Goal: Task Accomplishment & Management: Manage account settings

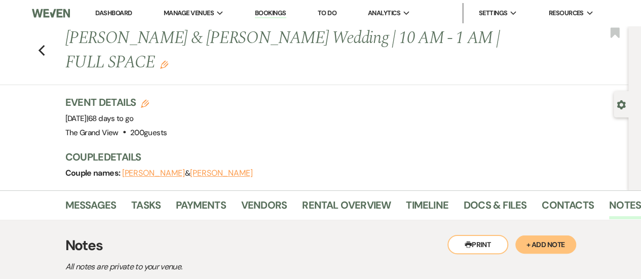
click at [133, 39] on h1 "[PERSON_NAME] & [PERSON_NAME] Wedding | 10 AM - 1 AM | FULL SPACE Edit" at bounding box center [288, 50] width 446 height 48
copy h1 "[PERSON_NAME]"
click at [116, 14] on link "Dashboard" at bounding box center [113, 13] width 36 height 9
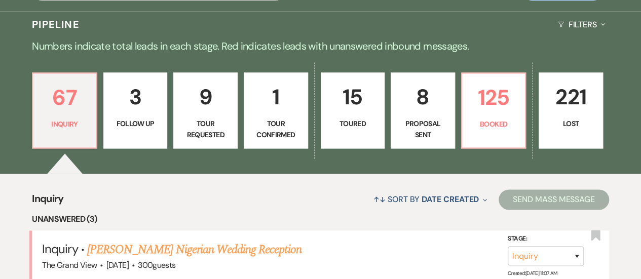
scroll to position [641, 0]
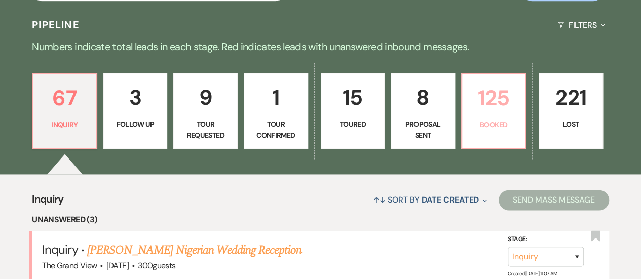
click at [497, 115] on p "125" at bounding box center [493, 98] width 51 height 34
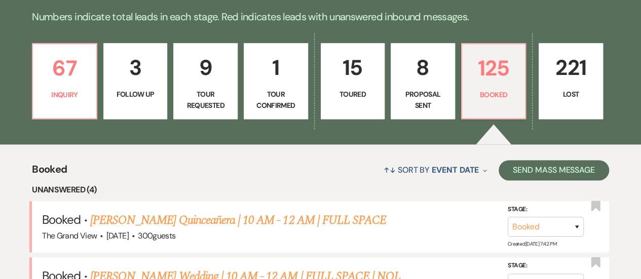
scroll to position [806, 0]
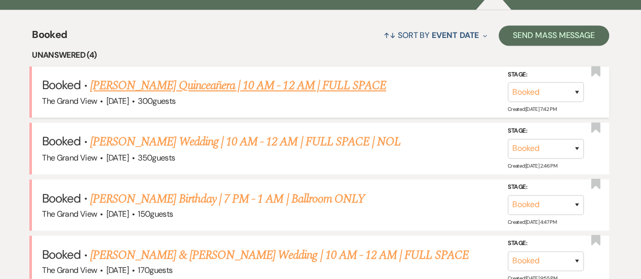
click at [279, 95] on link "Leticia Martinez's Quinceañera | 10 AM - 12 AM | FULL SPACE" at bounding box center [238, 86] width 296 height 18
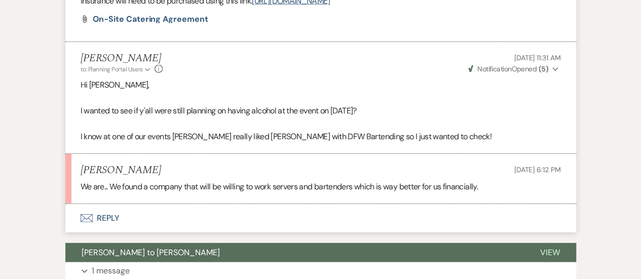
scroll to position [1175, 0]
click at [103, 220] on button "Envelope Reply" at bounding box center [320, 218] width 511 height 28
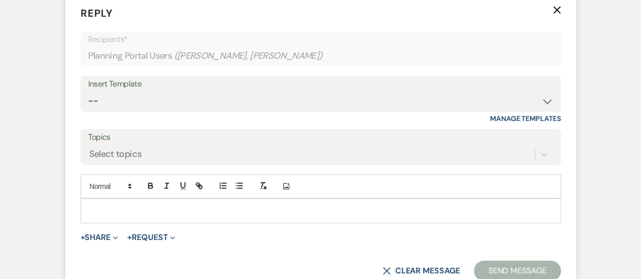
scroll to position [1387, 0]
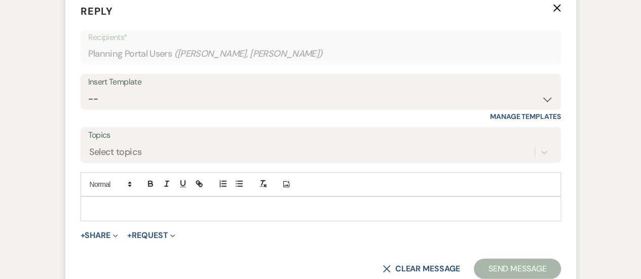
click at [113, 206] on p at bounding box center [321, 208] width 464 height 11
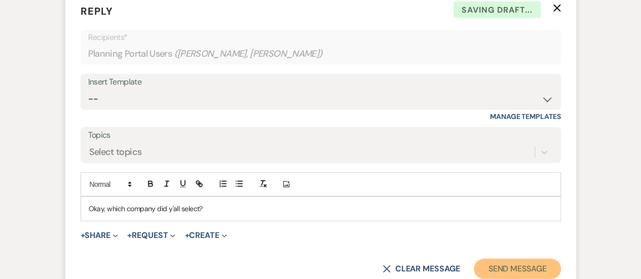
click at [509, 262] on button "Send Message" at bounding box center [517, 269] width 87 height 20
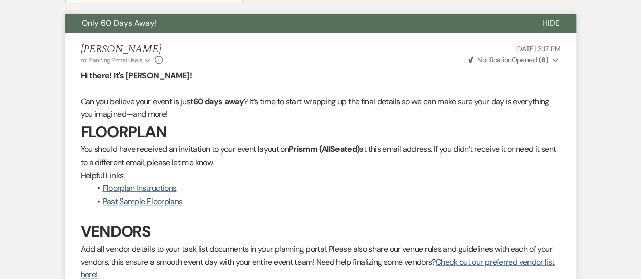
scroll to position [0, 0]
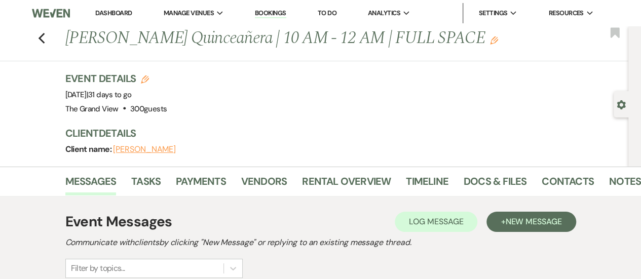
click at [41, 32] on div "Previous Leticia Martinez's Quinceañera | 10 AM - 12 AM | FULL SPACE Edit Bookm…" at bounding box center [311, 43] width 633 height 35
click at [45, 35] on icon "Previous" at bounding box center [42, 38] width 8 height 12
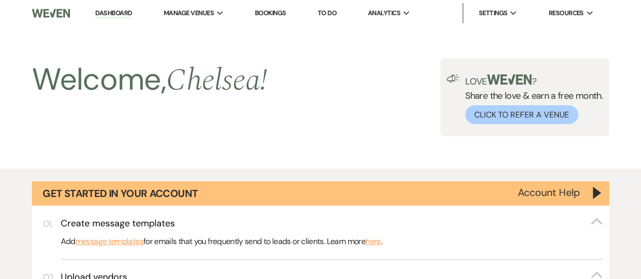
scroll to position [806, 0]
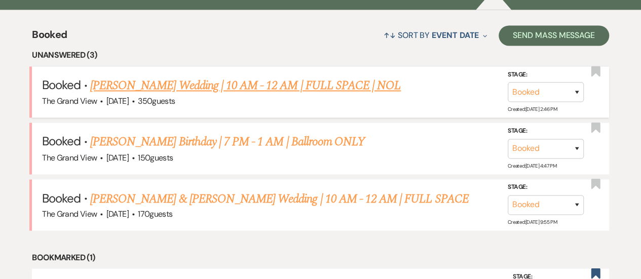
click at [175, 106] on span "350 guests" at bounding box center [156, 101] width 37 height 11
click at [177, 95] on link "Garcia Ortiz Wedding | 10 AM - 12 AM | FULL SPACE | NOL" at bounding box center [245, 86] width 311 height 18
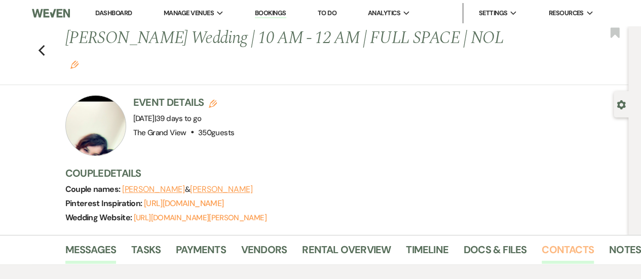
click at [561, 242] on link "Contacts" at bounding box center [568, 253] width 52 height 22
click at [105, 242] on link "Messages" at bounding box center [90, 253] width 51 height 22
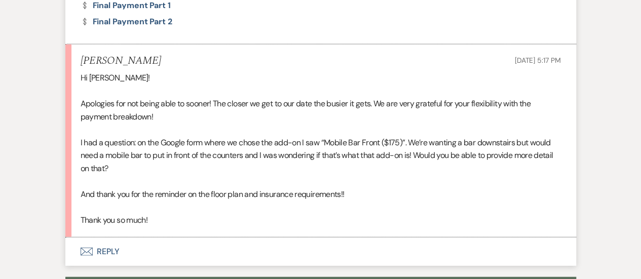
click at [92, 248] on use "button" at bounding box center [86, 252] width 12 height 8
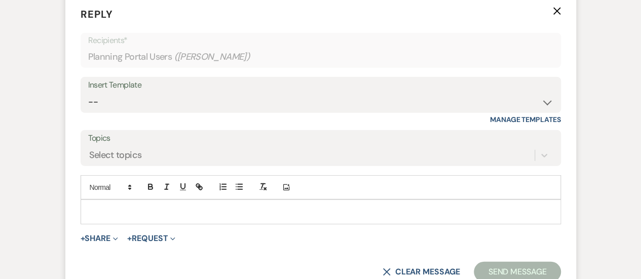
scroll to position [1364, 0]
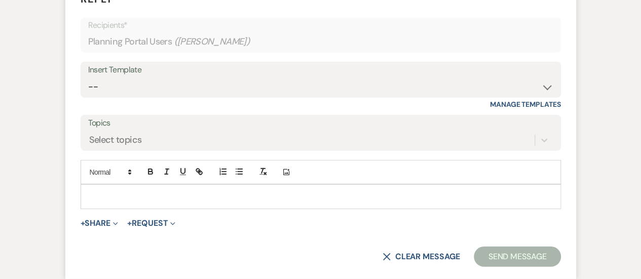
click at [91, 191] on p at bounding box center [321, 196] width 464 height 11
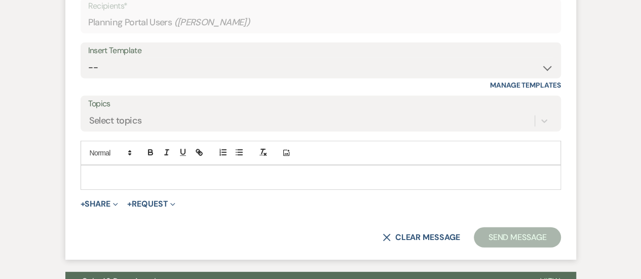
scroll to position [1415, 0]
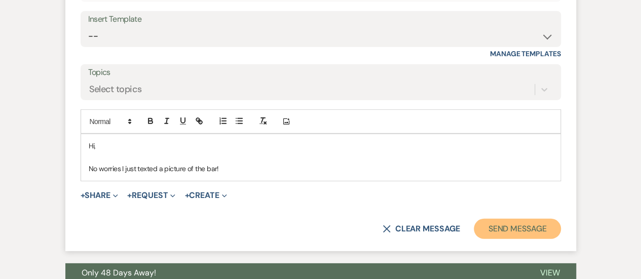
click at [508, 219] on button "Send Message" at bounding box center [517, 229] width 87 height 20
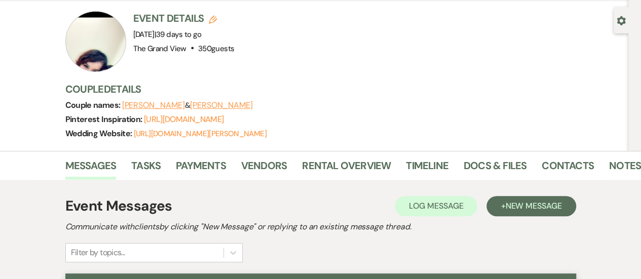
scroll to position [0, 0]
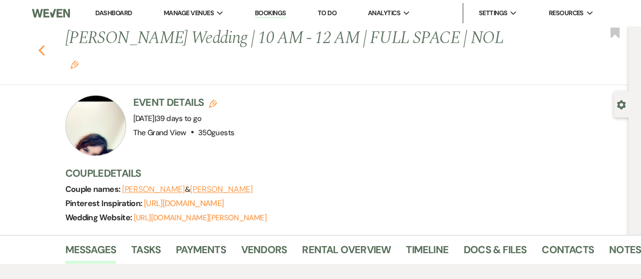
click at [43, 45] on icon "Previous" at bounding box center [42, 51] width 8 height 12
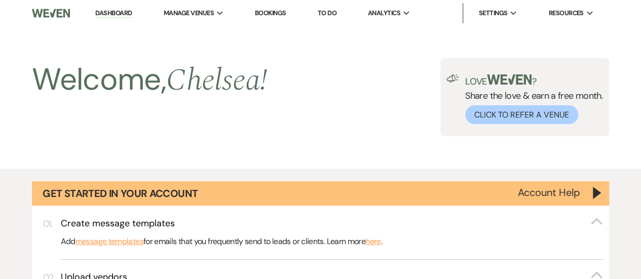
scroll to position [806, 0]
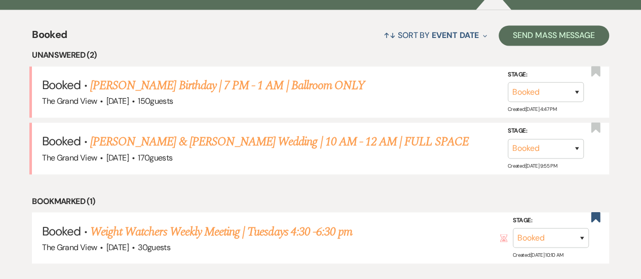
click at [172, 163] on span "170 guests" at bounding box center [155, 157] width 34 height 11
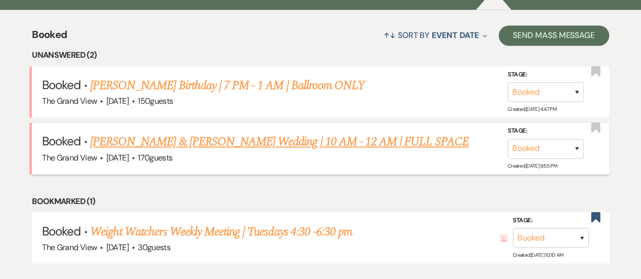
click at [166, 148] on link "Medina & Sanchez's Wedding | 10 AM - 12 AM | FULL SPACE" at bounding box center [279, 142] width 379 height 18
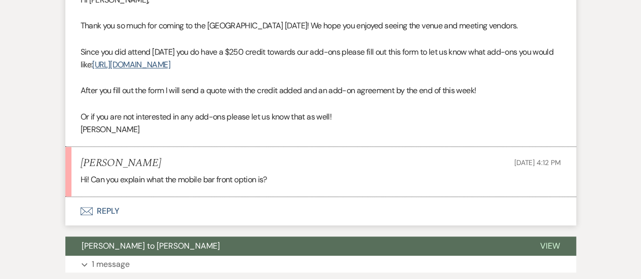
scroll to position [389, 0]
click at [110, 197] on button "Envelope Reply" at bounding box center [320, 211] width 511 height 28
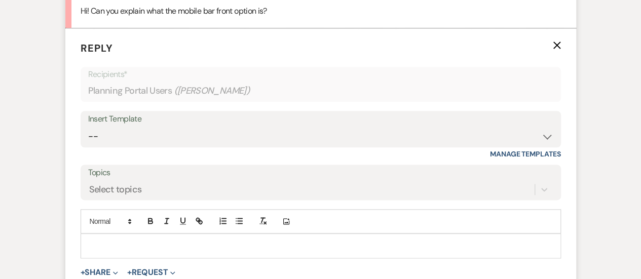
scroll to position [572, 0]
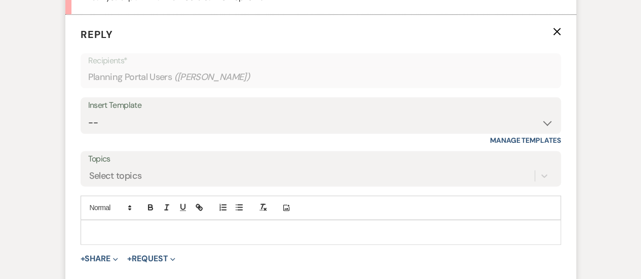
click at [116, 227] on p at bounding box center [321, 232] width 464 height 11
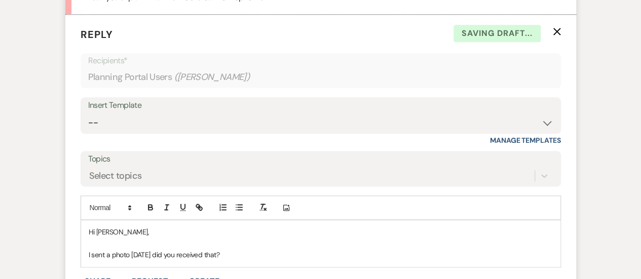
click at [102, 249] on p "I sent a photo on Friday did you received that?" at bounding box center [321, 254] width 464 height 11
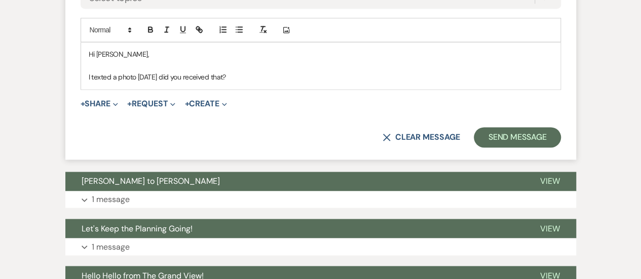
scroll to position [762, 0]
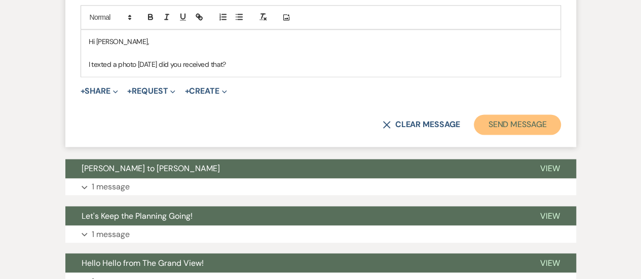
click at [533, 115] on button "Send Message" at bounding box center [517, 125] width 87 height 20
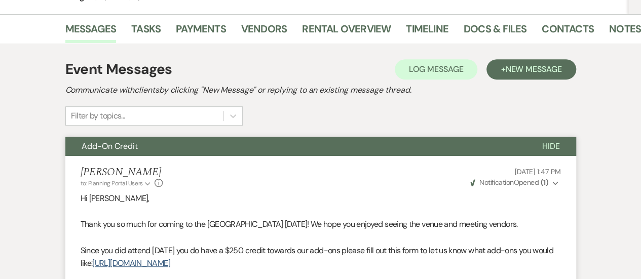
scroll to position [0, 0]
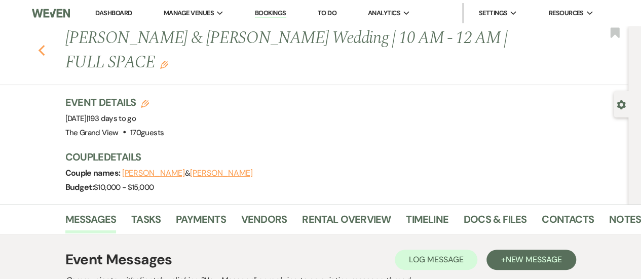
click at [46, 45] on icon "Previous" at bounding box center [42, 51] width 8 height 12
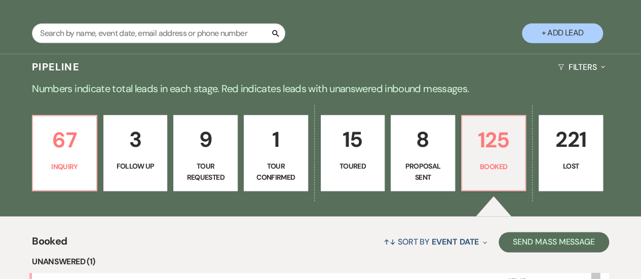
scroll to position [596, 0]
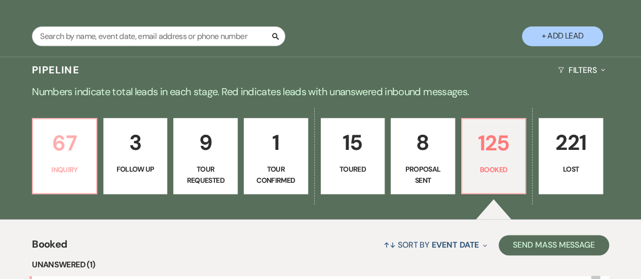
click at [87, 160] on p "67" at bounding box center [64, 143] width 51 height 34
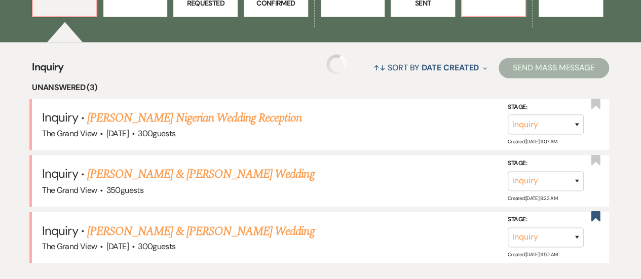
scroll to position [878, 0]
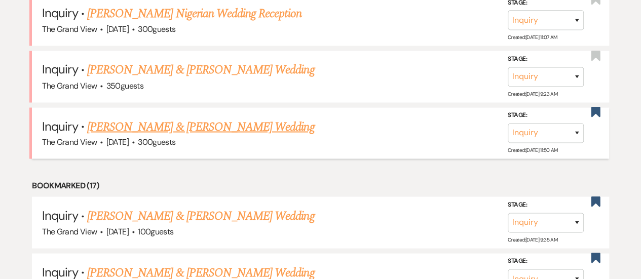
click at [141, 136] on link "Carol & Logan's Wedding" at bounding box center [200, 127] width 227 height 18
select select "5"
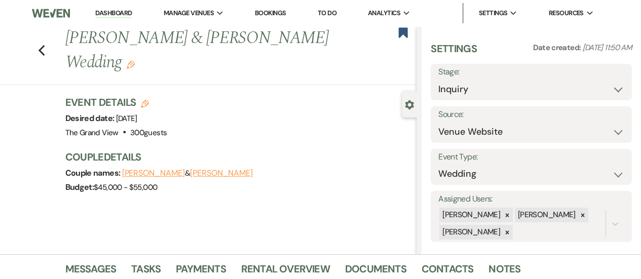
click at [46, 29] on div "Previous Carol & Logan's Wedding Edit Bookmark" at bounding box center [206, 55] width 422 height 59
click at [41, 39] on div "Previous Carol & Logan's Wedding Edit Bookmark" at bounding box center [206, 55] width 422 height 59
click at [44, 45] on use "button" at bounding box center [41, 50] width 7 height 11
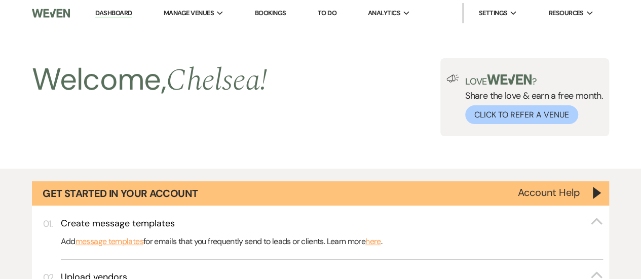
scroll to position [878, 0]
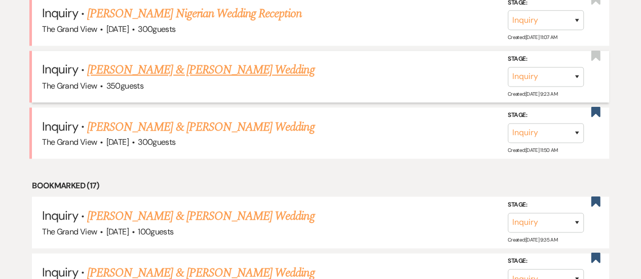
click at [139, 79] on link "Marshall & Elizabeth Wachira's Wedding" at bounding box center [200, 70] width 227 height 18
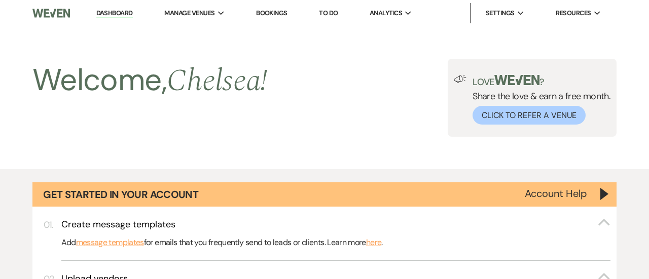
select select "5"
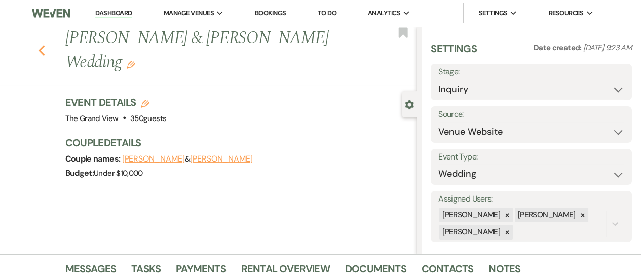
click at [43, 45] on icon "Previous" at bounding box center [42, 51] width 8 height 12
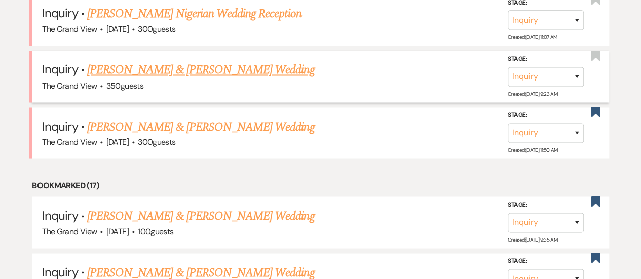
scroll to position [839, 0]
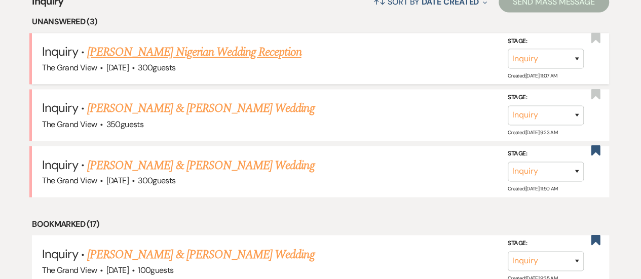
click at [159, 55] on link "Nosa Aimuyo's Nigerian Wedding Reception" at bounding box center [194, 52] width 214 height 18
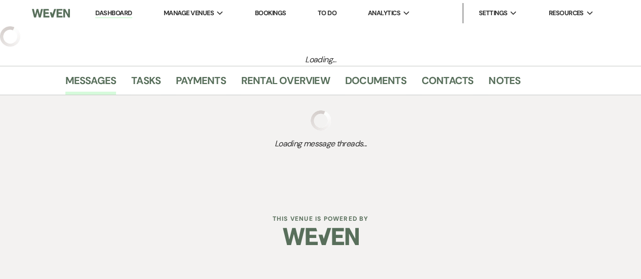
select select "5"
select select "13"
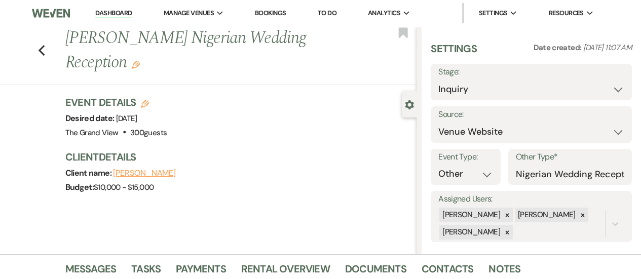
click at [50, 46] on div "Previous Nosa Aimuyo's Nigerian Wedding Reception Edit Bookmark" at bounding box center [206, 55] width 422 height 59
click at [45, 48] on use "button" at bounding box center [41, 50] width 7 height 11
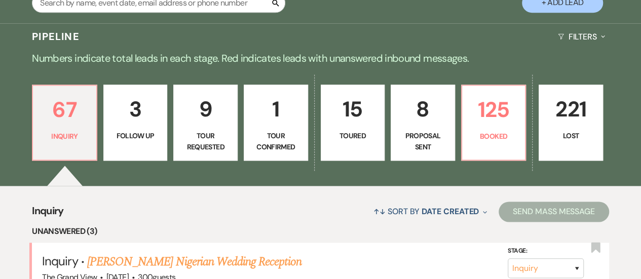
scroll to position [630, 0]
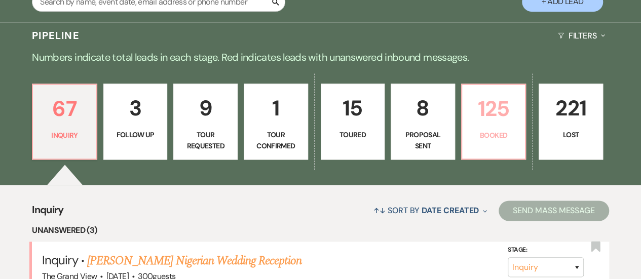
click at [501, 141] on p "Booked" at bounding box center [493, 135] width 51 height 11
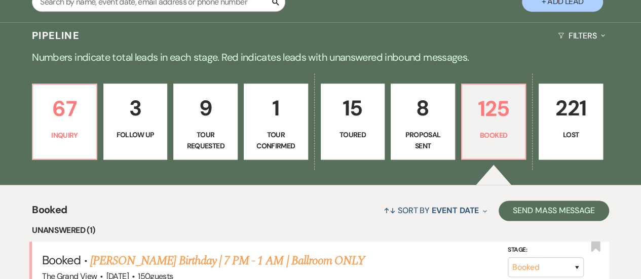
click at [430, 142] on p "Proposal Sent" at bounding box center [422, 140] width 51 height 23
select select "6"
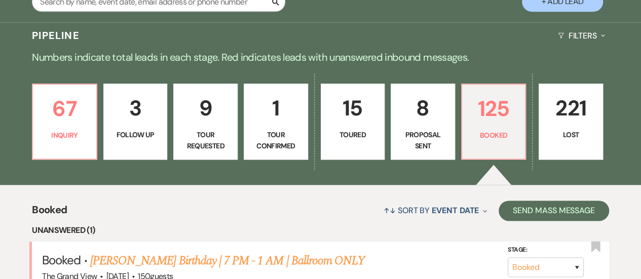
select select "6"
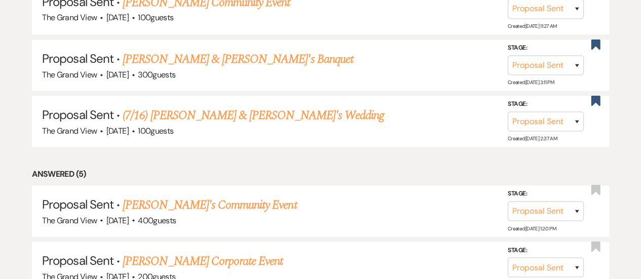
scroll to position [966, 0]
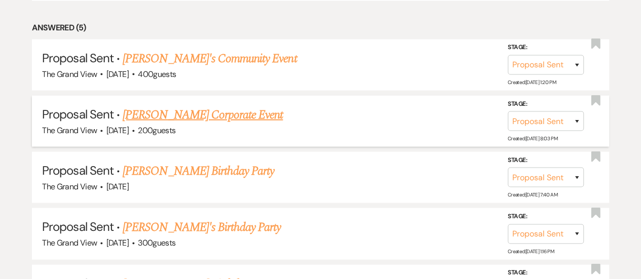
click at [254, 123] on link "Cristine Croft's Corporate Event" at bounding box center [203, 115] width 160 height 18
select select "6"
select select "5"
select select "9"
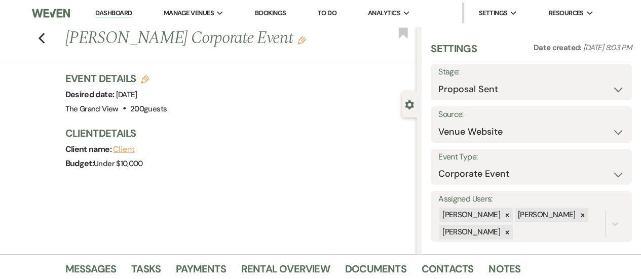
click at [49, 44] on div "Previous Cristine Croft's Corporate Event Edit Bookmark" at bounding box center [206, 43] width 422 height 35
click at [46, 39] on icon "Previous" at bounding box center [42, 38] width 8 height 12
select select "6"
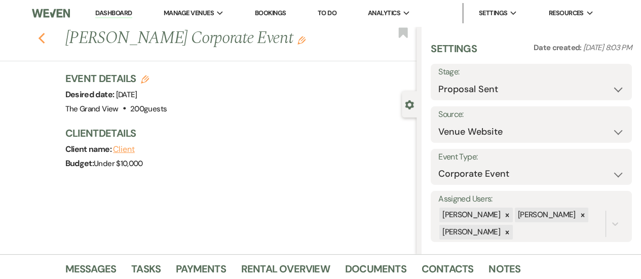
select select "6"
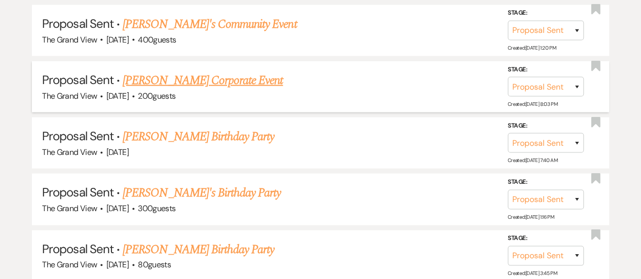
scroll to position [1103, 0]
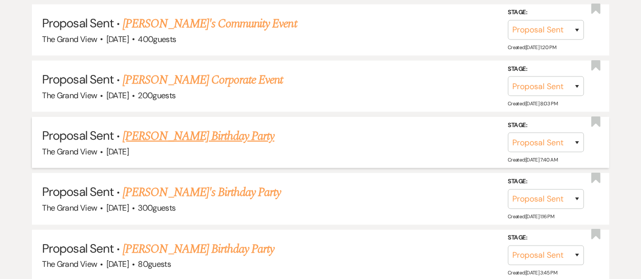
click at [199, 145] on link "Crystal Afunugo's Birthday Party" at bounding box center [199, 136] width 152 height 18
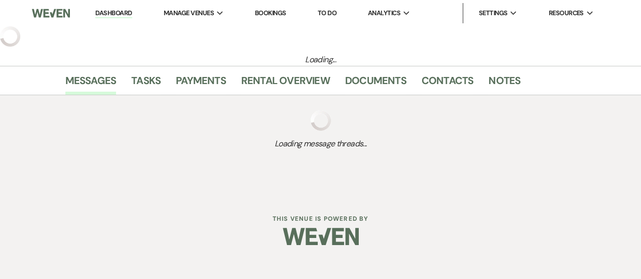
select select "6"
select select "5"
select select "4"
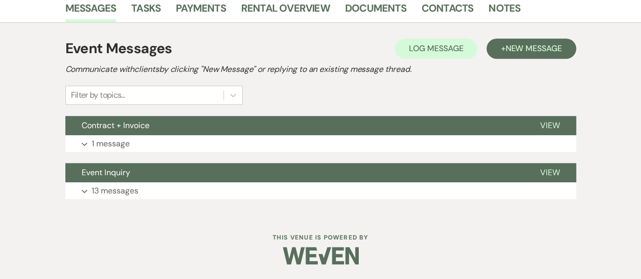
scroll to position [260, 0]
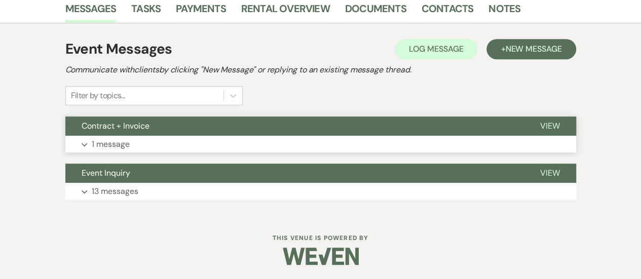
click at [137, 147] on button "Expand 1 message" at bounding box center [320, 144] width 511 height 17
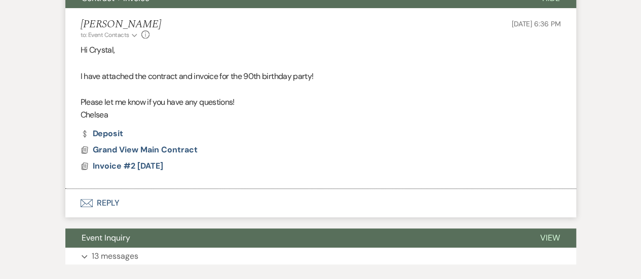
scroll to position [388, 0]
click at [546, 36] on strong "( 3 )" at bounding box center [543, 34] width 9 height 9
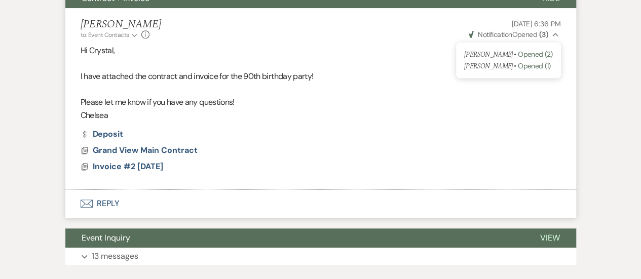
click at [110, 200] on button "Envelope Reply" at bounding box center [320, 204] width 511 height 28
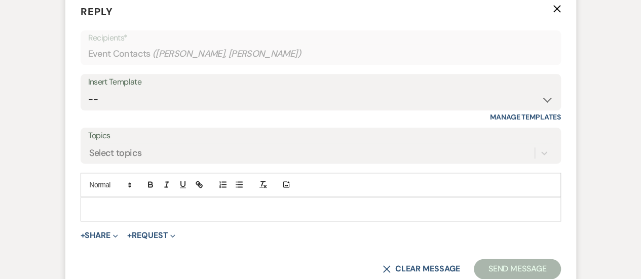
scroll to position [587, 0]
click at [132, 213] on div at bounding box center [320, 208] width 479 height 23
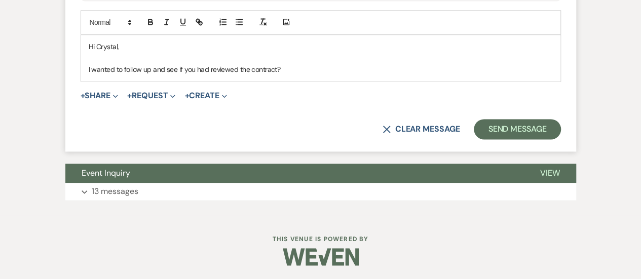
scroll to position [748, 0]
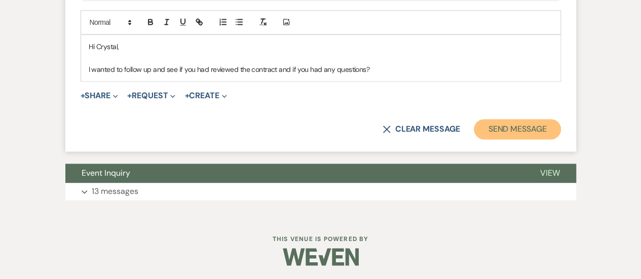
click at [539, 125] on button "Send Message" at bounding box center [517, 129] width 87 height 20
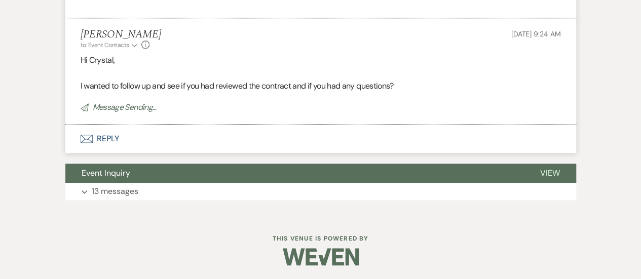
scroll to position [0, 0]
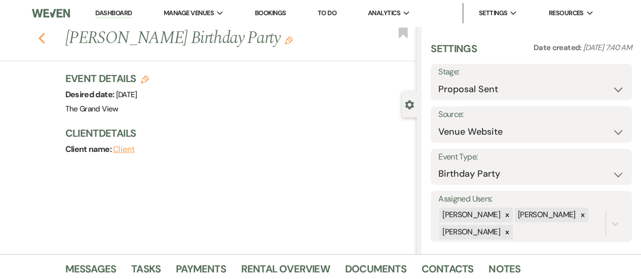
click at [45, 41] on use "button" at bounding box center [41, 38] width 7 height 11
select select "6"
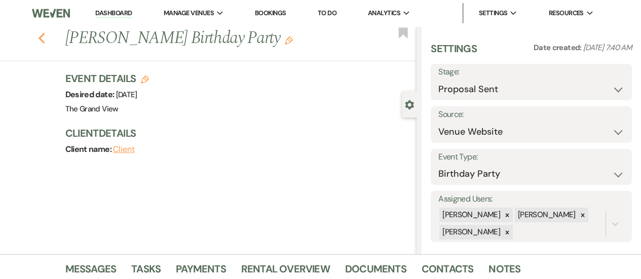
select select "6"
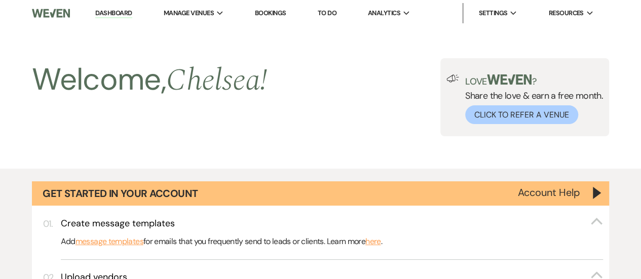
scroll to position [1103, 0]
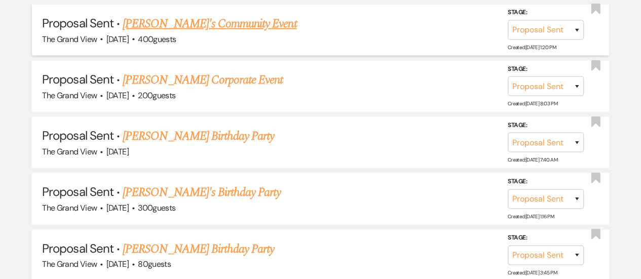
click at [165, 33] on link "Donnie's Community Event" at bounding box center [210, 24] width 174 height 18
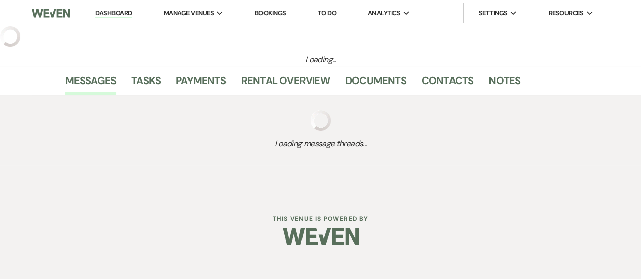
select select "6"
select select "22"
select select "7"
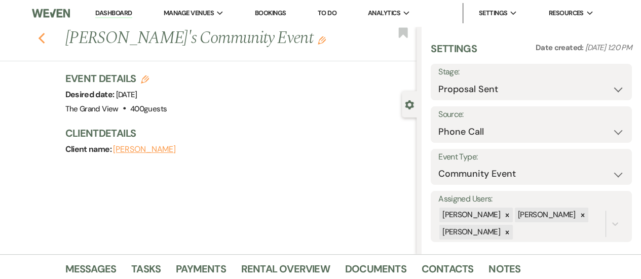
click at [46, 33] on icon "Previous" at bounding box center [42, 38] width 8 height 12
select select "6"
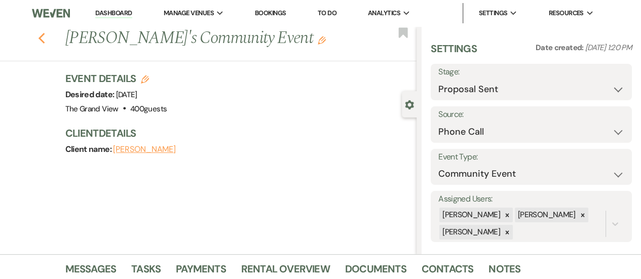
select select "6"
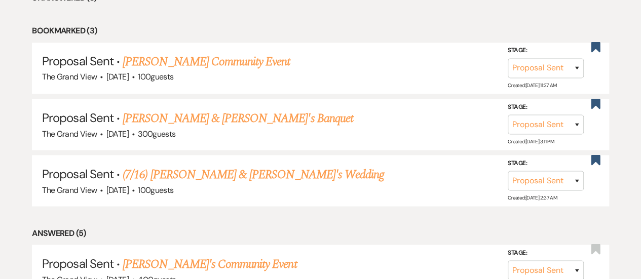
scroll to position [861, 0]
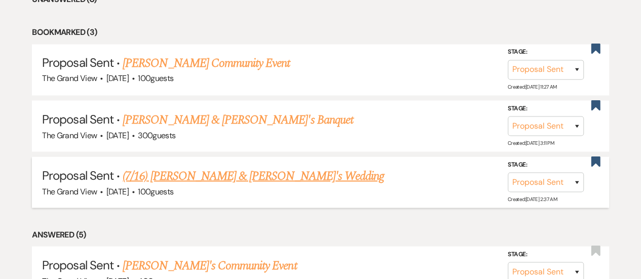
click at [230, 185] on link "(7/16) [PERSON_NAME] & [PERSON_NAME]'s Wedding" at bounding box center [253, 176] width 261 height 18
select select "6"
select select "5"
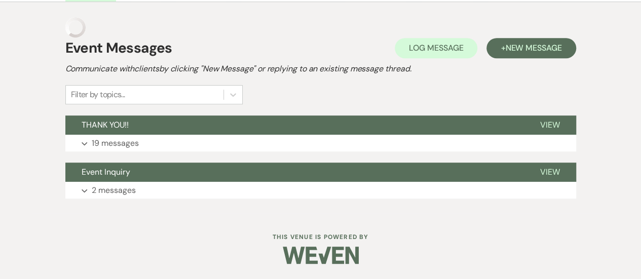
scroll to position [261, 0]
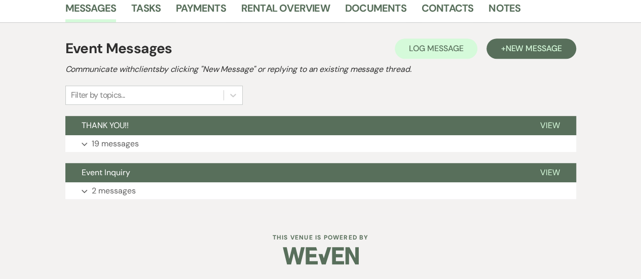
click at [192, 155] on div "Event Messages Log Log Message + New Message Communicate with clients by clicki…" at bounding box center [320, 118] width 511 height 171
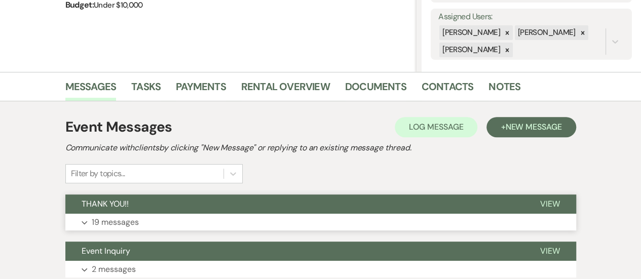
scroll to position [181, 0]
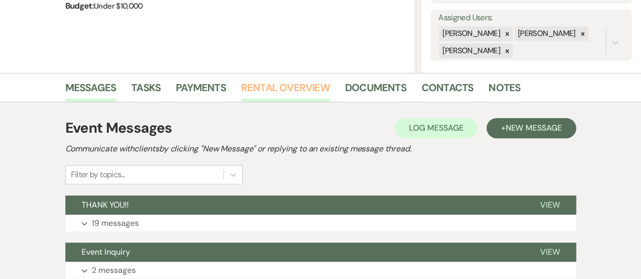
click at [300, 95] on link "Rental Overview" at bounding box center [285, 91] width 89 height 22
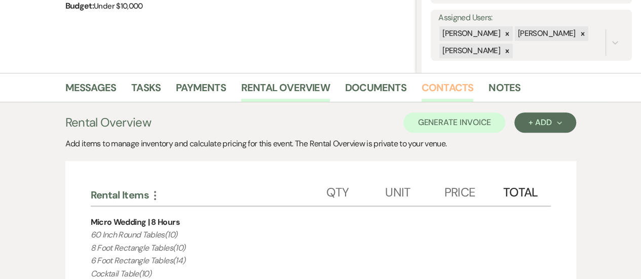
click at [437, 86] on link "Contacts" at bounding box center [448, 91] width 52 height 22
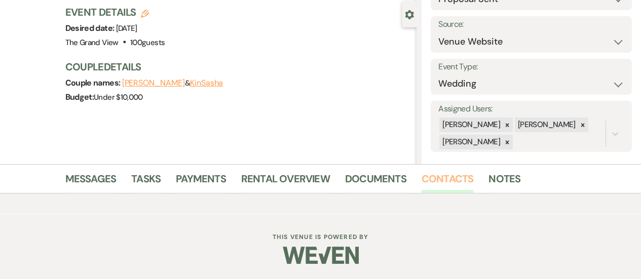
scroll to position [89, 0]
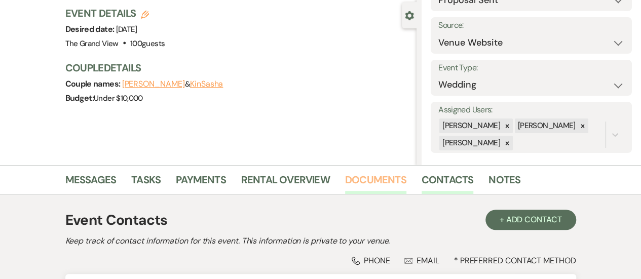
click at [363, 178] on link "Documents" at bounding box center [375, 183] width 61 height 22
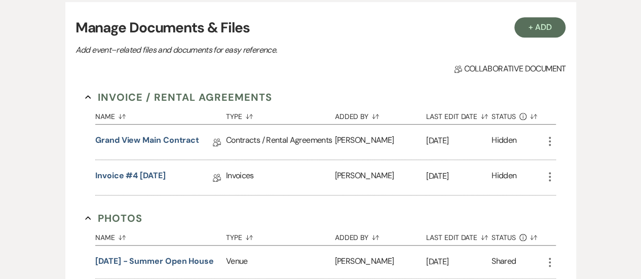
scroll to position [296, 0]
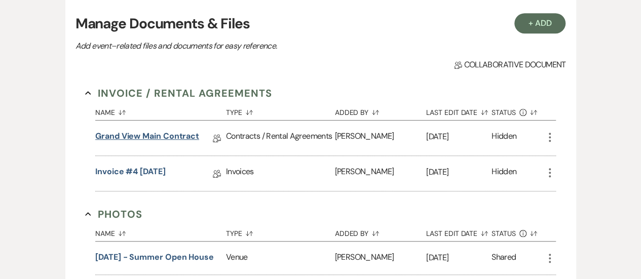
click at [154, 138] on link "Grand View Main Contract" at bounding box center [147, 138] width 104 height 16
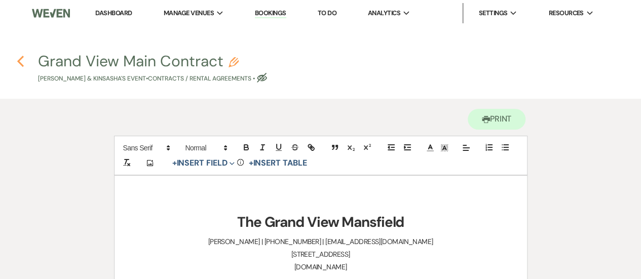
click at [22, 61] on icon "Previous" at bounding box center [21, 61] width 8 height 12
select select "6"
select select "5"
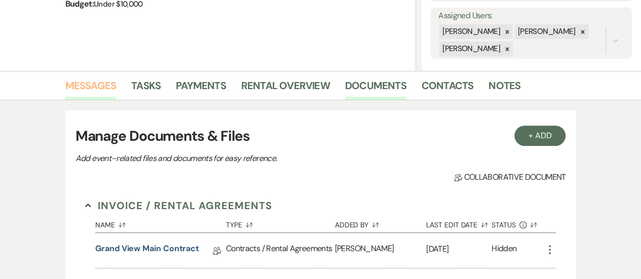
click at [99, 92] on link "Messages" at bounding box center [90, 89] width 51 height 22
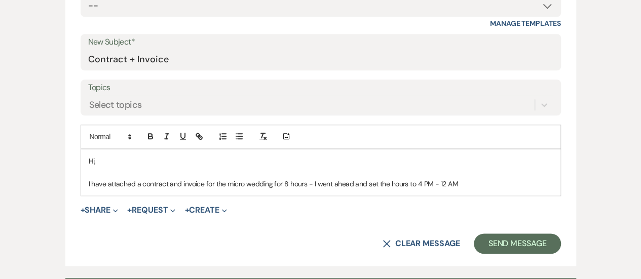
scroll to position [498, 0]
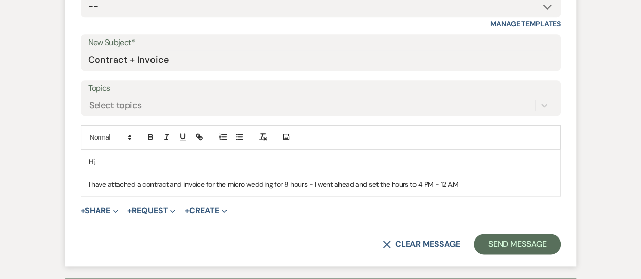
click at [460, 183] on p "I have attached a contract and invoice for the micro wedding for 8 hours - I we…" at bounding box center [321, 184] width 464 height 11
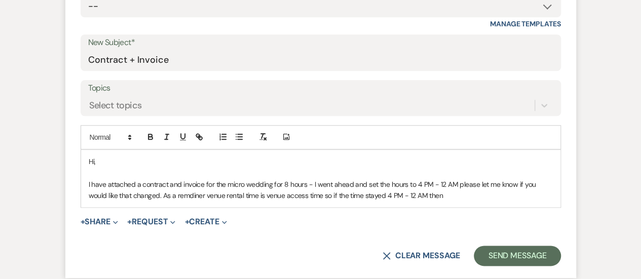
click at [172, 197] on p "I have attached a contract and invoice for the micro wedding for 8 hours - I we…" at bounding box center [321, 190] width 464 height 23
click at [421, 195] on p "I have attached a contract and invoice for the micro wedding for 8 hours - I we…" at bounding box center [321, 190] width 464 height 23
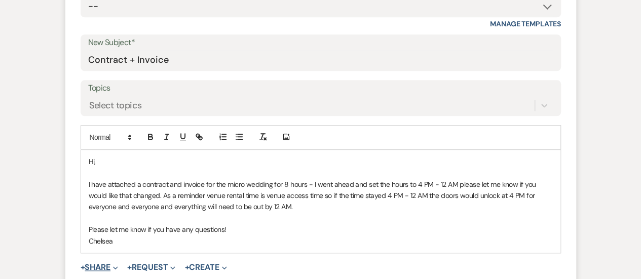
click at [97, 265] on button "+ Share Expand" at bounding box center [100, 267] width 38 height 8
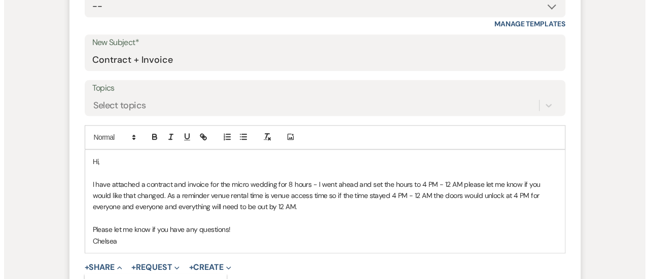
scroll to position [543, 0]
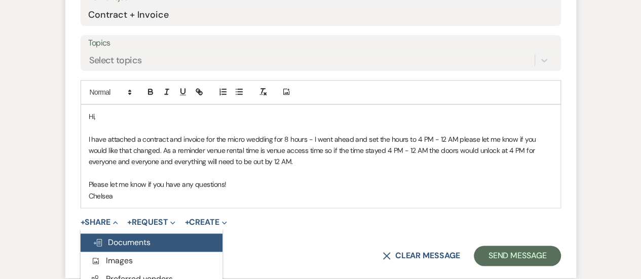
click at [118, 241] on span "Doc Upload Documents" at bounding box center [122, 242] width 58 height 11
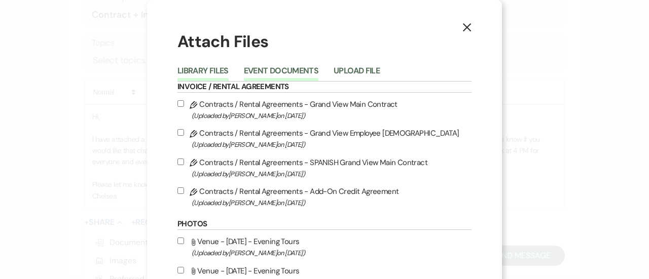
click at [279, 71] on button "Event Documents" at bounding box center [281, 74] width 74 height 14
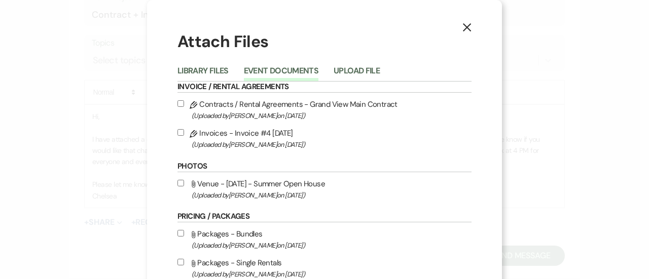
click at [272, 103] on label "Pencil Contracts / Rental Agreements - Grand View Main Contract (Uploaded by Ch…" at bounding box center [324, 110] width 294 height 24
click at [184, 103] on input "Pencil Contracts / Rental Agreements - Grand View Main Contract (Uploaded by Ch…" at bounding box center [180, 103] width 7 height 7
checkbox input "true"
click at [260, 139] on span "(Uploaded by Chelsea Needham on Sep 15th, 2025 )" at bounding box center [332, 145] width 280 height 12
click at [184, 136] on input "Pencil Invoices - Invoice #4 9-15-2025 (Uploaded by Chelsea Needham on Sep 15th…" at bounding box center [180, 132] width 7 height 7
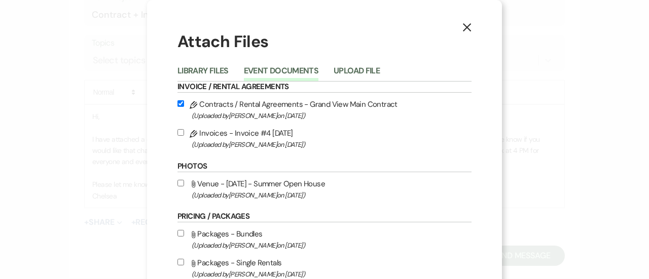
checkbox input "true"
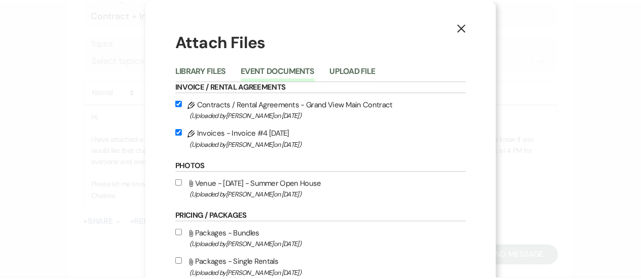
scroll to position [90, 0]
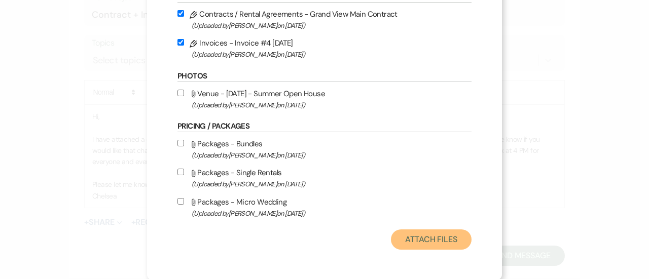
click at [434, 238] on button "Attach Files" at bounding box center [431, 240] width 81 height 20
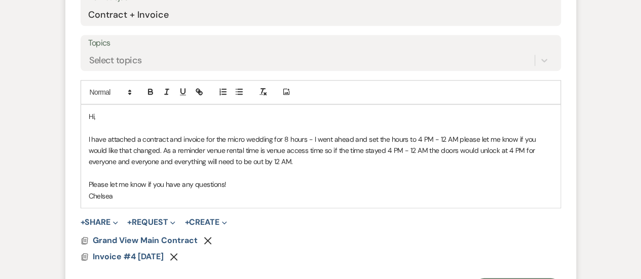
click at [164, 227] on span "+ Request Expand Generate Payment Payment" at bounding box center [151, 222] width 48 height 12
click at [155, 219] on button "+ Request Expand" at bounding box center [151, 222] width 48 height 8
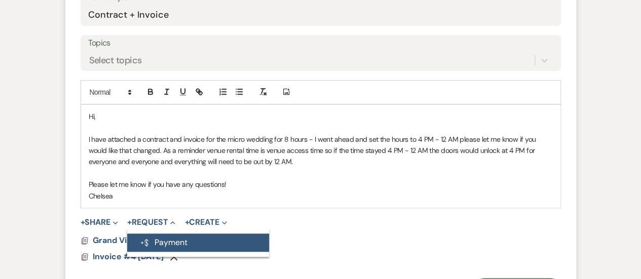
click at [198, 236] on button "Generate Payment Payment" at bounding box center [198, 243] width 142 height 18
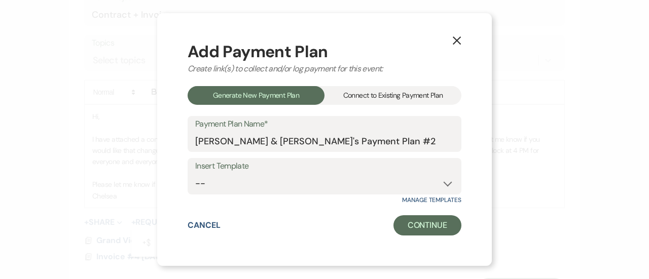
click at [362, 97] on div "Connect to Existing Payment Plan" at bounding box center [392, 95] width 137 height 19
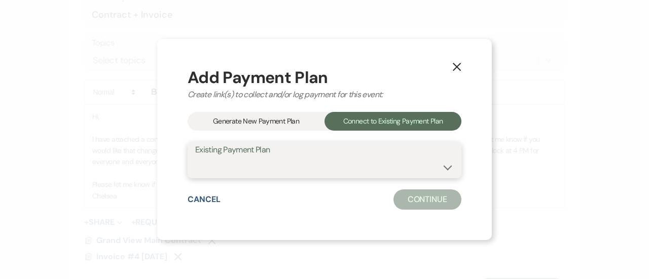
click at [280, 166] on select "[PERSON_NAME] & [PERSON_NAME]'s Payment Plan" at bounding box center [324, 168] width 258 height 20
click at [195, 158] on select "[PERSON_NAME] & [PERSON_NAME]'s Payment Plan" at bounding box center [324, 168] width 258 height 20
click at [272, 176] on select "[PERSON_NAME] & [PERSON_NAME]'s Payment Plan" at bounding box center [324, 168] width 258 height 20
click at [278, 208] on div "Cancel Continue" at bounding box center [324, 200] width 274 height 20
click at [326, 170] on select "[PERSON_NAME] & [PERSON_NAME]'s Payment Plan" at bounding box center [324, 168] width 258 height 20
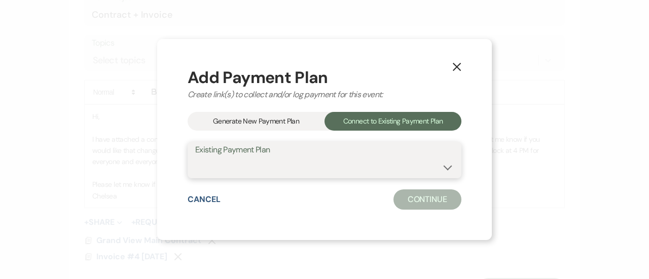
select select "25397"
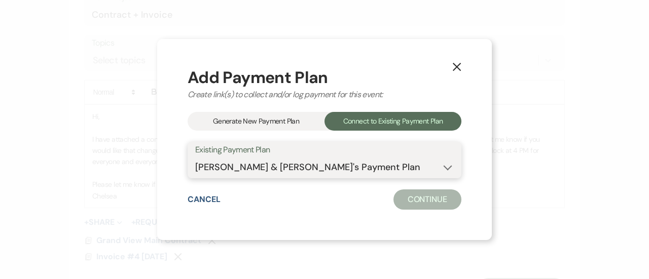
click at [195, 158] on select "[PERSON_NAME] & [PERSON_NAME]'s Payment Plan" at bounding box center [324, 168] width 258 height 20
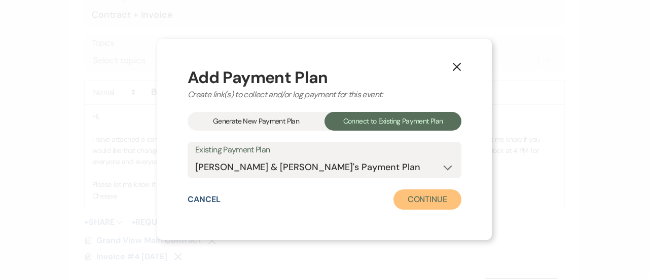
click at [411, 199] on button "Continue" at bounding box center [427, 200] width 68 height 20
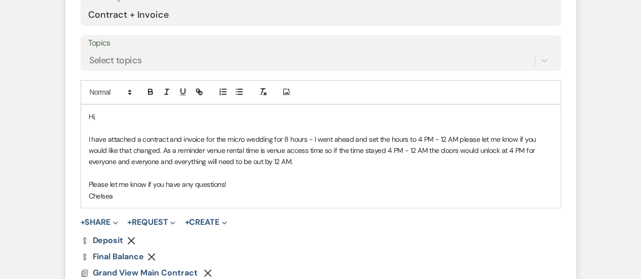
click at [154, 254] on use "button" at bounding box center [152, 257] width 8 height 8
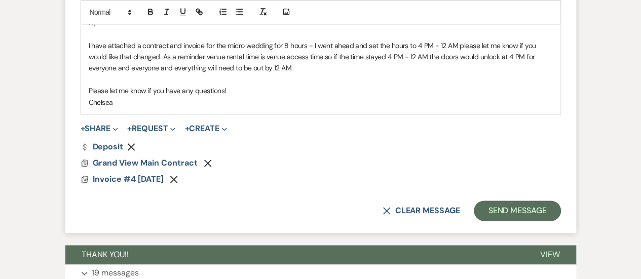
scroll to position [639, 0]
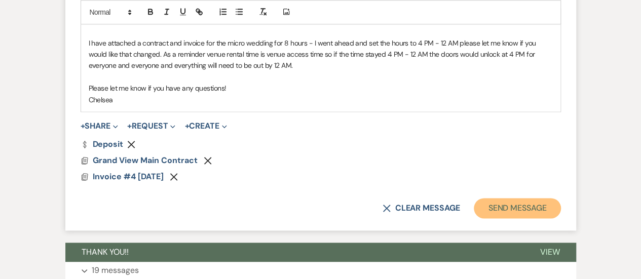
click at [515, 211] on button "Send Message" at bounding box center [517, 208] width 87 height 20
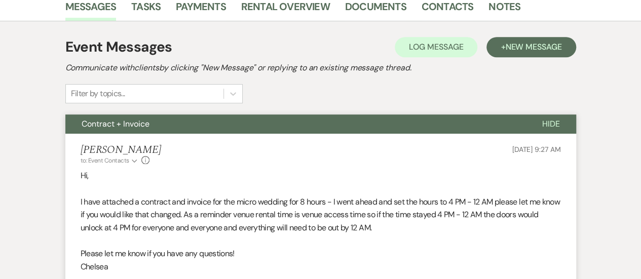
scroll to position [79, 0]
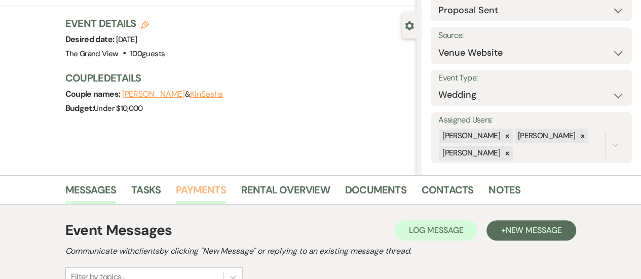
click at [206, 182] on link "Payments" at bounding box center [201, 193] width 50 height 22
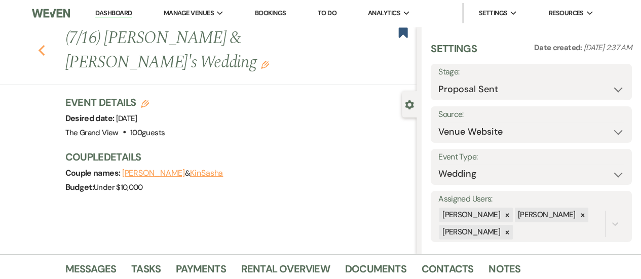
click at [46, 52] on icon "Previous" at bounding box center [42, 51] width 8 height 12
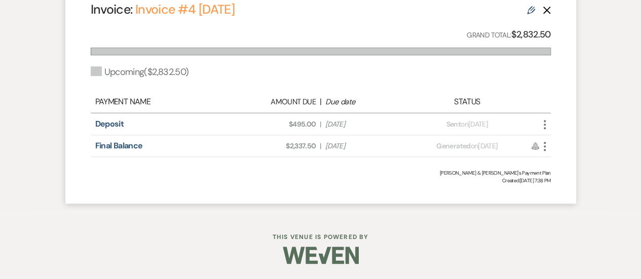
select select "6"
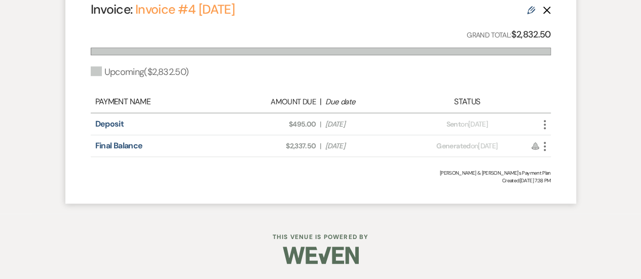
select select "6"
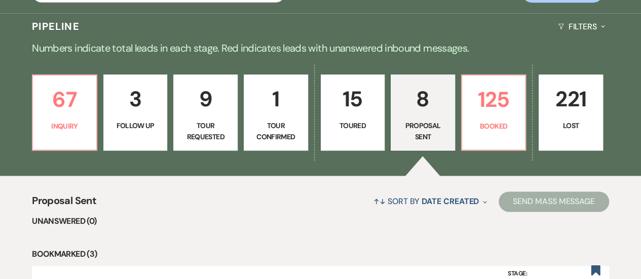
scroll to position [639, 0]
click at [71, 132] on p "Inquiry" at bounding box center [64, 126] width 51 height 11
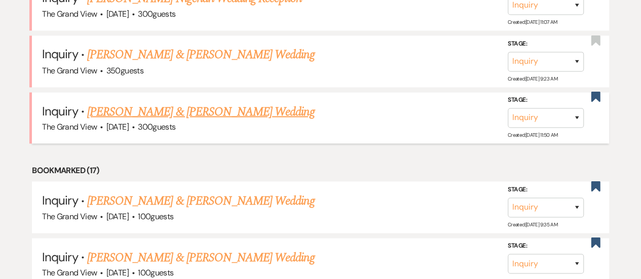
click at [119, 118] on link "Carol & Logan's Wedding" at bounding box center [200, 111] width 227 height 18
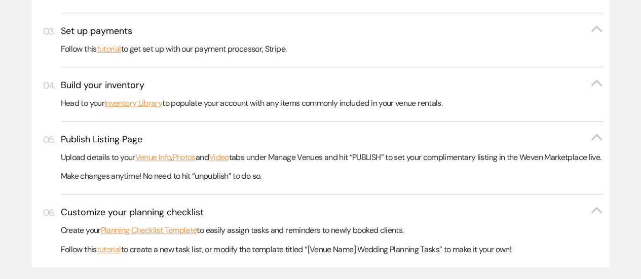
select select "5"
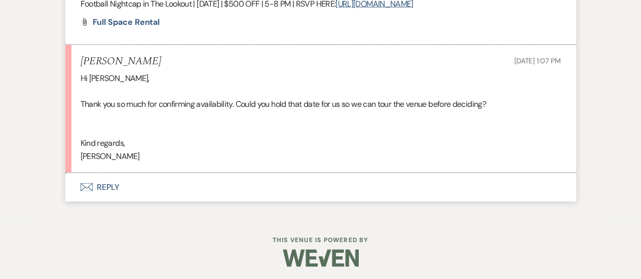
scroll to position [992, 0]
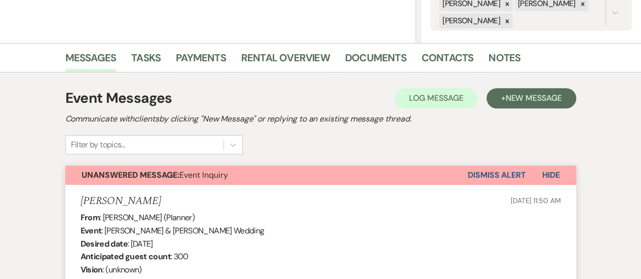
click at [438, 48] on li "Contacts" at bounding box center [455, 60] width 67 height 24
click at [439, 50] on link "Contacts" at bounding box center [448, 61] width 52 height 22
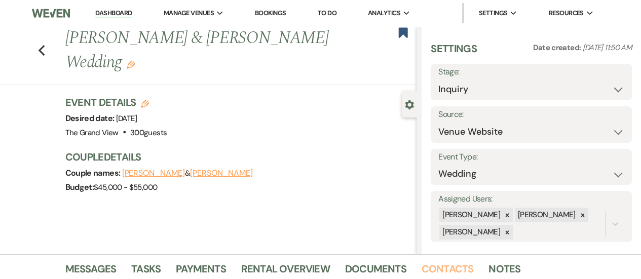
scroll to position [32, 0]
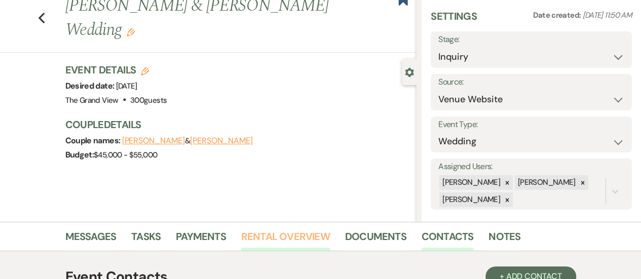
click at [282, 242] on link "Rental Overview" at bounding box center [285, 240] width 89 height 22
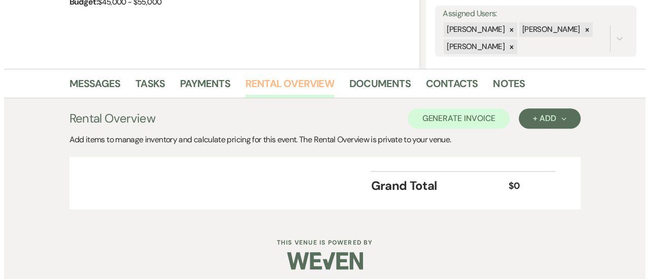
scroll to position [190, 0]
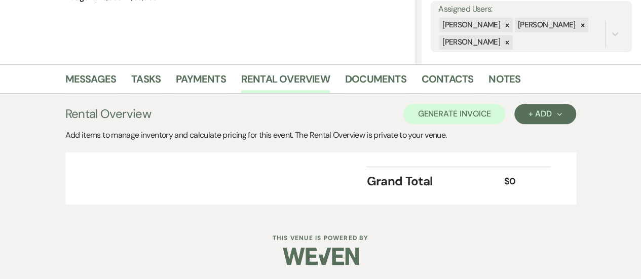
click at [541, 101] on div "Rental Overview Generate Invoice + Add Next Add items to manage inventory and c…" at bounding box center [321, 154] width 578 height 121
click at [537, 107] on button "+ Add Next" at bounding box center [544, 114] width 61 height 20
click at [533, 132] on button "Item" at bounding box center [539, 137] width 51 height 16
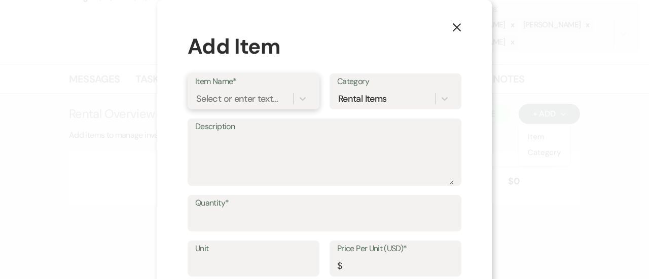
click at [204, 94] on div "Select or enter text..." at bounding box center [237, 99] width 82 height 14
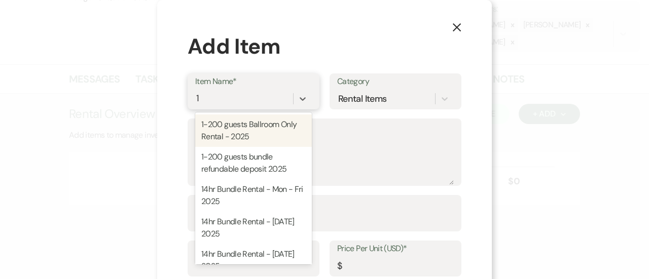
type input "14"
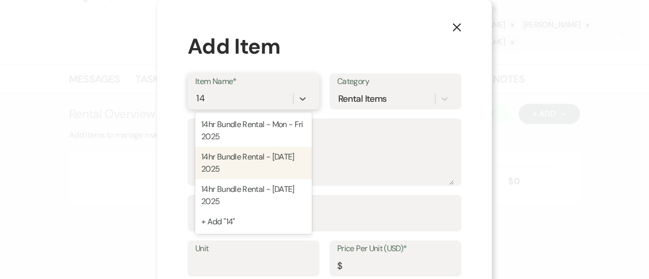
click at [242, 167] on div "14hr Bundle Rental - Saturday 2025" at bounding box center [253, 163] width 117 height 32
type textarea "Includes: Rental time: 10 AM - 12 AM Up to 200 guests 60 Inch Round Tables(50) …"
type input "Package"
type input "6000"
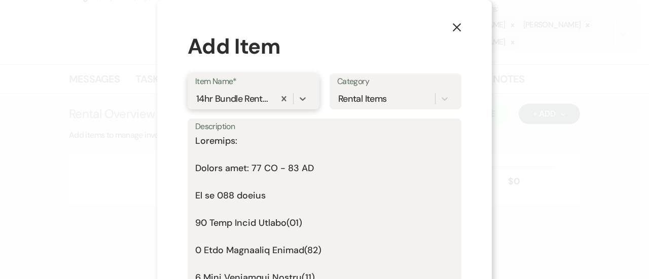
drag, startPoint x: 447, startPoint y: 181, endPoint x: 477, endPoint y: 303, distance: 125.2
click at [477, 280] on html "Dashboard Manage Venues Expand The Grand View Sellmark Ranch Bookings To Do Ana…" at bounding box center [324, 45] width 649 height 470
click at [227, 154] on textarea "Description" at bounding box center [324, 220] width 258 height 172
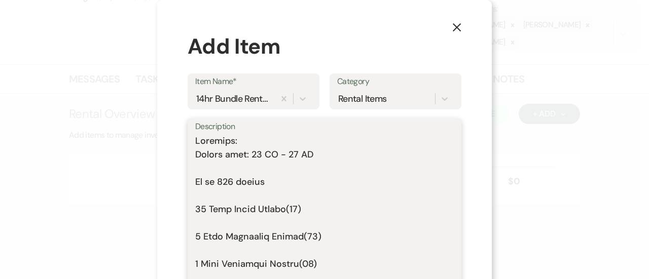
click at [219, 169] on textarea "Description" at bounding box center [324, 220] width 258 height 172
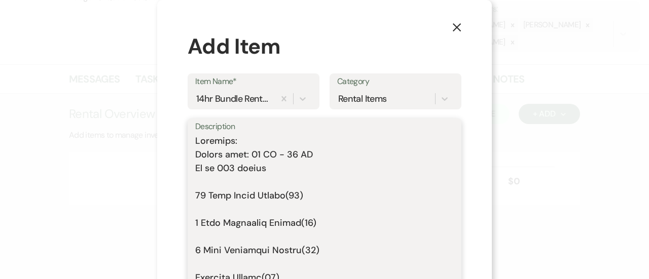
click at [216, 186] on textarea "Description" at bounding box center [324, 220] width 258 height 172
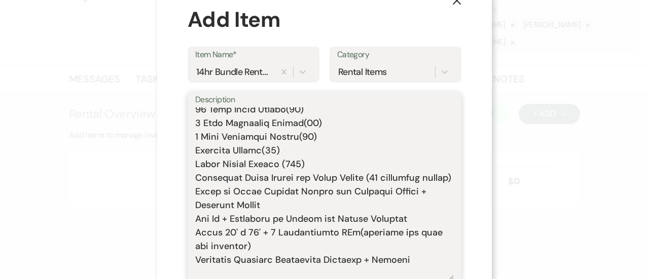
scroll to position [59, 0]
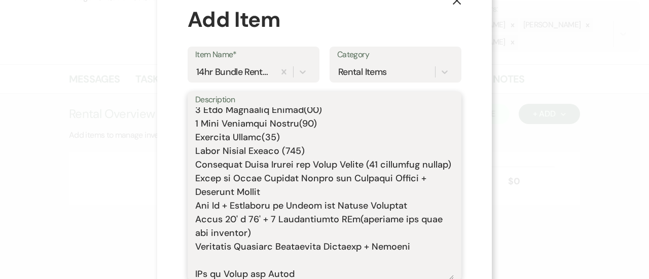
drag, startPoint x: 410, startPoint y: 261, endPoint x: 194, endPoint y: 260, distance: 216.4
click at [195, 260] on textarea "Description" at bounding box center [324, 193] width 258 height 172
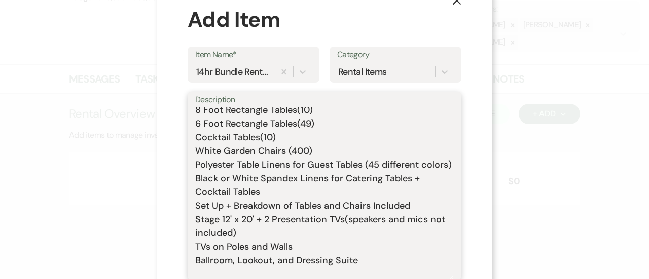
scroll to position [73, 0]
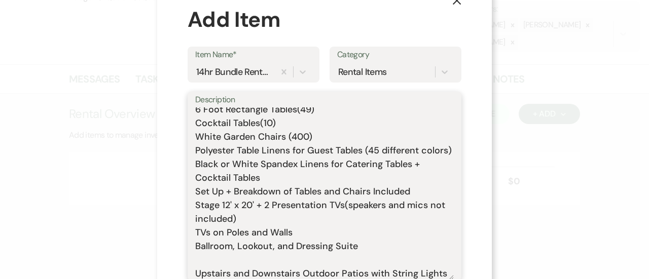
click at [362, 263] on textarea "Includes: Rental time: 10 AM - 12 AM Up to 200 guests 60 Inch Round Tables(50) …" at bounding box center [324, 193] width 258 height 172
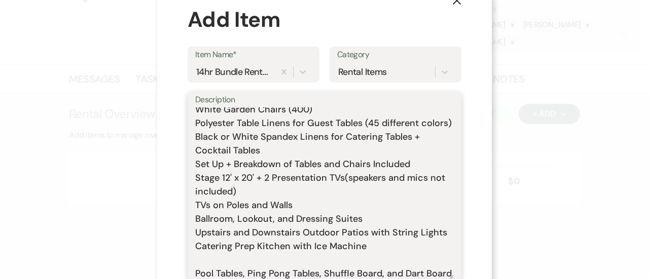
scroll to position [114, 0]
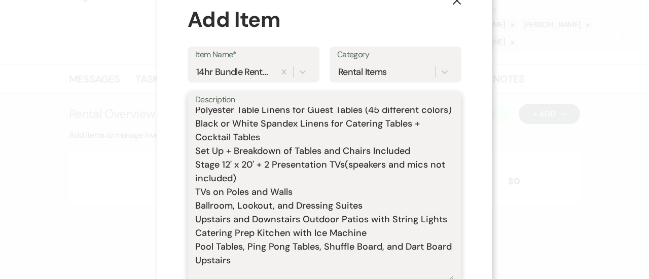
click at [238, 258] on textarea "Includes: Rental time: 10 AM - 12 AM Up to 200 guests 60 Inch Round Tables(50) …" at bounding box center [324, 193] width 258 height 172
click at [307, 261] on textarea "Includes: Rental time: 10 AM - 12 AM Up to 200 guests 60 Inch Round Tables(50) …" at bounding box center [324, 193] width 258 height 172
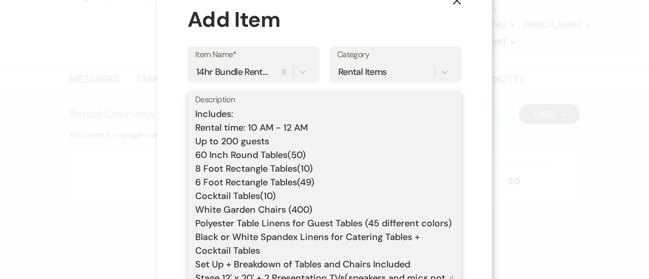
scroll to position [179, 0]
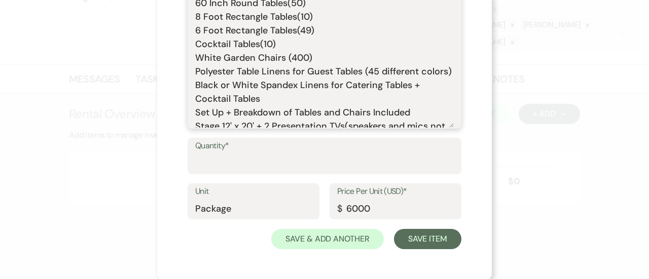
type textarea "Includes: Rental time: 10 AM - 12 AM Up to 200 guests 60 Inch Round Tables(50) …"
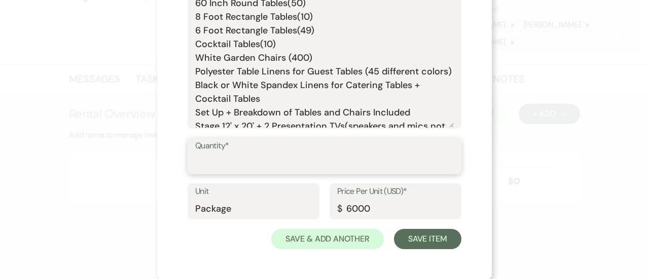
click at [333, 166] on input "Quantity*" at bounding box center [324, 164] width 258 height 20
type input "1"
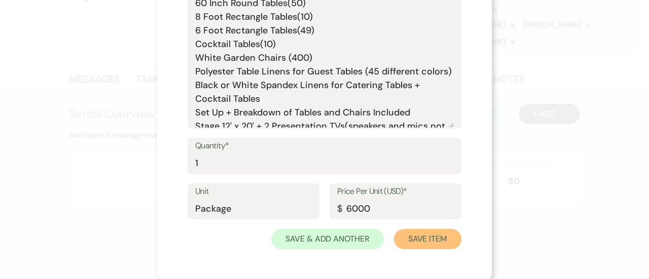
click at [430, 231] on button "Save Item" at bounding box center [427, 239] width 67 height 20
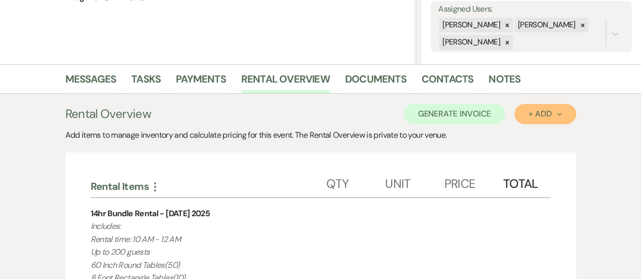
click at [532, 120] on button "+ Add Next" at bounding box center [544, 114] width 61 height 20
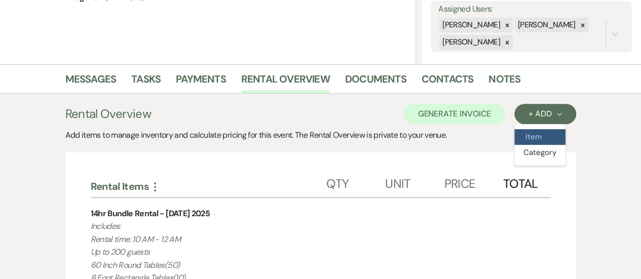
click at [522, 134] on button "Item" at bounding box center [539, 137] width 51 height 16
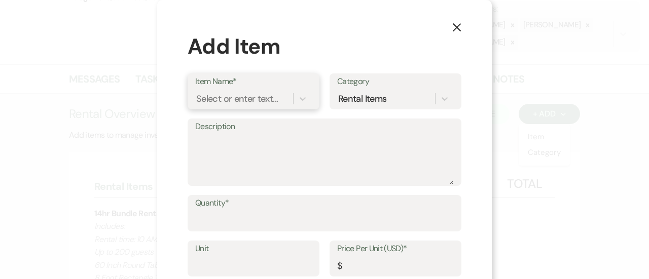
click at [251, 103] on div "Select or enter text..." at bounding box center [237, 99] width 82 height 14
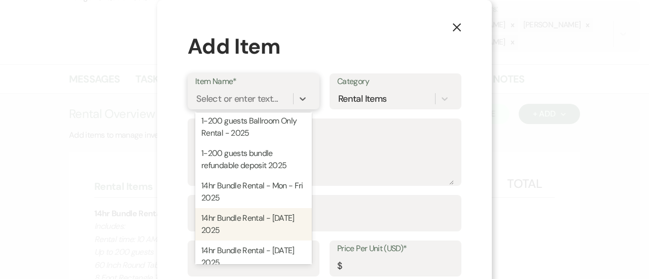
scroll to position [3, 0]
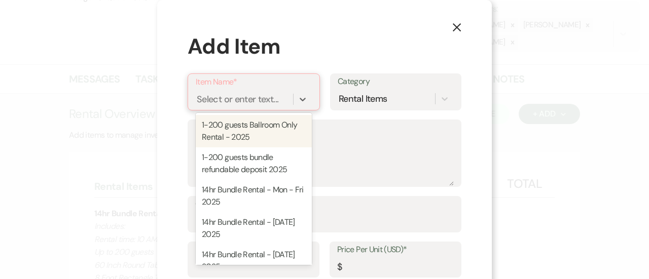
click at [256, 98] on div "Select or enter text..." at bounding box center [238, 99] width 82 height 14
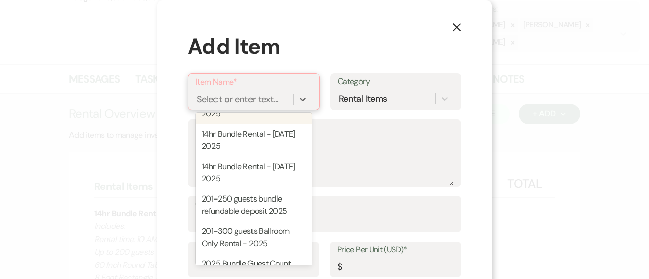
scroll to position [90, 0]
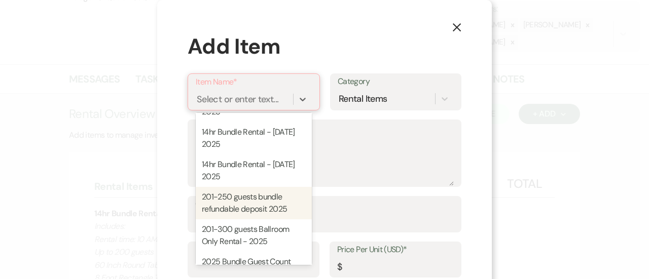
click at [253, 206] on div "201-250 guests bundle refundable deposit 2025" at bounding box center [254, 203] width 116 height 32
type textarea "This is the refundable deposit if you guest count is 201-250. Refundable deposi…"
type input "Package"
type input "625"
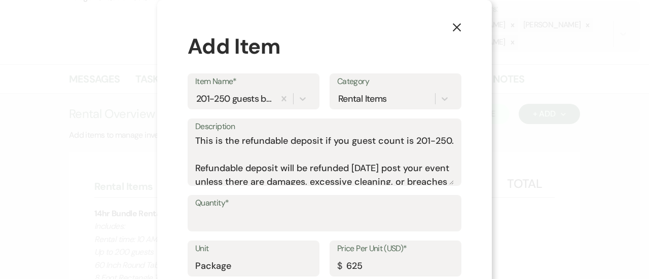
click at [244, 208] on label "Quantity*" at bounding box center [324, 203] width 258 height 15
click at [244, 211] on input "Quantity*" at bounding box center [324, 221] width 258 height 20
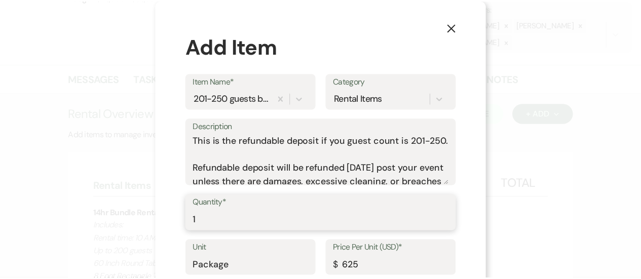
scroll to position [57, 0]
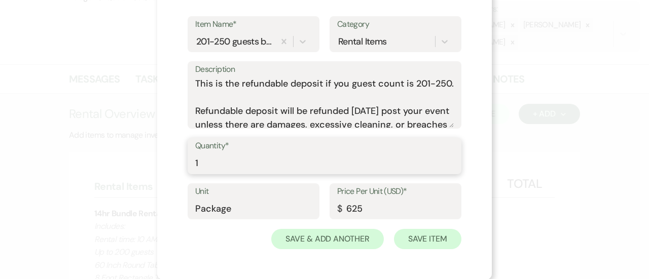
type input "1"
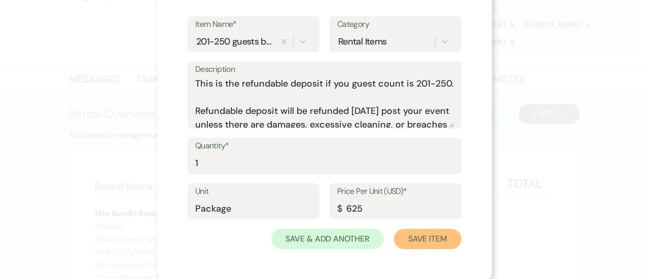
click at [435, 240] on button "Save Item" at bounding box center [427, 239] width 67 height 20
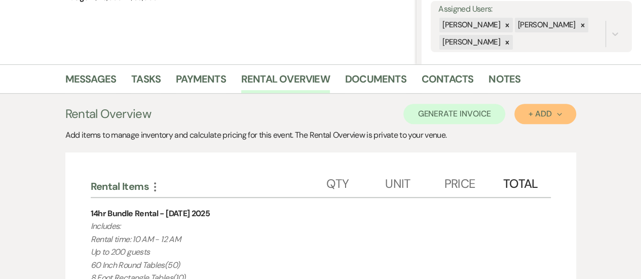
click at [544, 110] on div "+ Add Next" at bounding box center [545, 114] width 33 height 8
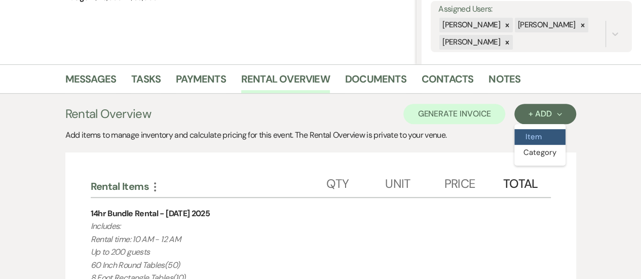
click at [524, 137] on button "Item" at bounding box center [539, 137] width 51 height 16
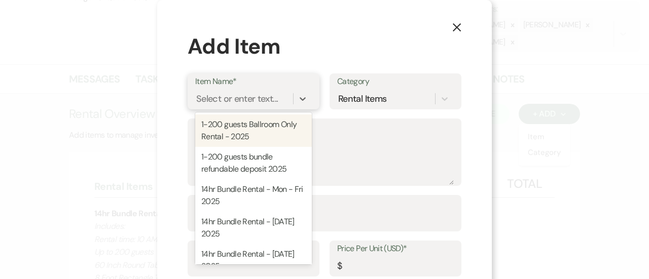
click at [254, 93] on div "Select or enter text..." at bounding box center [237, 99] width 82 height 14
type input "201"
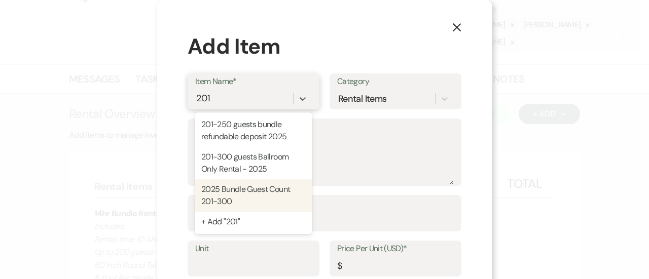
click at [237, 207] on div "2025 Bundle Guest Count 201-300" at bounding box center [253, 195] width 117 height 32
type textarea "Your event guest count is between 201-300. This is the flat rate additional cos…"
type input "Package"
type input "500"
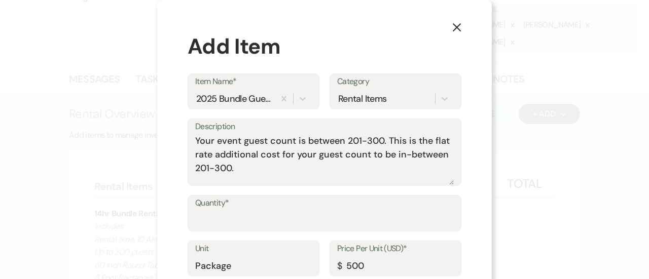
click at [453, 29] on use "button" at bounding box center [457, 27] width 8 height 8
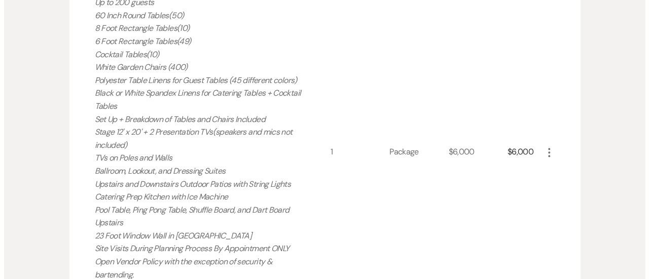
scroll to position [456, 0]
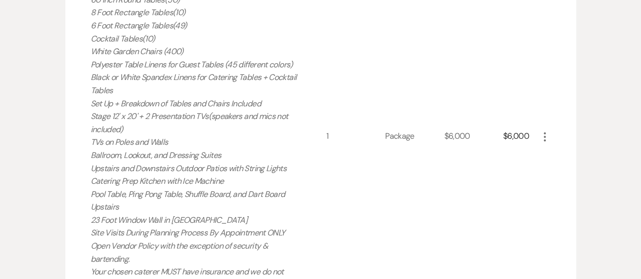
click at [539, 138] on icon "More" at bounding box center [545, 137] width 12 height 12
click at [547, 150] on button "Pencil Edit" at bounding box center [565, 156] width 53 height 16
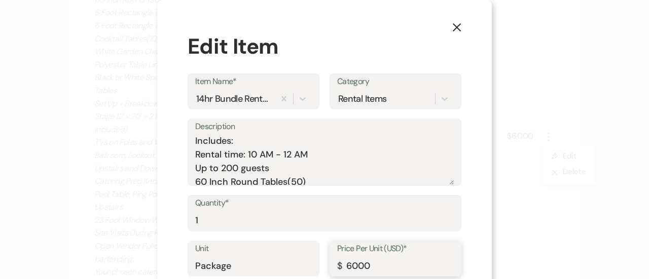
click at [356, 268] on input "6000" at bounding box center [395, 266] width 117 height 20
type input "6500"
click at [223, 168] on textarea "Includes: Rental time: 10 AM - 12 AM Up to 200 guests 60 Inch Round Tables(50) …" at bounding box center [324, 159] width 258 height 51
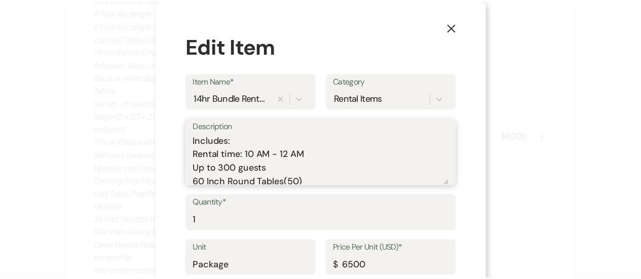
scroll to position [57, 0]
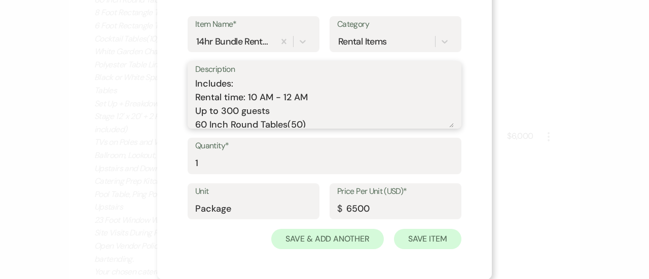
type textarea "Includes: Rental time: 10 AM - 12 AM Up to 300 guests 60 Inch Round Tables(50) …"
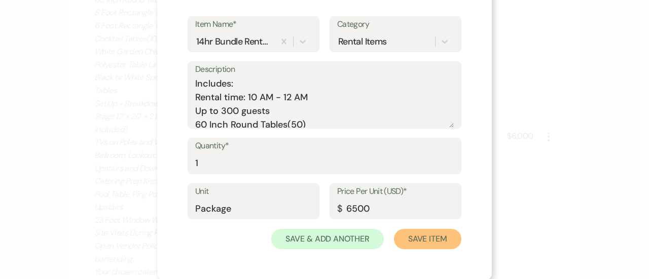
click at [427, 244] on button "Save Item" at bounding box center [427, 239] width 67 height 20
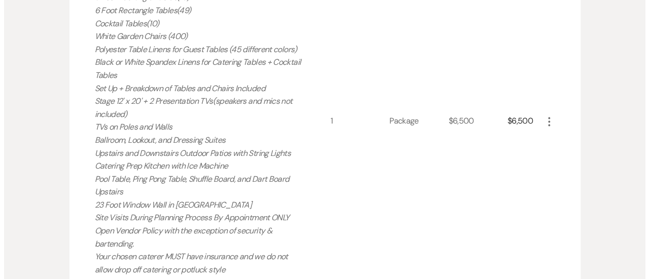
scroll to position [466, 0]
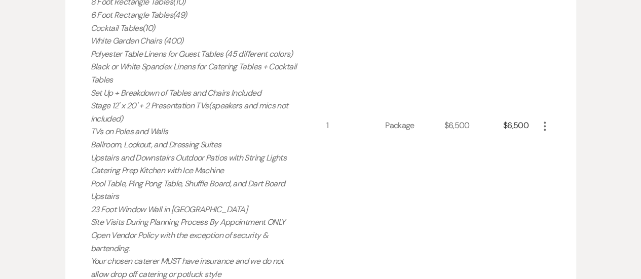
click at [542, 130] on icon "More" at bounding box center [545, 126] width 12 height 12
click at [550, 143] on icon "Pencil" at bounding box center [553, 146] width 6 height 8
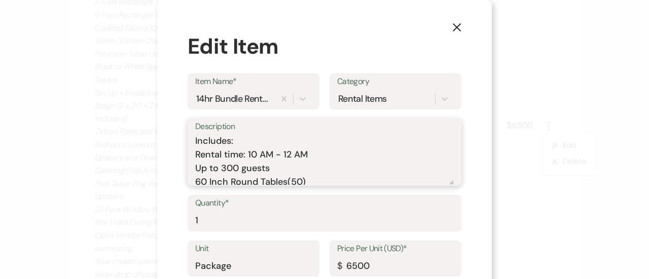
click at [225, 170] on textarea "Includes: Rental time: 10 AM - 12 AM Up to 300 guests 60 Inch Round Tables(50) …" at bounding box center [324, 159] width 258 height 51
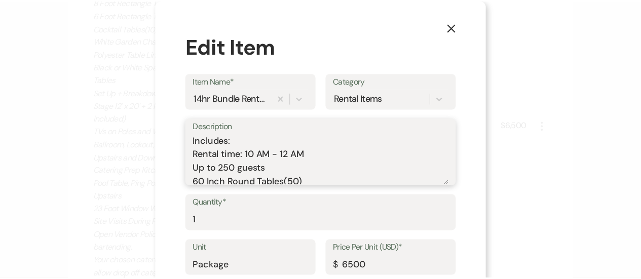
scroll to position [57, 0]
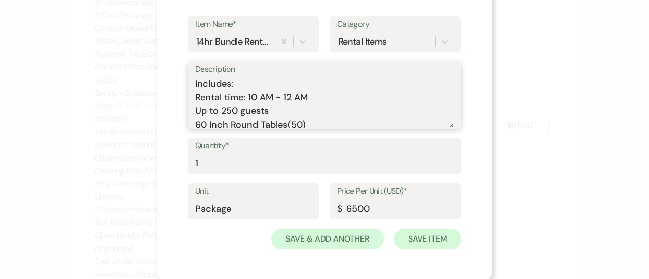
type textarea "Includes: Rental time: 10 AM - 12 AM Up to 250 guests 60 Inch Round Tables(50) …"
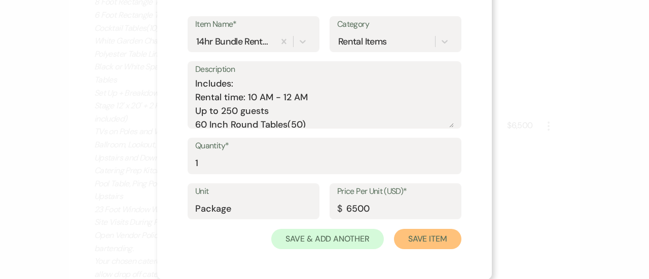
click at [446, 242] on button "Save Item" at bounding box center [427, 239] width 67 height 20
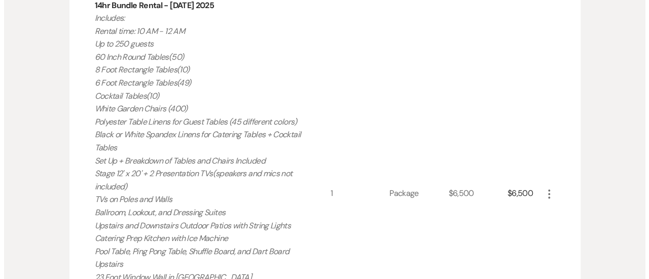
scroll to position [381, 0]
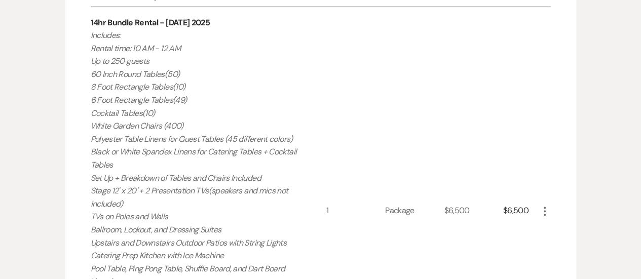
click at [540, 209] on icon "More" at bounding box center [545, 211] width 12 height 12
click at [545, 221] on ul "Pencil Edit X Delete" at bounding box center [565, 239] width 53 height 42
click at [554, 230] on use "button" at bounding box center [553, 231] width 6 height 6
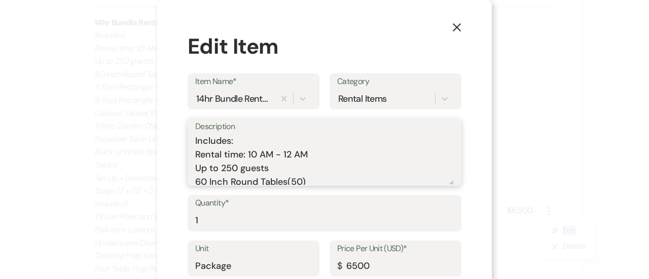
click at [227, 168] on textarea "Includes: Rental time: 10 AM - 12 AM Up to 250 guests 60 Inch Round Tables(50) …" at bounding box center [324, 159] width 258 height 51
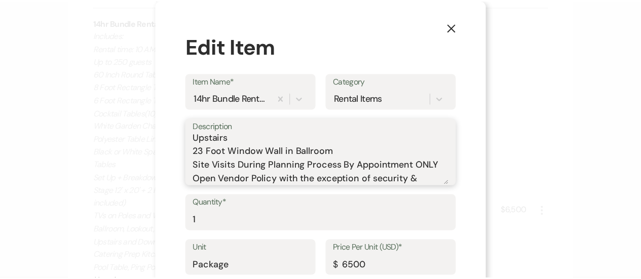
scroll to position [57, 0]
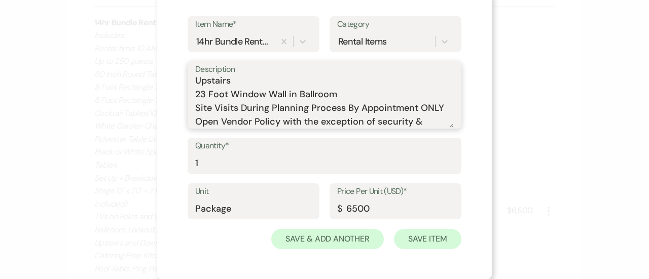
type textarea "Includes: Rental time: 10 AM - 12 AM Up to 300 guests 60 Inch Round Tables(50) …"
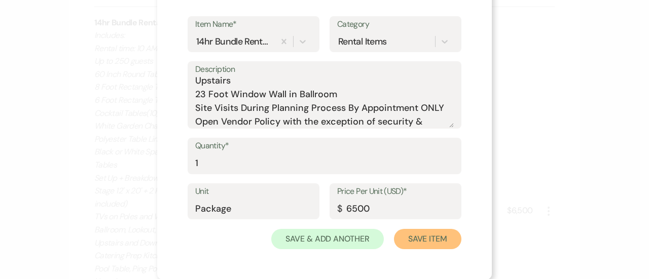
click at [435, 234] on button "Save Item" at bounding box center [427, 239] width 67 height 20
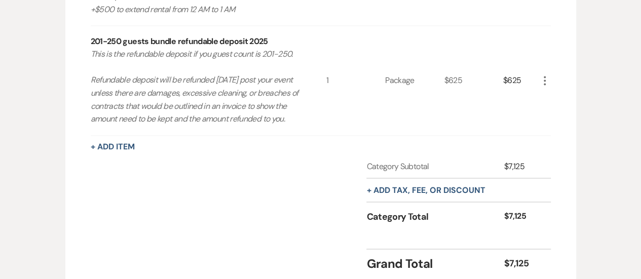
scroll to position [814, 0]
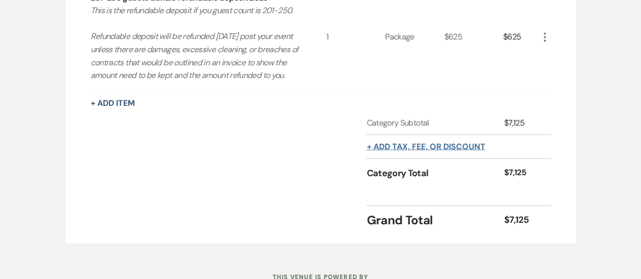
click at [392, 150] on button "+ Add tax, fee, or discount" at bounding box center [425, 146] width 119 height 8
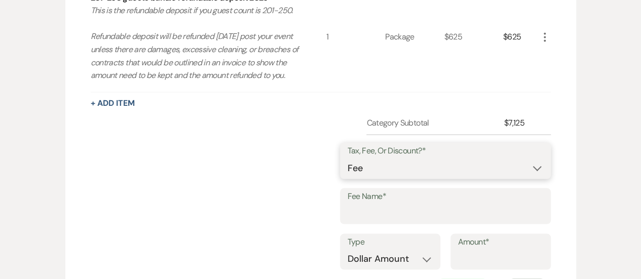
click at [392, 178] on select "Fee Discount Tax" at bounding box center [446, 168] width 196 height 20
select select "3"
click at [356, 169] on select "Fee Discount Tax" at bounding box center [446, 168] width 196 height 20
click at [372, 222] on input "Fee Name*" at bounding box center [446, 213] width 196 height 20
type input "tax"
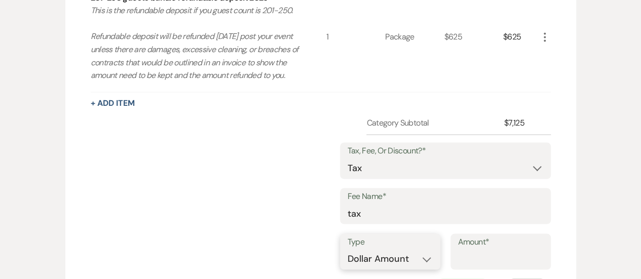
click at [383, 262] on select "Dollar Amount Percentage" at bounding box center [390, 259] width 85 height 20
select select "false"
click at [348, 259] on select "Dollar Amount Percentage" at bounding box center [390, 258] width 85 height 20
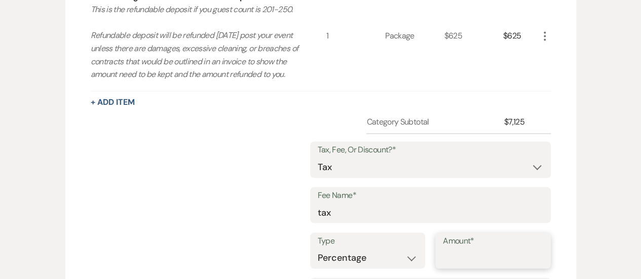
click at [465, 265] on input "Amount*" at bounding box center [493, 258] width 100 height 20
type input "8.25"
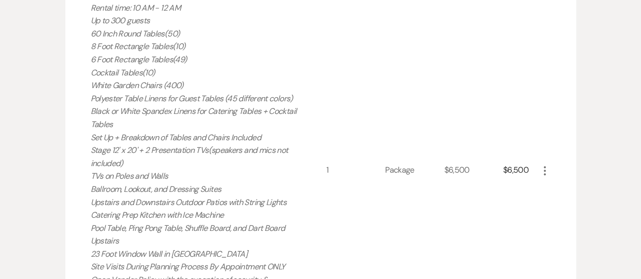
scroll to position [378, 0]
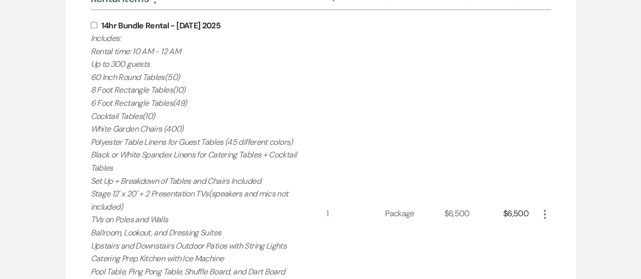
click at [95, 26] on input "checkbox" at bounding box center [94, 25] width 7 height 7
checkbox input "true"
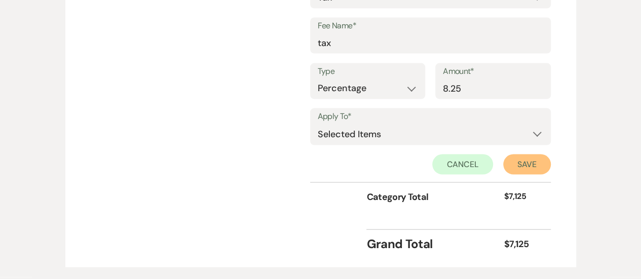
click at [515, 175] on button "Save" at bounding box center [527, 165] width 48 height 20
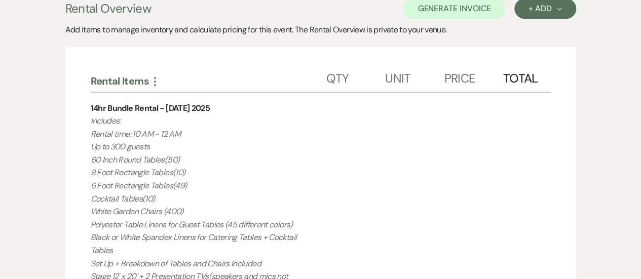
scroll to position [286, 0]
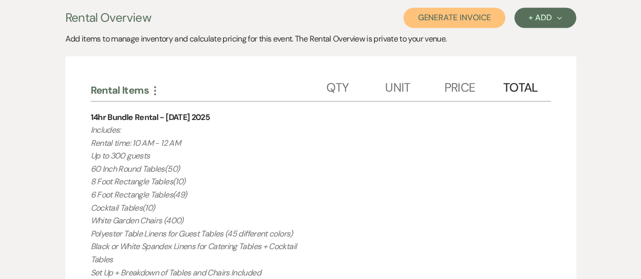
click at [463, 9] on button "Generate Invoice" at bounding box center [454, 18] width 102 height 20
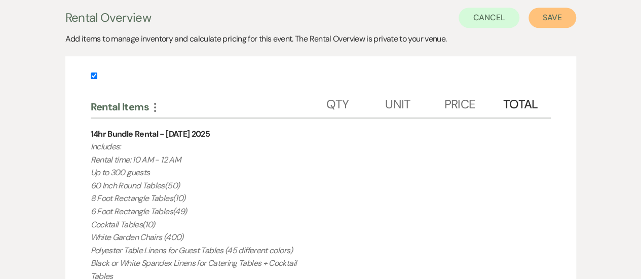
click at [550, 16] on button "Save" at bounding box center [553, 18] width 48 height 20
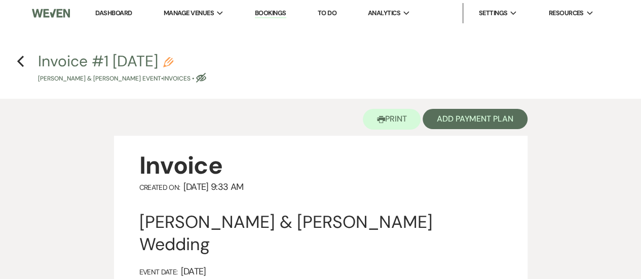
click at [129, 10] on link "Dashboard" at bounding box center [113, 13] width 36 height 9
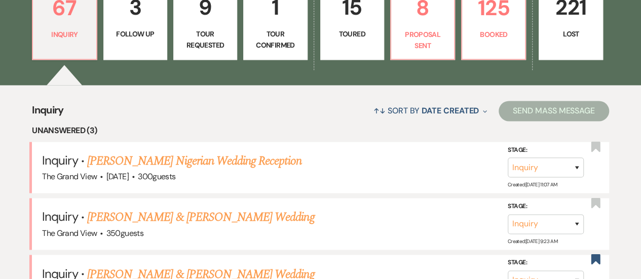
scroll to position [732, 0]
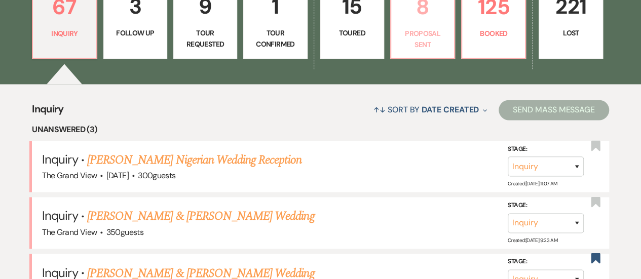
click at [404, 40] on p "Proposal Sent" at bounding box center [422, 39] width 51 height 23
select select "6"
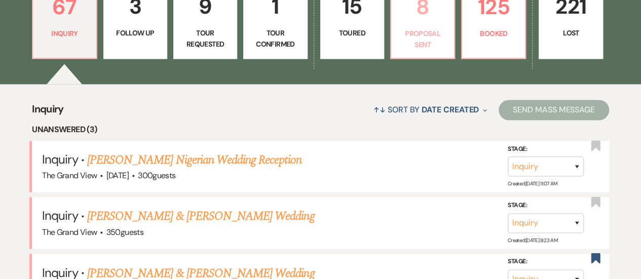
select select "6"
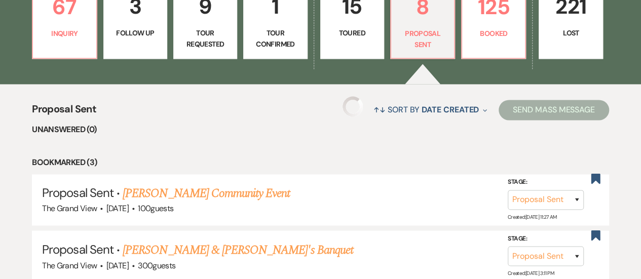
select select "6"
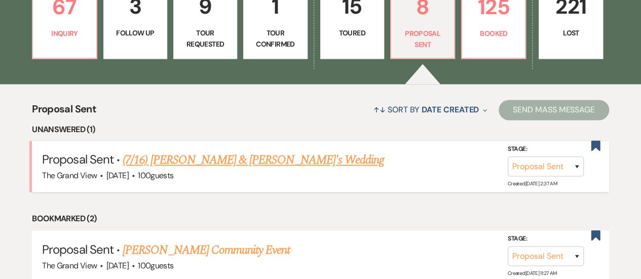
click at [301, 169] on link "(7/16) [PERSON_NAME] & [PERSON_NAME]'s Wedding" at bounding box center [253, 160] width 261 height 18
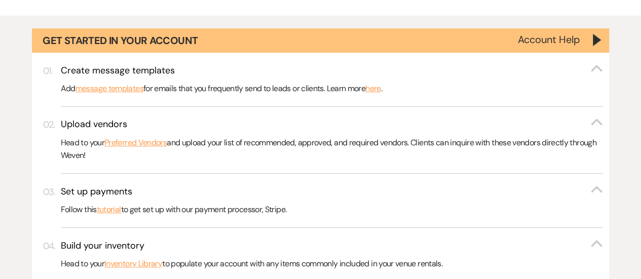
select select "6"
select select "5"
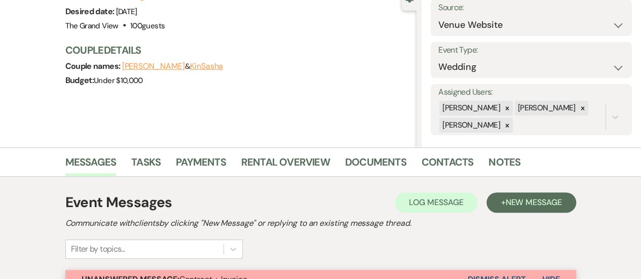
scroll to position [107, 0]
click at [273, 156] on link "Rental Overview" at bounding box center [285, 165] width 89 height 22
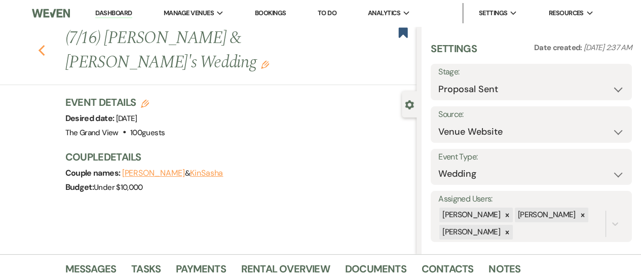
click at [46, 49] on icon "Previous" at bounding box center [42, 51] width 8 height 12
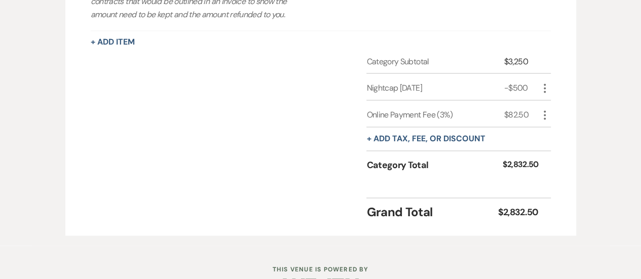
select select "6"
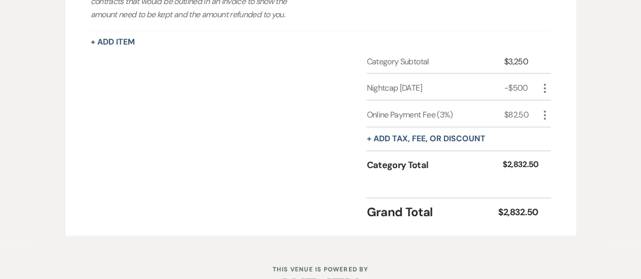
select select "6"
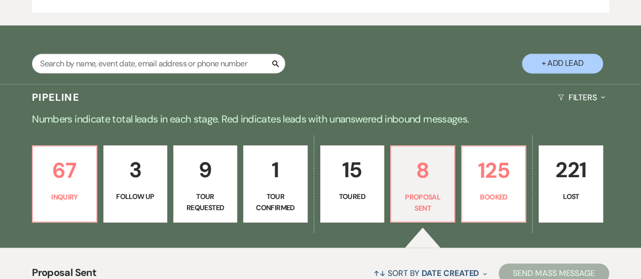
scroll to position [516, 0]
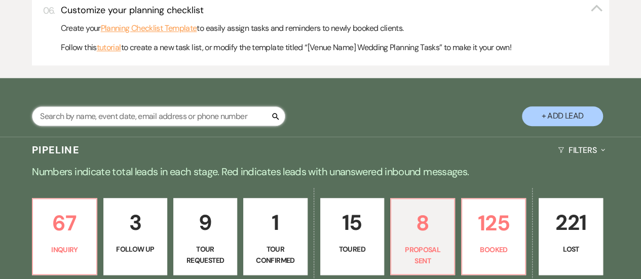
click at [166, 122] on input "text" at bounding box center [158, 116] width 253 height 20
type input "brian"
select select "8"
select select "5"
select select "8"
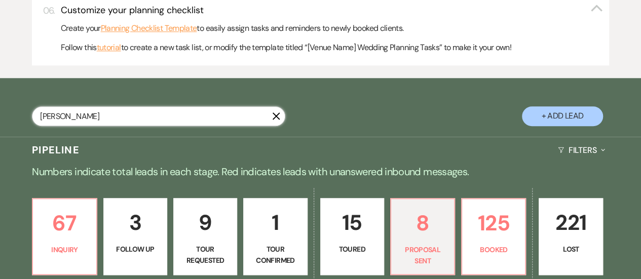
select select "6"
select select "8"
select select "6"
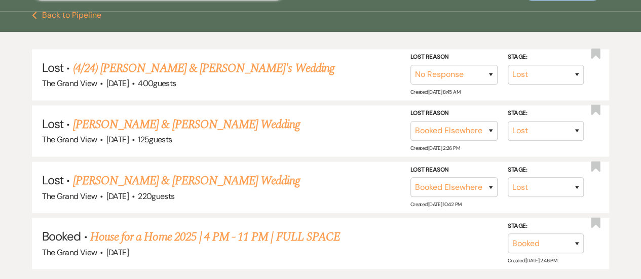
scroll to position [638, 0]
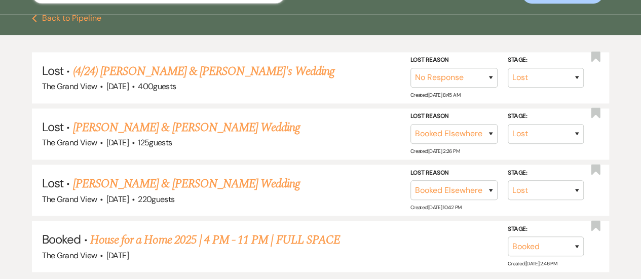
type input "brian anth"
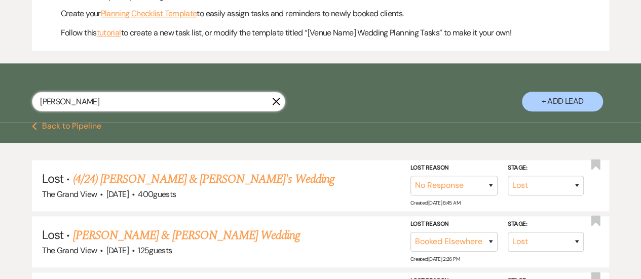
select select "8"
select select "5"
select select "8"
select select "6"
select select "8"
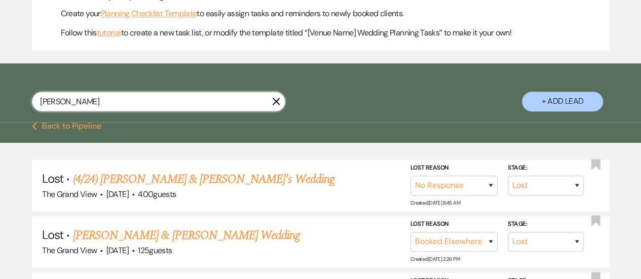
select select "6"
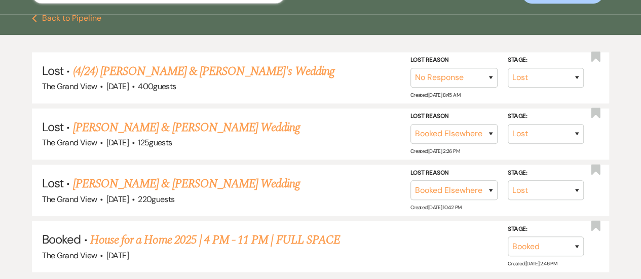
type input "brian anthony"
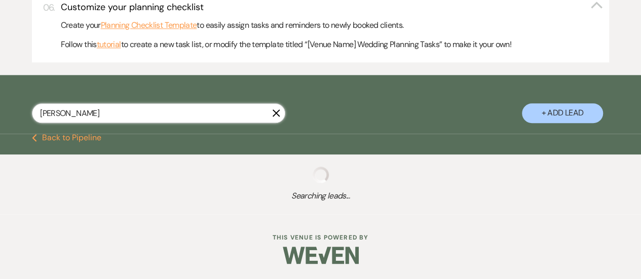
scroll to position [638, 0]
select select "8"
select select "5"
select select "8"
select select "6"
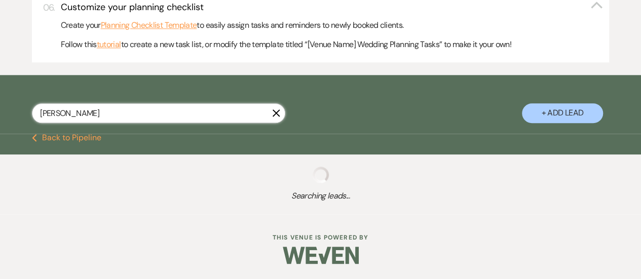
select select "8"
select select "6"
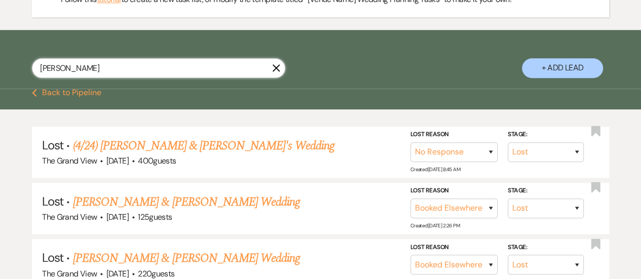
scroll to position [558, 0]
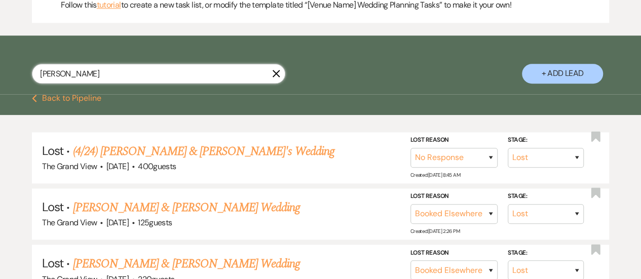
drag, startPoint x: 101, startPoint y: 86, endPoint x: 0, endPoint y: 85, distance: 100.8
click at [0, 85] on div "brian anthony X + Add Lead" at bounding box center [320, 66] width 641 height 51
type input "carol james"
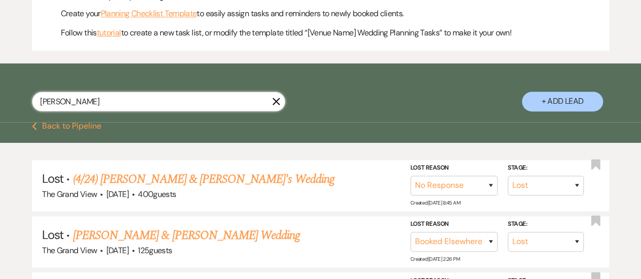
select select "8"
select select "5"
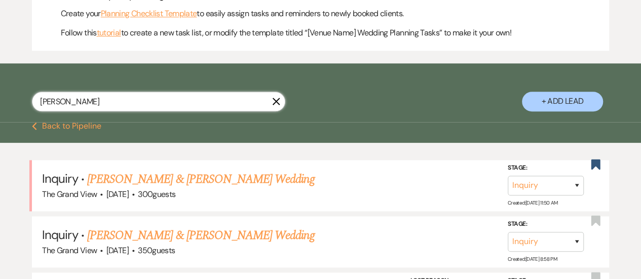
scroll to position [558, 0]
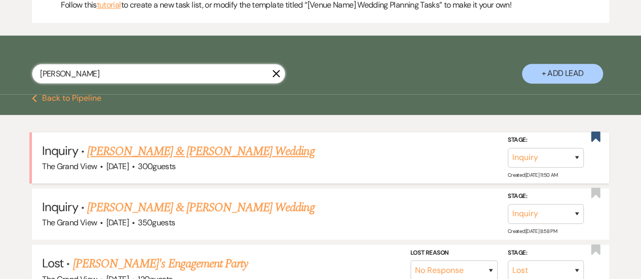
type input "carol james"
click at [535, 162] on select "Inquiry Follow Up Tour Requested Tour Confirmed Toured Proposal Sent Booked Lost" at bounding box center [546, 158] width 76 height 20
select select "2"
click at [508, 159] on select "Inquiry Follow Up Tour Requested Tour Confirmed Toured Proposal Sent Booked Lost" at bounding box center [546, 158] width 76 height 20
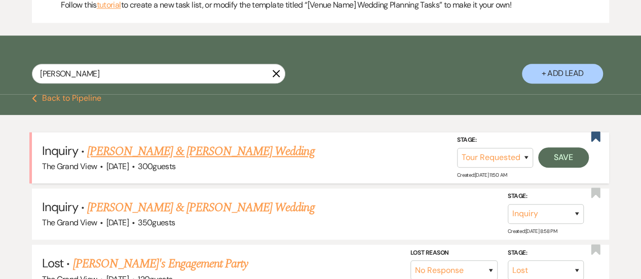
click at [565, 156] on form "Stage: Inquiry Follow Up Tour Requested Tour Confirmed Toured Proposal Sent Boo…" at bounding box center [523, 151] width 132 height 33
click at [563, 166] on button "Save" at bounding box center [563, 157] width 51 height 20
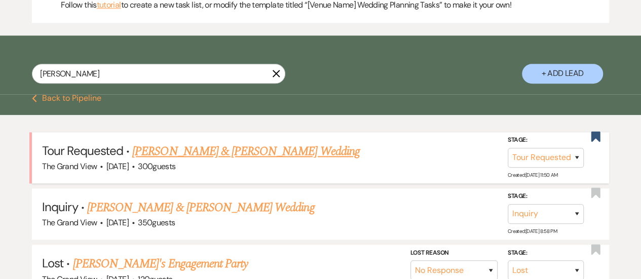
click at [181, 161] on link "Carol & Logan's Wedding" at bounding box center [245, 151] width 227 height 18
select select "2"
select select "5"
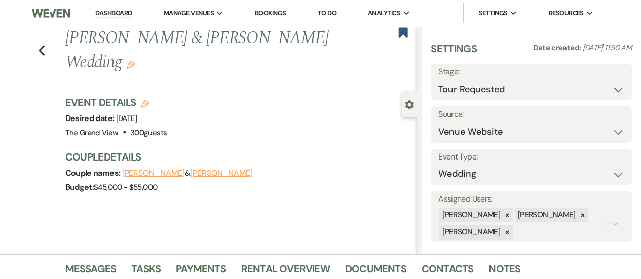
click at [107, 18] on link "Dashboard" at bounding box center [113, 14] width 36 height 10
select select "2"
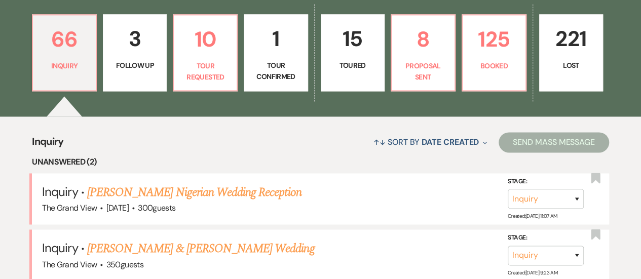
scroll to position [700, 0]
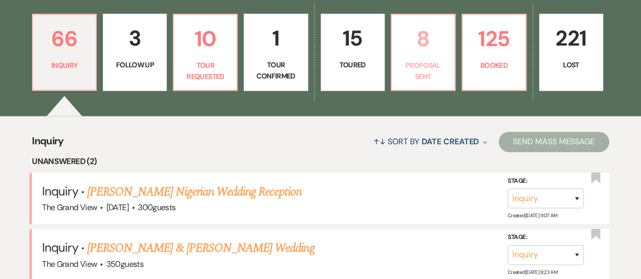
click at [434, 74] on p "Proposal Sent" at bounding box center [423, 71] width 51 height 23
select select "6"
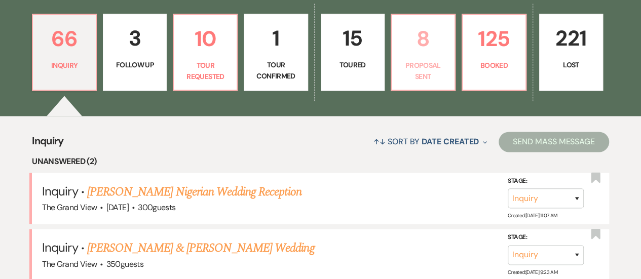
select select "6"
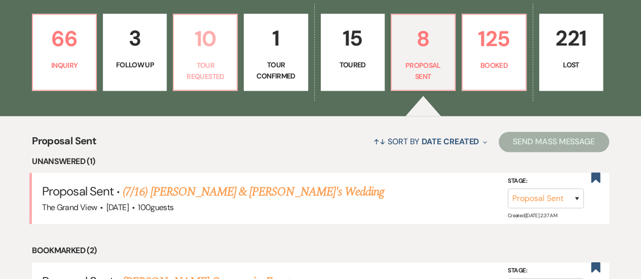
click at [189, 71] on p "Tour Requested" at bounding box center [205, 71] width 51 height 23
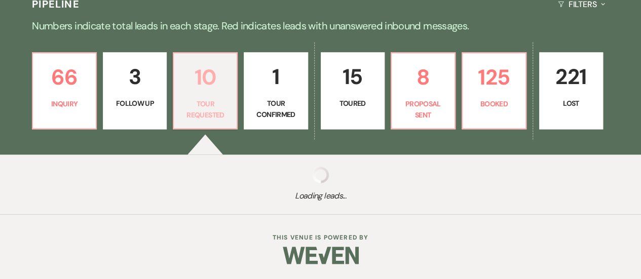
select select "2"
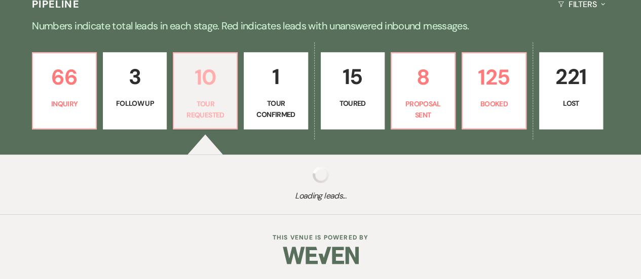
select select "2"
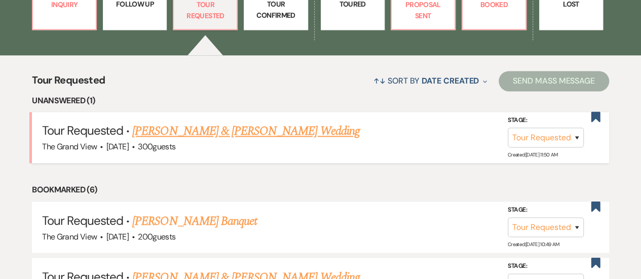
click at [218, 140] on link "Carol & Logan's Wedding" at bounding box center [245, 131] width 227 height 18
select select "2"
select select "5"
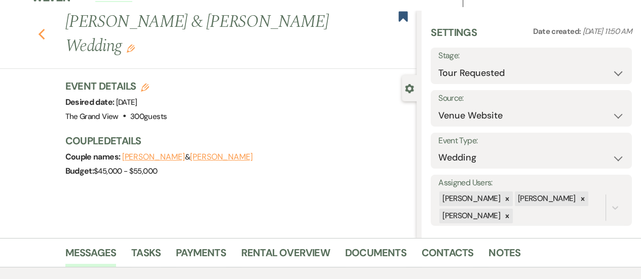
click at [44, 29] on use "button" at bounding box center [41, 34] width 7 height 11
select select "2"
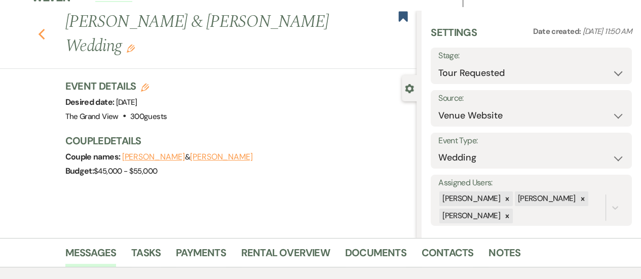
select select "2"
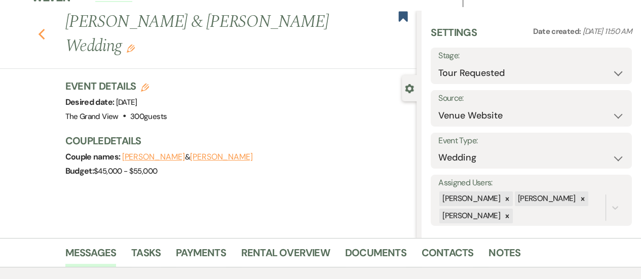
select select "2"
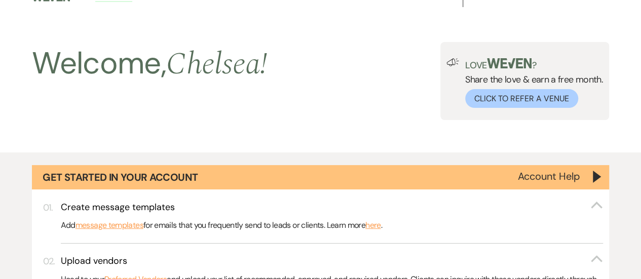
scroll to position [761, 0]
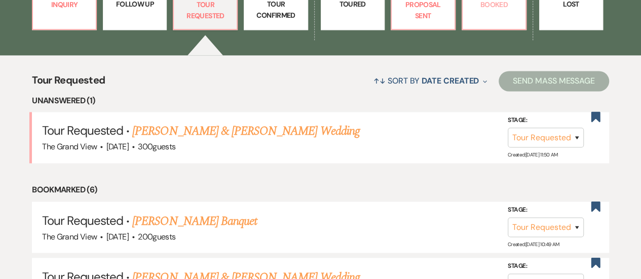
click at [480, 10] on p "Booked" at bounding box center [494, 4] width 51 height 11
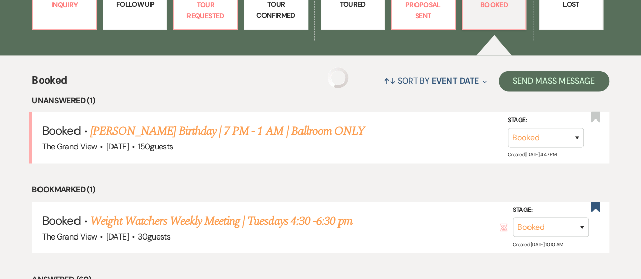
scroll to position [768, 0]
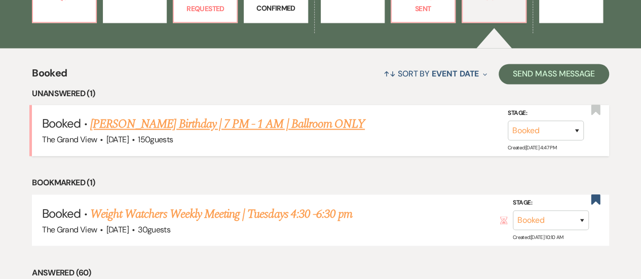
click at [265, 133] on link "Mahone's Birthday | 7 PM - 1 AM | Ballroom ONLY" at bounding box center [227, 124] width 275 height 18
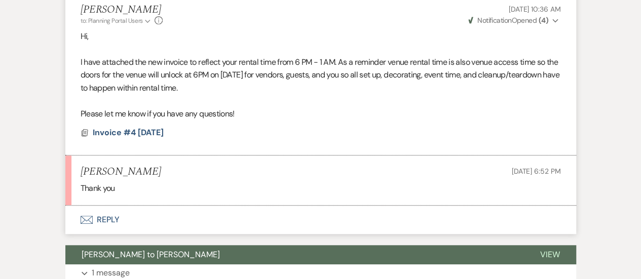
scroll to position [315, 0]
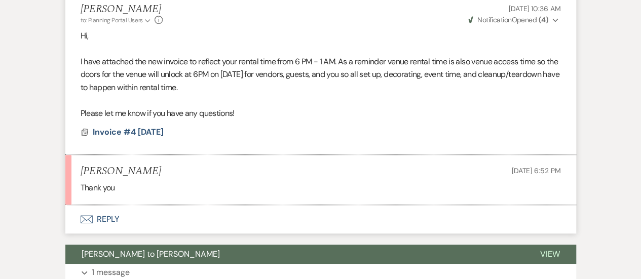
click at [101, 213] on button "Envelope Reply" at bounding box center [320, 219] width 511 height 28
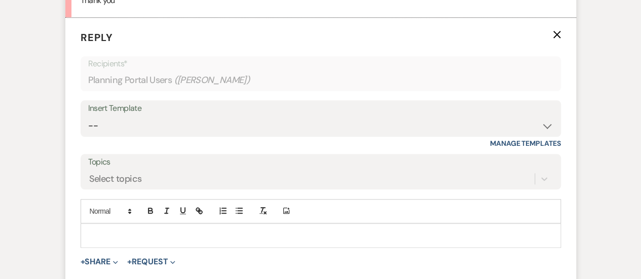
scroll to position [530, 0]
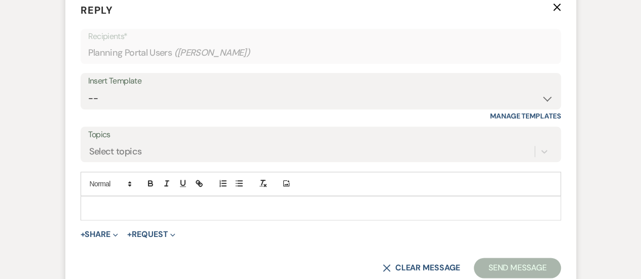
click at [114, 212] on p at bounding box center [321, 208] width 464 height 11
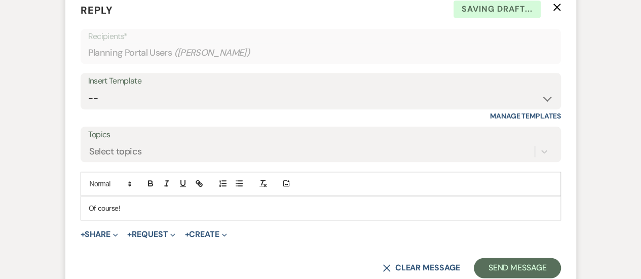
click at [475, 259] on div "X Clear message Send Message" at bounding box center [321, 268] width 480 height 20
click at [495, 270] on button "Send Message" at bounding box center [517, 268] width 87 height 20
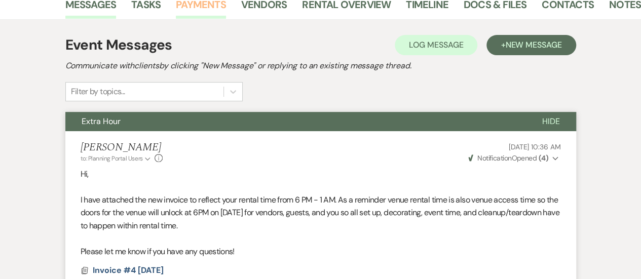
click at [202, 9] on link "Payments" at bounding box center [201, 7] width 50 height 22
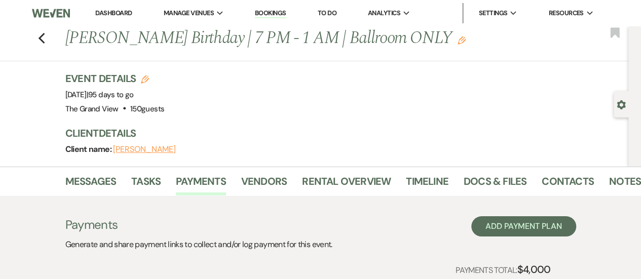
click at [458, 42] on icon "Edit" at bounding box center [462, 40] width 8 height 8
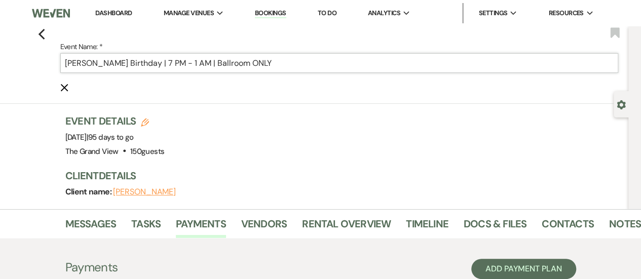
click at [148, 66] on input "Mahone's Birthday | 7 PM - 1 AM | Ballroom ONLY" at bounding box center [339, 63] width 558 height 20
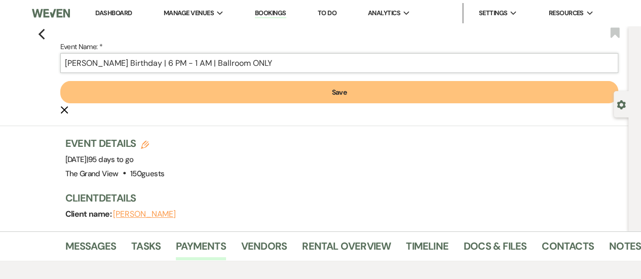
type input "Mahone's Birthday | 6 PM - 1 AM | Ballroom ONLY"
click at [146, 88] on button "Save" at bounding box center [339, 92] width 558 height 22
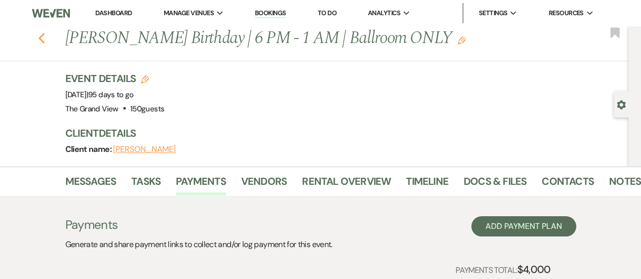
click at [46, 40] on icon "Previous" at bounding box center [42, 38] width 8 height 12
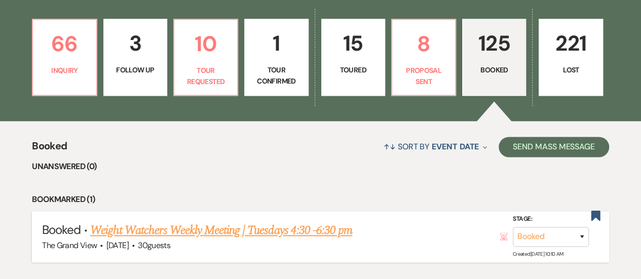
scroll to position [693, 0]
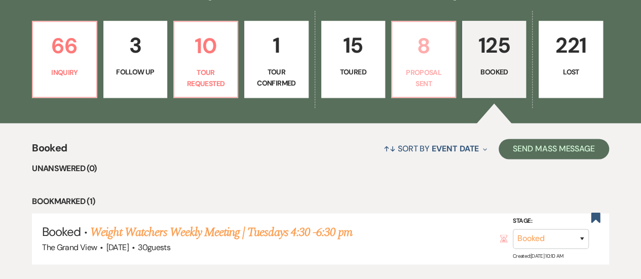
click at [444, 61] on p "8" at bounding box center [423, 46] width 51 height 34
select select "6"
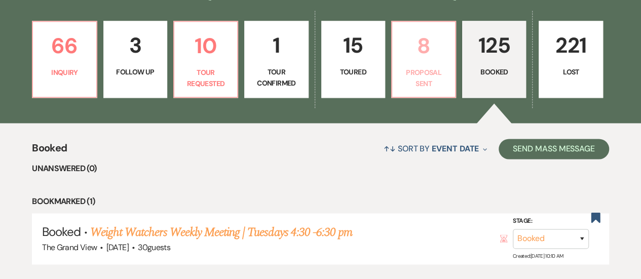
select select "6"
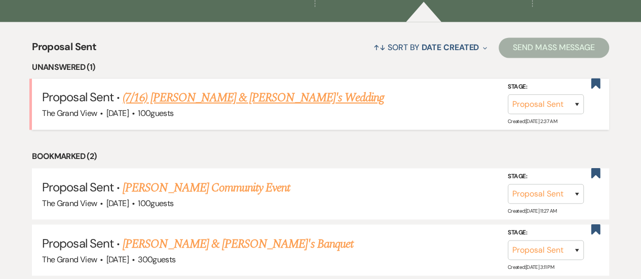
click at [300, 120] on div "The Grand View · Mar 21, 2026 · 100 guests" at bounding box center [320, 113] width 557 height 13
click at [294, 107] on link "(7/16) [PERSON_NAME] & [PERSON_NAME]'s Wedding" at bounding box center [253, 98] width 261 height 18
select select "6"
select select "5"
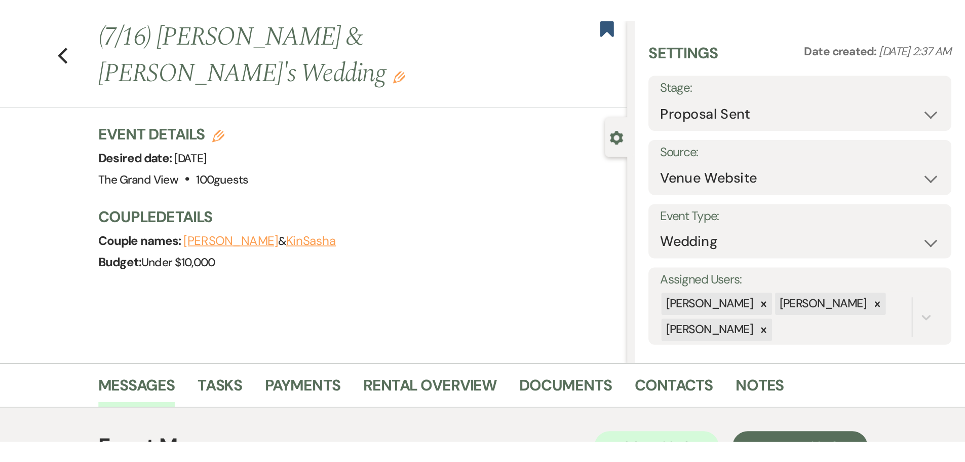
scroll to position [28, 0]
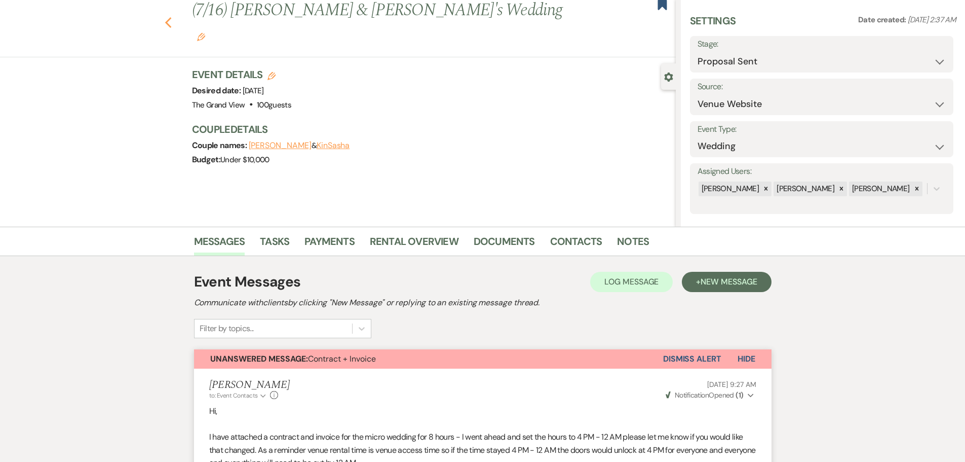
click at [172, 17] on icon "Previous" at bounding box center [169, 23] width 8 height 12
select select "6"
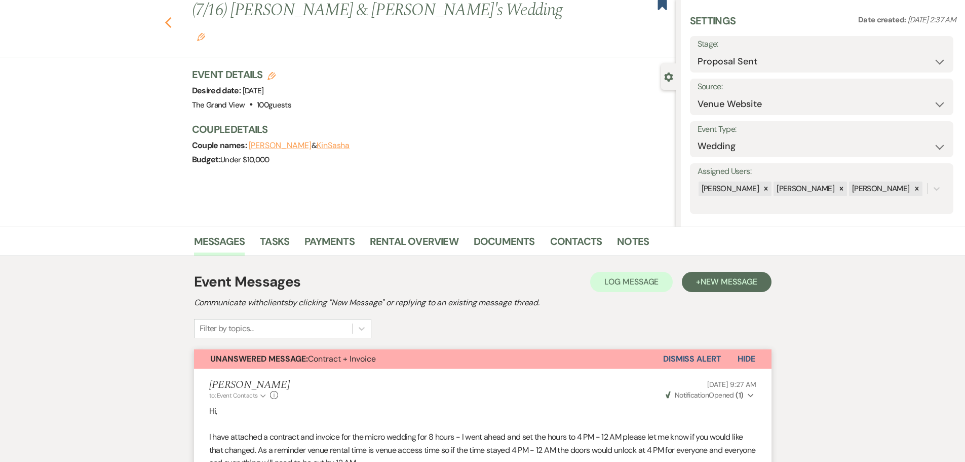
select select "6"
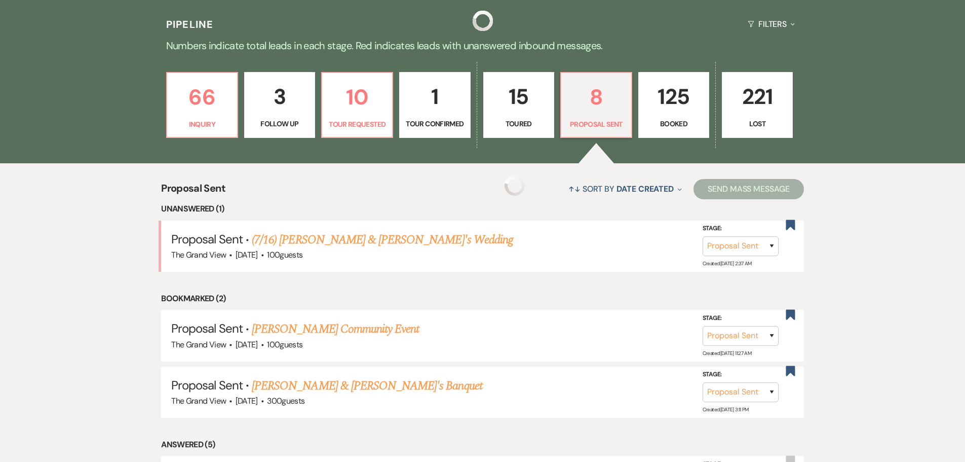
scroll to position [536, 0]
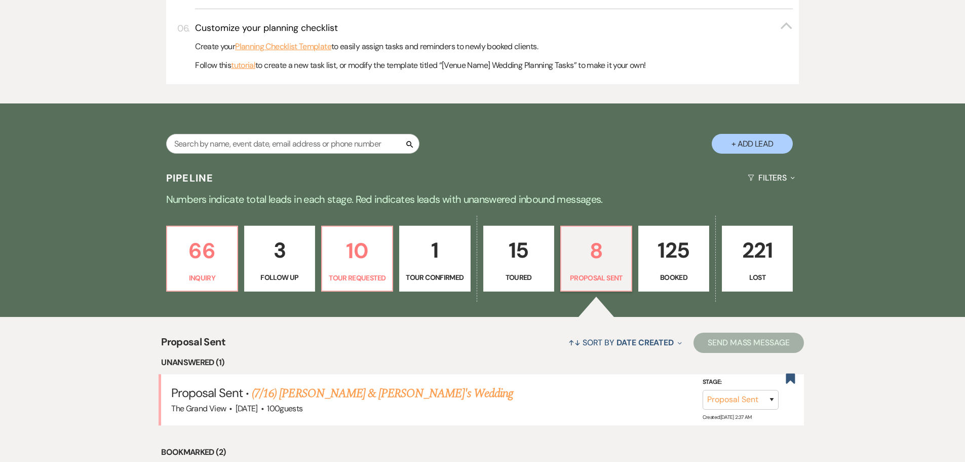
click at [413, 255] on p "1" at bounding box center [435, 250] width 58 height 34
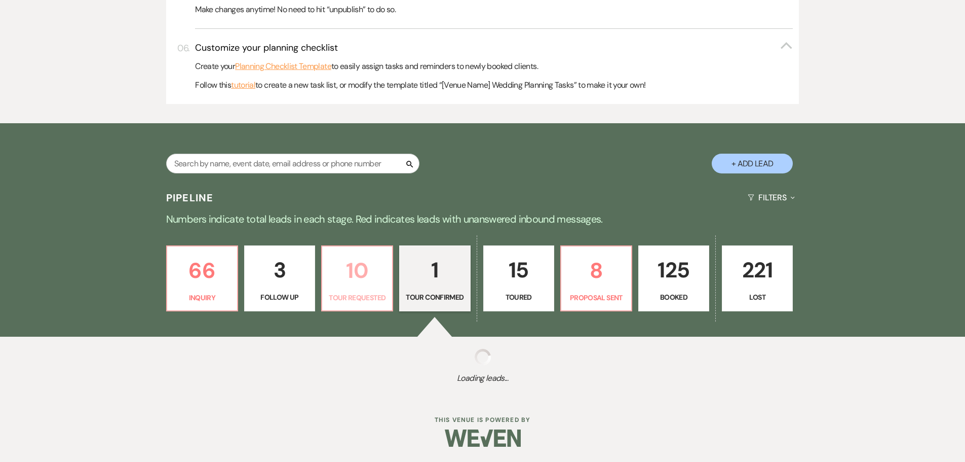
click at [372, 266] on p "10" at bounding box center [357, 270] width 58 height 34
select select "2"
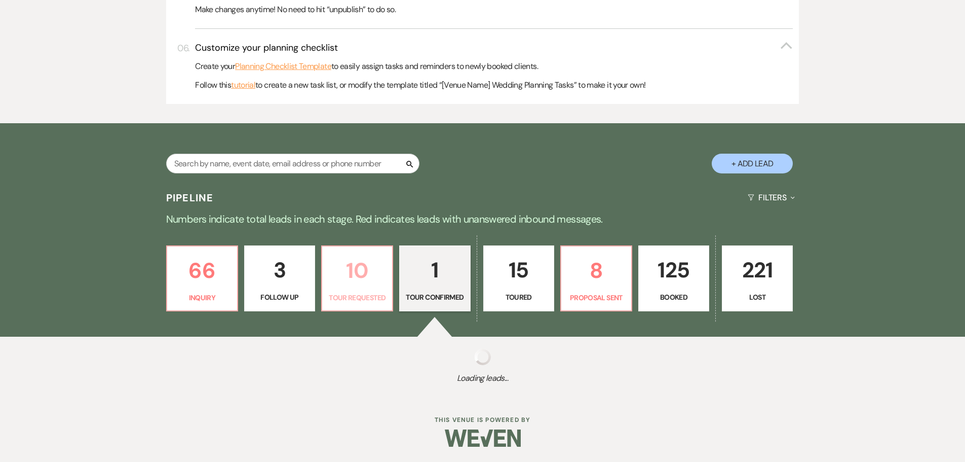
select select "2"
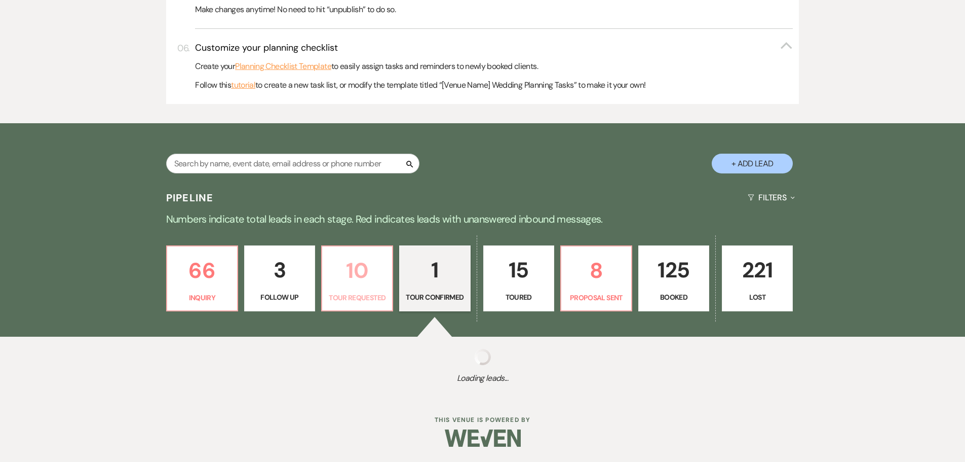
select select "2"
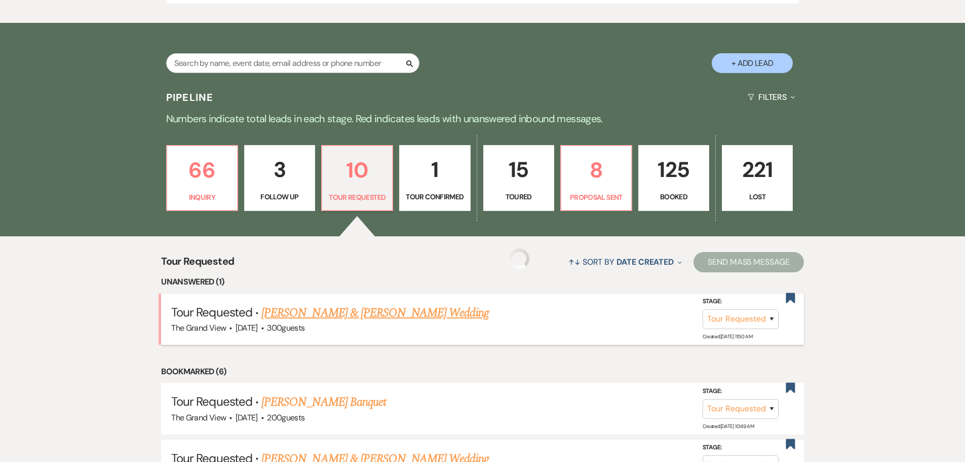
scroll to position [618, 0]
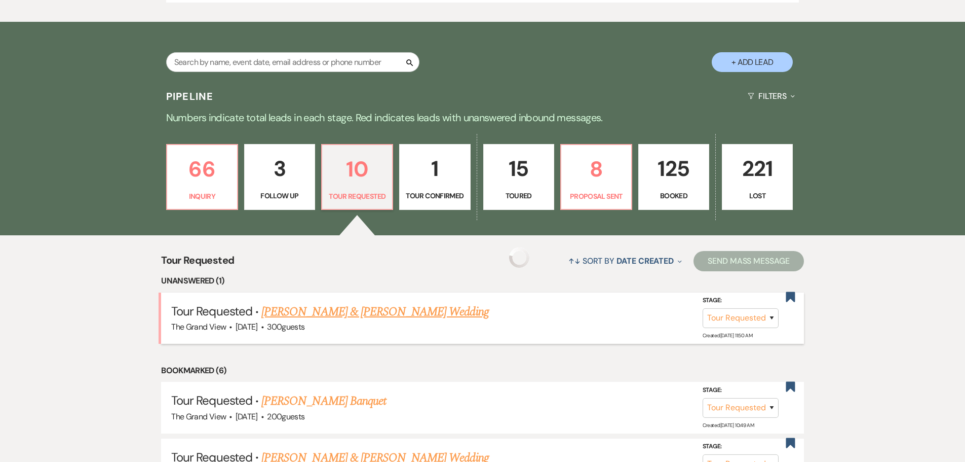
click at [354, 322] on div "The Grand View · Mar 21, 2026 · 300 guests" at bounding box center [482, 326] width 623 height 13
click at [354, 314] on link "Carol & Logan's Wedding" at bounding box center [374, 312] width 227 height 18
select select "2"
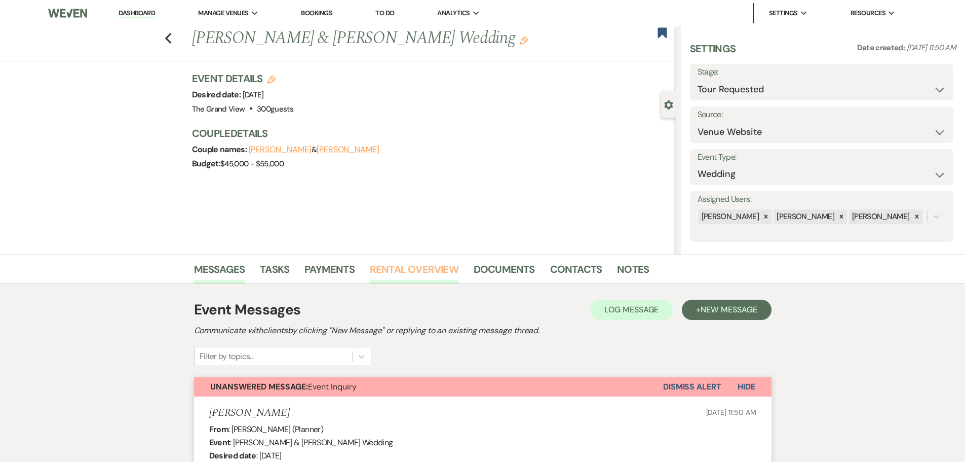
click at [404, 275] on link "Rental Overview" at bounding box center [414, 272] width 89 height 22
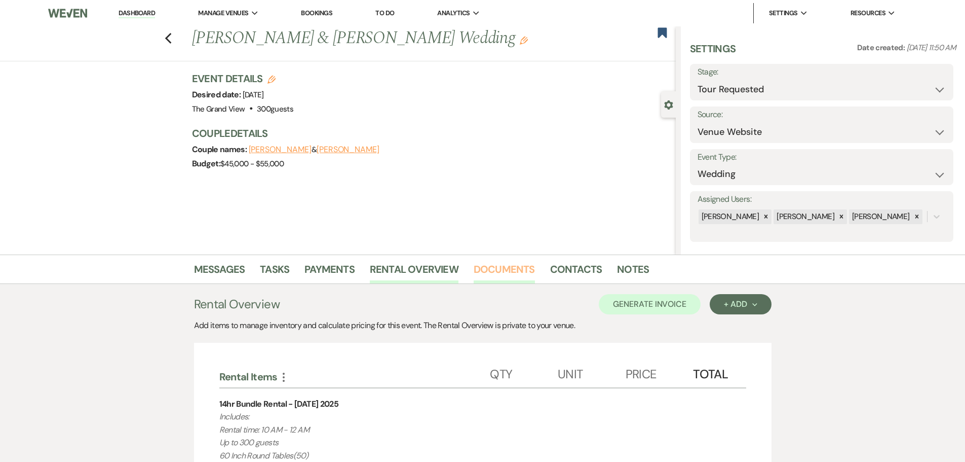
click at [521, 271] on link "Documents" at bounding box center [504, 272] width 61 height 22
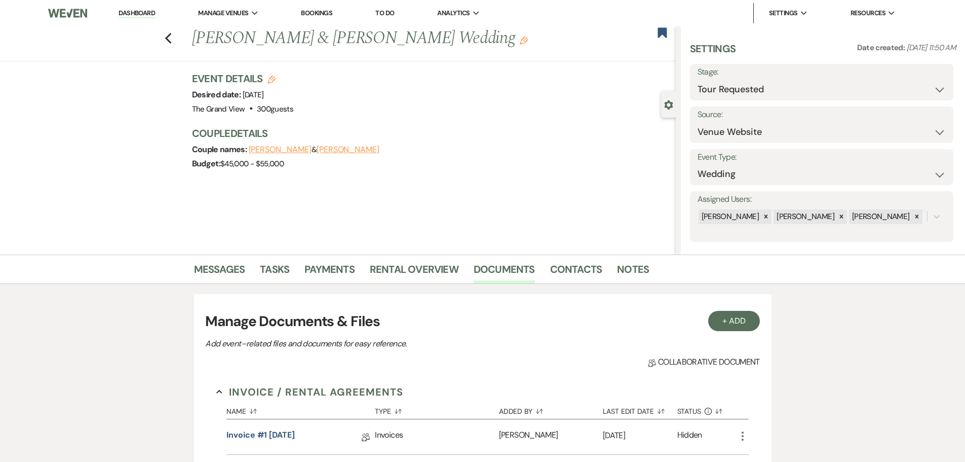
click at [282, 427] on div "Invoice #1 9-15-2025 Collab Doc" at bounding box center [301, 436] width 148 height 35
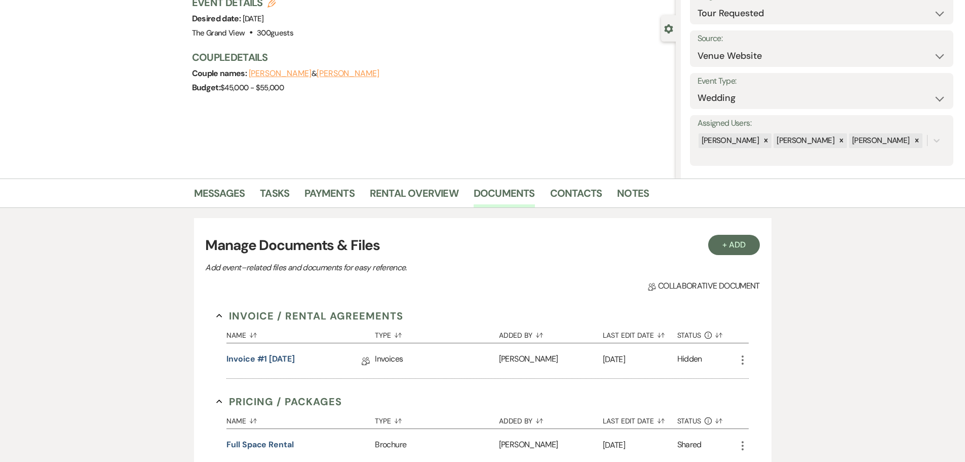
scroll to position [152, 0]
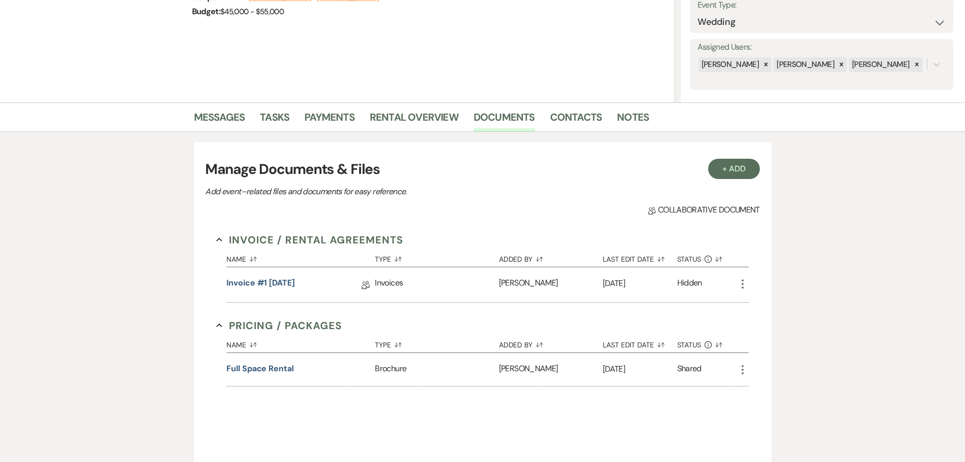
click at [293, 271] on div "Invoice #1 9-15-2025 Collab Doc" at bounding box center [301, 284] width 148 height 35
click at [294, 281] on link "Invoice #1 9-15-2025" at bounding box center [261, 285] width 68 height 16
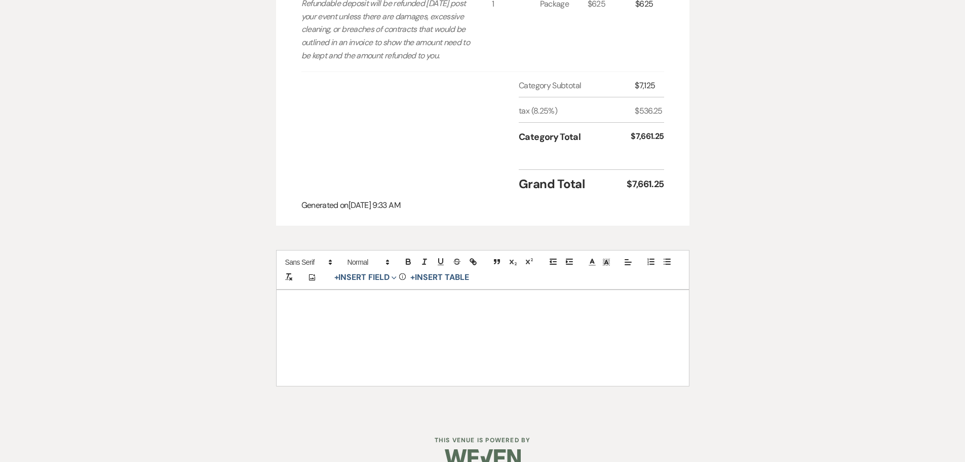
scroll to position [861, 0]
click at [480, 324] on div at bounding box center [483, 335] width 412 height 95
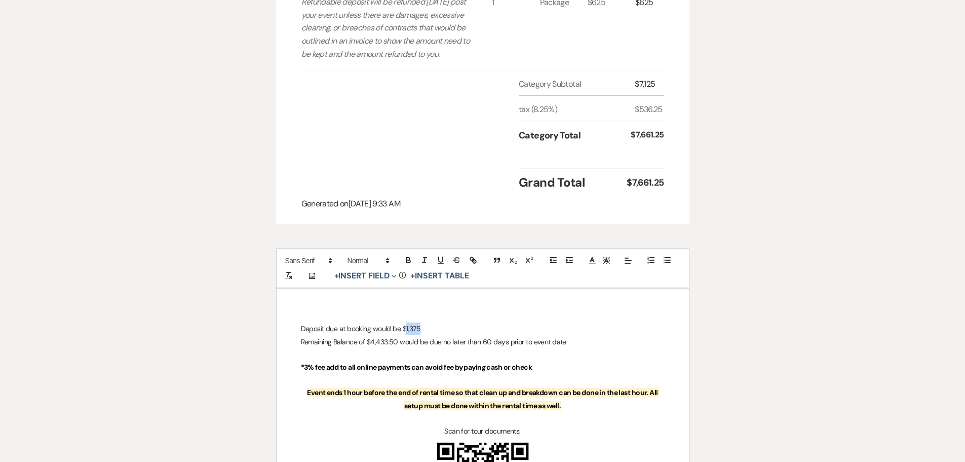
drag, startPoint x: 422, startPoint y: 328, endPoint x: 405, endPoint y: 335, distance: 18.2
click at [405, 335] on p "Deposit due at booking would be $1,375" at bounding box center [483, 328] width 364 height 13
click at [421, 334] on p "Deposit due at booking would be $1,9153.25" at bounding box center [483, 328] width 364 height 13
drag, startPoint x: 397, startPoint y: 345, endPoint x: 370, endPoint y: 348, distance: 27.1
click at [370, 348] on p "Remaining Balance of $4,433.50 would be due no later than 60 days prior to even…" at bounding box center [483, 341] width 364 height 13
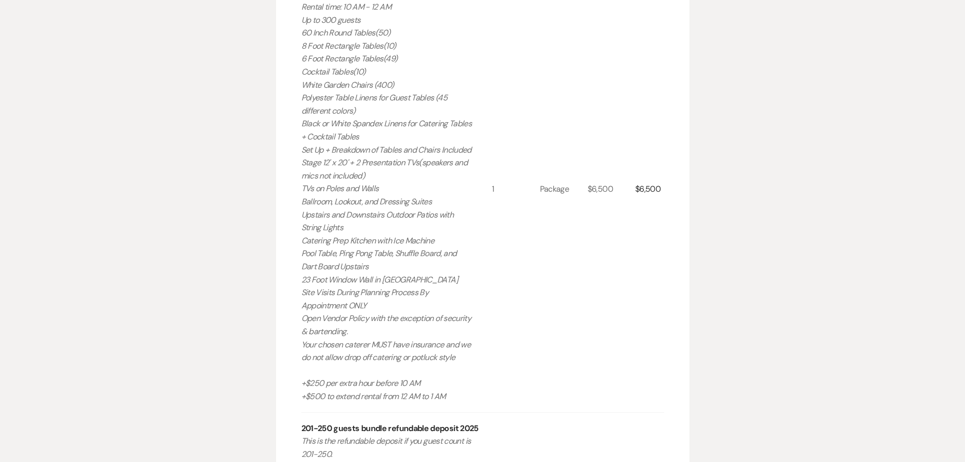
scroll to position [51, 0]
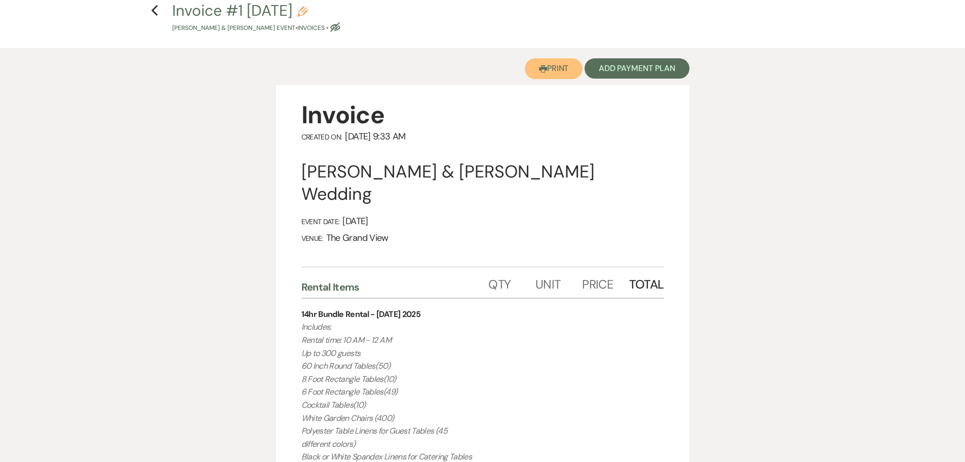
click at [553, 61] on button "Printer Print" at bounding box center [554, 68] width 58 height 21
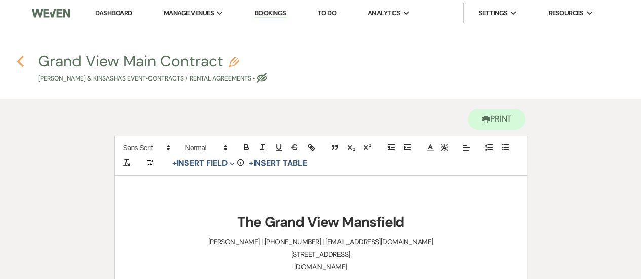
click at [22, 63] on icon "Previous" at bounding box center [21, 61] width 8 height 12
select select "6"
select select "5"
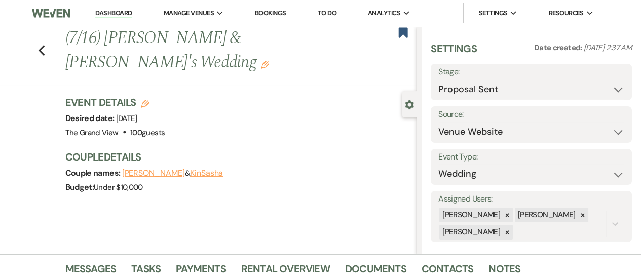
scroll to position [302, 0]
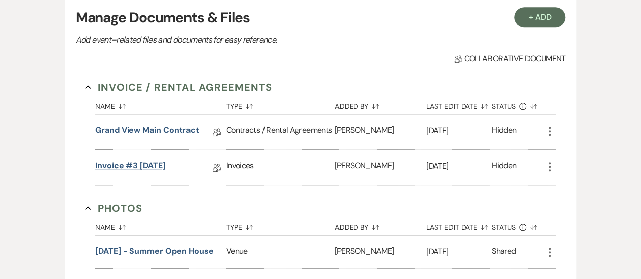
click at [166, 164] on link "Invoice #3 [DATE]" at bounding box center [130, 168] width 70 height 16
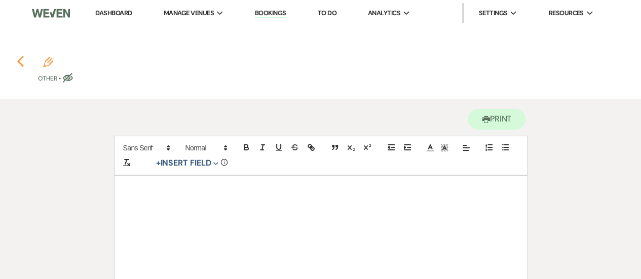
click at [17, 63] on icon "Previous" at bounding box center [21, 61] width 8 height 12
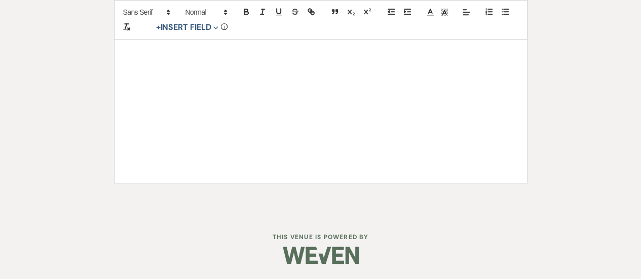
select select "6"
select select "5"
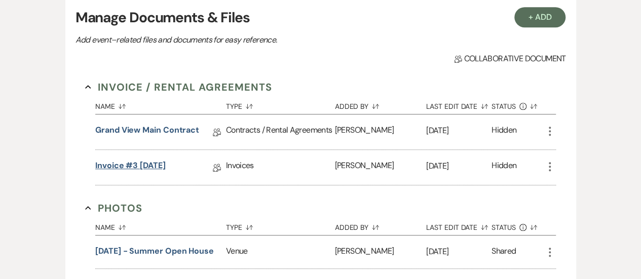
click at [151, 169] on link "Invoice #3 [DATE]" at bounding box center [130, 168] width 70 height 16
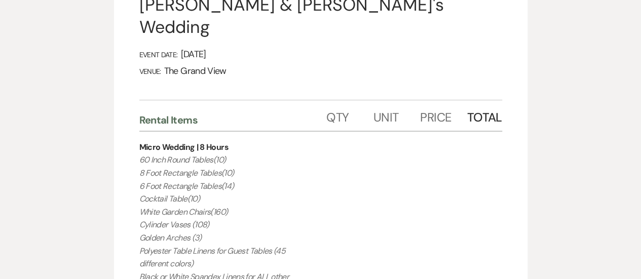
scroll to position [216, 0]
drag, startPoint x: 288, startPoint y: 171, endPoint x: 138, endPoint y: 131, distance: 155.2
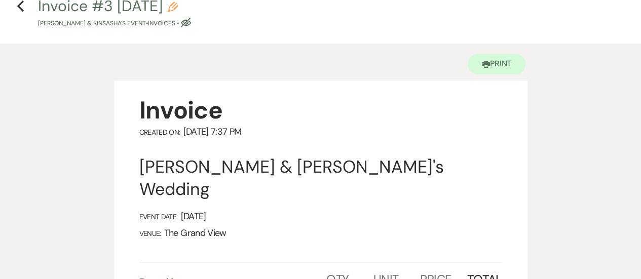
scroll to position [0, 0]
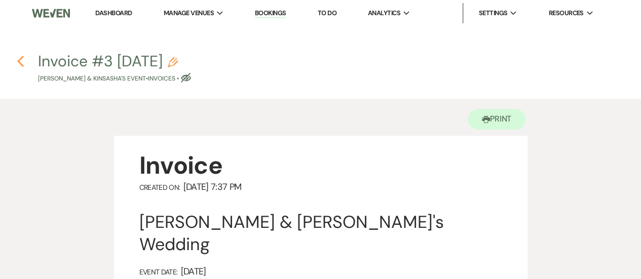
click at [21, 63] on use "button" at bounding box center [20, 61] width 7 height 11
select select "6"
select select "5"
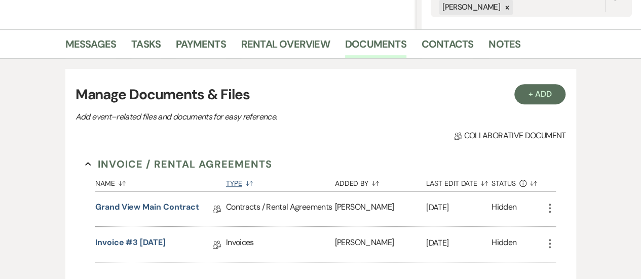
scroll to position [182, 0]
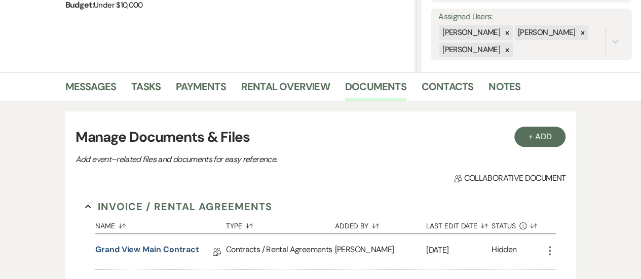
click at [315, 75] on div "Messages Tasks Payments Rental Overview Documents Contacts Notes" at bounding box center [320, 86] width 641 height 29
click at [312, 81] on link "Rental Overview" at bounding box center [285, 90] width 89 height 22
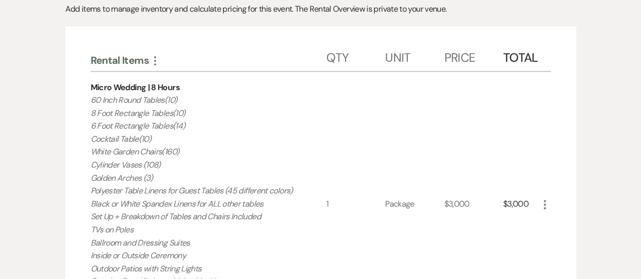
scroll to position [215, 0]
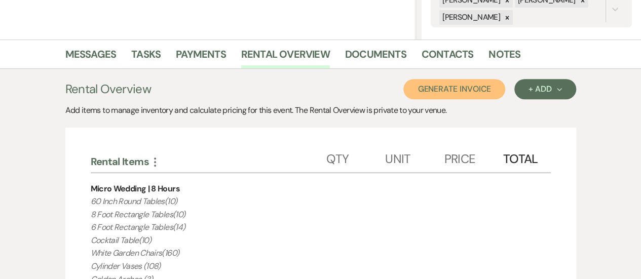
click at [457, 92] on button "Generate Invoice" at bounding box center [454, 89] width 102 height 20
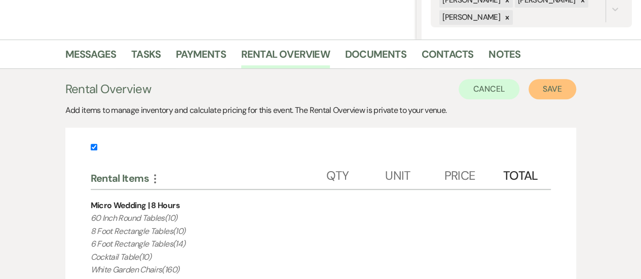
click at [568, 91] on button "Save" at bounding box center [553, 89] width 48 height 20
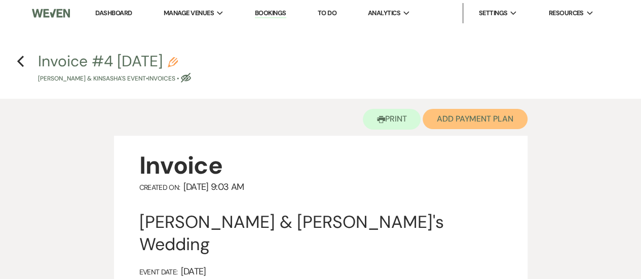
click at [453, 120] on button "Add Payment Plan" at bounding box center [475, 119] width 105 height 20
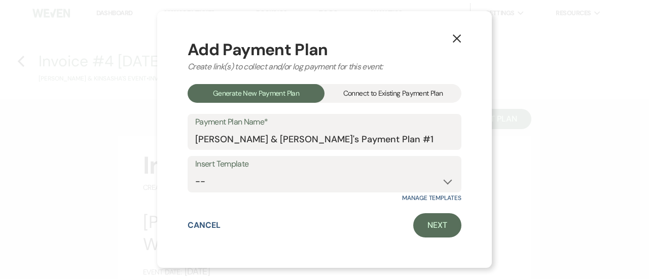
click at [407, 90] on div "Connect to Existing Payment Plan" at bounding box center [392, 93] width 137 height 19
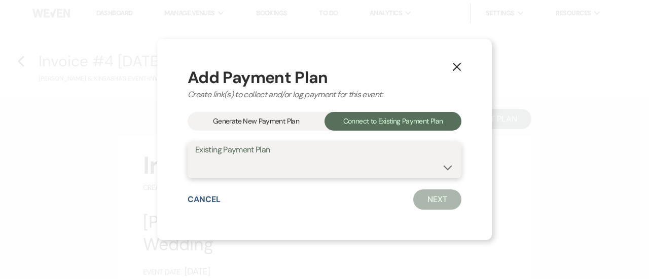
click at [332, 168] on select at bounding box center [324, 168] width 258 height 20
click at [464, 57] on button "X" at bounding box center [456, 66] width 15 height 18
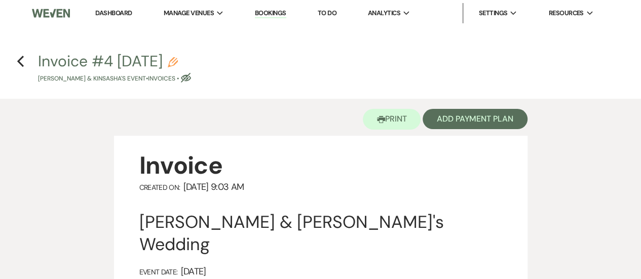
click at [30, 64] on h4 "Previous Invoice #4 [DATE] Pencil [PERSON_NAME] & KinSasha's Event • Invoices •…" at bounding box center [320, 67] width 641 height 33
click at [13, 59] on h4 "Previous Invoice #4 [DATE] Pencil [PERSON_NAME] & KinSasha's Event • Invoices •…" at bounding box center [320, 67] width 641 height 33
click at [25, 57] on h4 "Previous Invoice #4 [DATE] Pencil [PERSON_NAME] & KinSasha's Event • Invoices •…" at bounding box center [320, 67] width 641 height 33
click at [20, 55] on icon "Previous" at bounding box center [21, 61] width 8 height 12
select select "6"
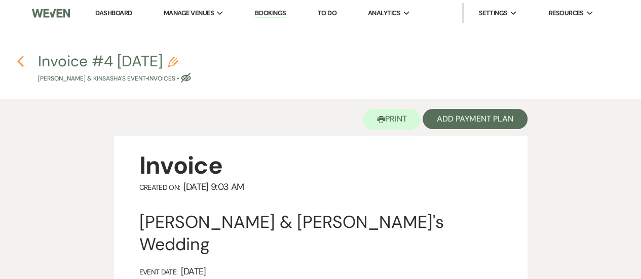
select select "5"
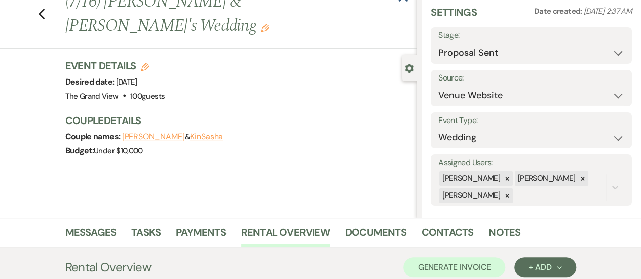
scroll to position [33, 0]
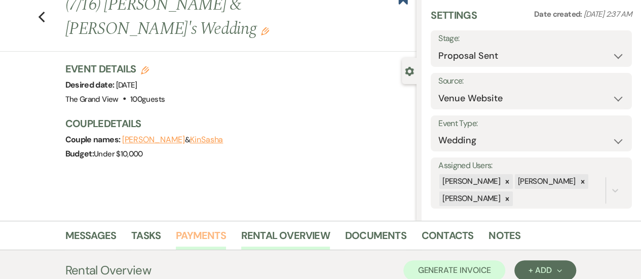
click at [197, 228] on link "Payments" at bounding box center [201, 239] width 50 height 22
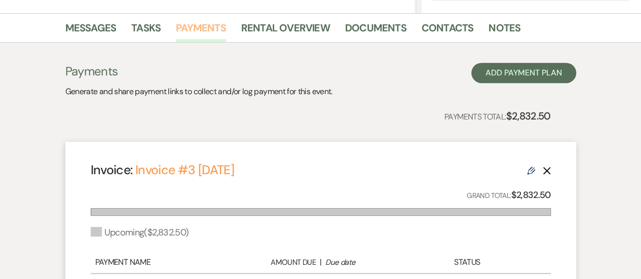
scroll to position [239, 0]
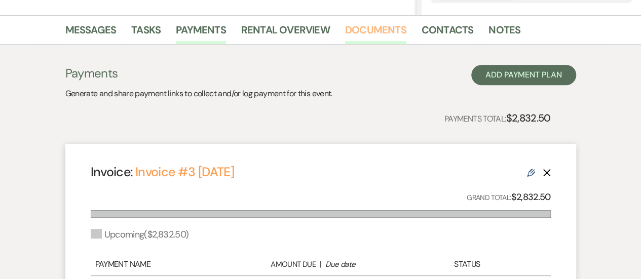
click at [378, 31] on link "Documents" at bounding box center [375, 33] width 61 height 22
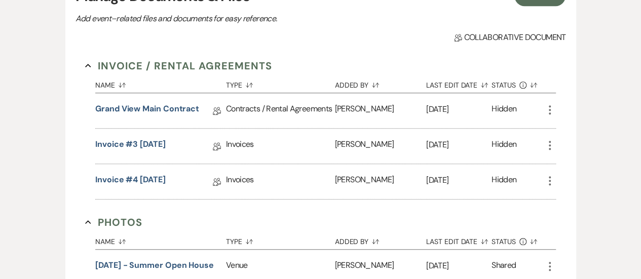
scroll to position [326, 0]
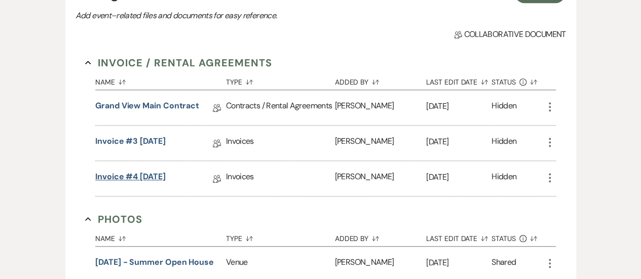
click at [147, 174] on link "Invoice #4 [DATE]" at bounding box center [130, 179] width 70 height 16
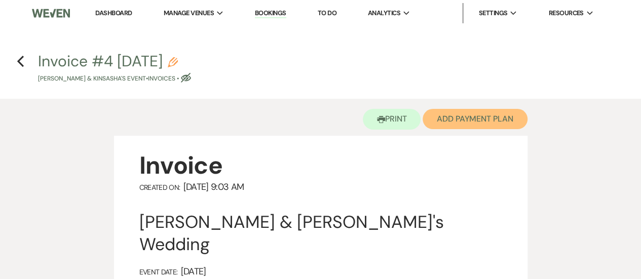
click at [476, 120] on button "Add Payment Plan" at bounding box center [475, 119] width 105 height 20
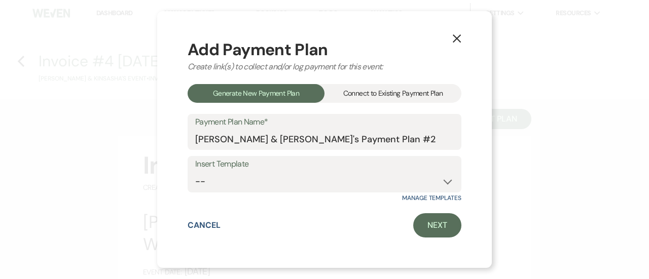
click at [366, 95] on div "Connect to Existing Payment Plan" at bounding box center [392, 93] width 137 height 19
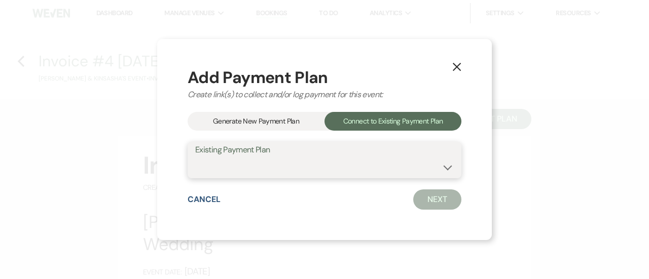
click at [314, 168] on select "[PERSON_NAME] & [PERSON_NAME]'s Payment Plan" at bounding box center [324, 168] width 258 height 20
select select "25397"
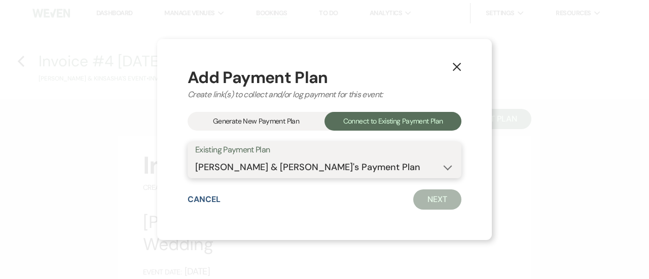
click at [195, 158] on select "[PERSON_NAME] & [PERSON_NAME]'s Payment Plan" at bounding box center [324, 168] width 258 height 20
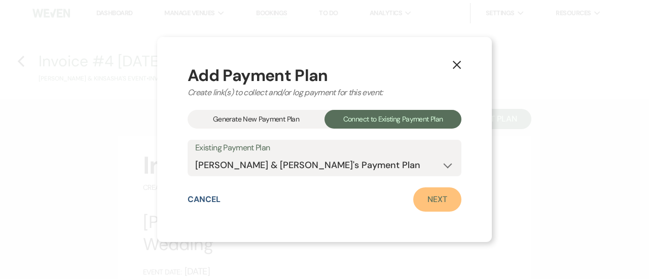
click at [444, 208] on link "Next" at bounding box center [437, 199] width 48 height 24
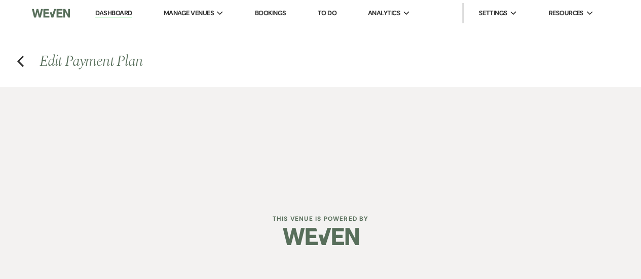
select select "28635"
select select "2"
select select "flat"
select select "true"
select select "2"
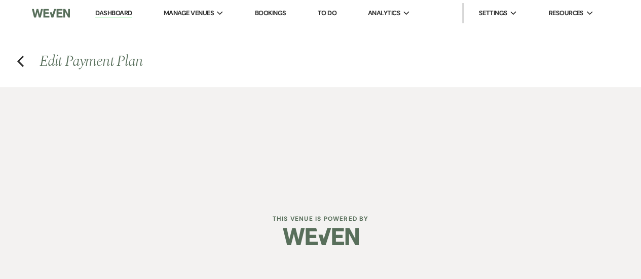
select select "flat"
select select "false"
select select "client"
select select "weeks"
select select "client"
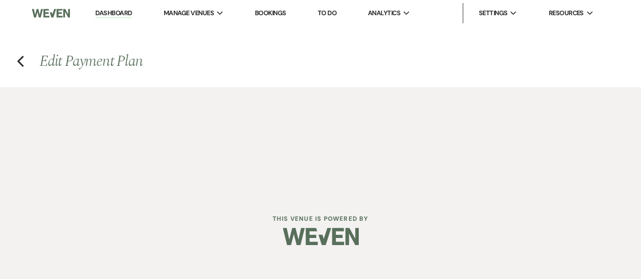
select select "days"
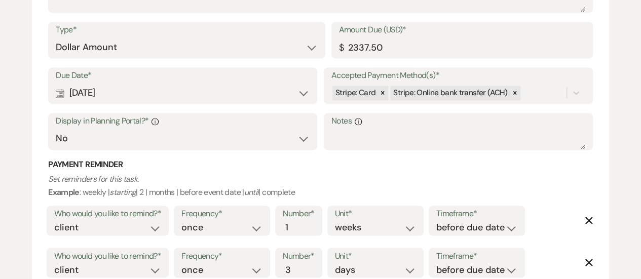
scroll to position [903, 0]
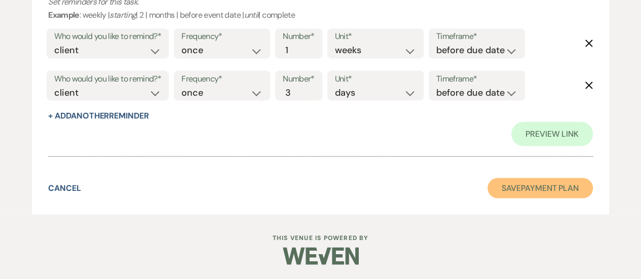
click at [506, 189] on button "Save Payment Plan" at bounding box center [539, 188] width 105 height 20
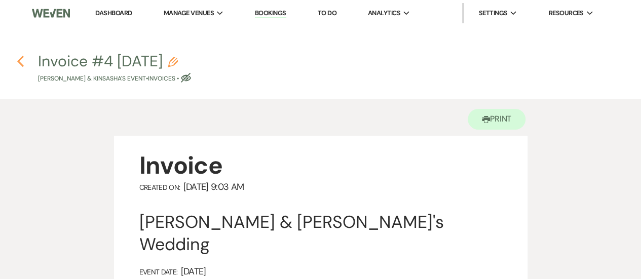
click at [22, 61] on icon "Previous" at bounding box center [21, 61] width 8 height 12
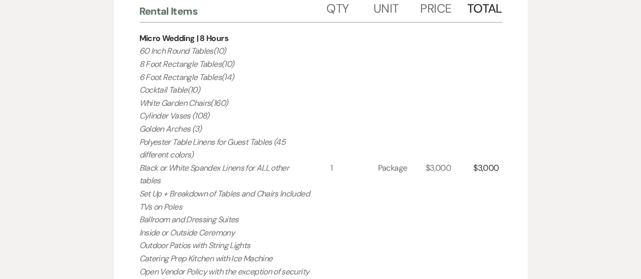
select select "6"
select select "5"
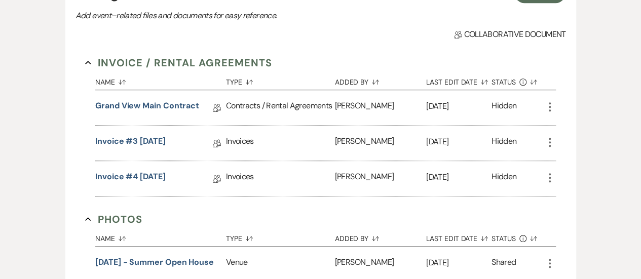
click at [551, 142] on icon "More" at bounding box center [550, 142] width 12 height 12
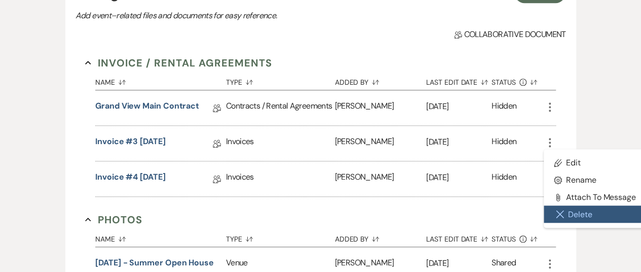
click at [573, 215] on button "Close Delete X Delete" at bounding box center [595, 213] width 102 height 17
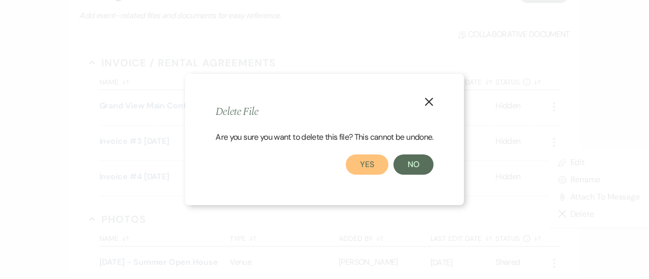
click at [354, 160] on button "Yes" at bounding box center [367, 165] width 43 height 20
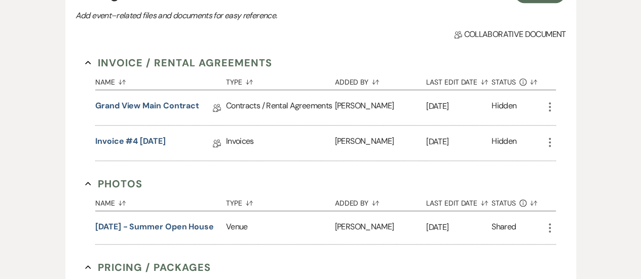
click at [154, 131] on div "Invoice #4 [DATE] Collab Doc" at bounding box center [160, 143] width 131 height 35
click at [152, 138] on link "Invoice #4 [DATE]" at bounding box center [130, 143] width 70 height 16
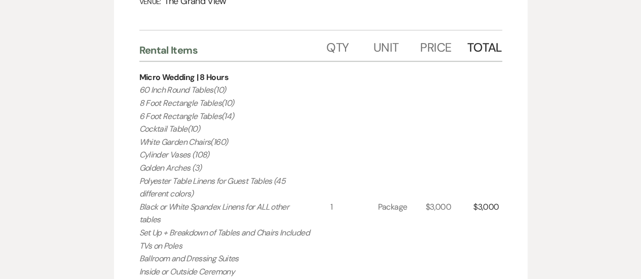
scroll to position [238, 0]
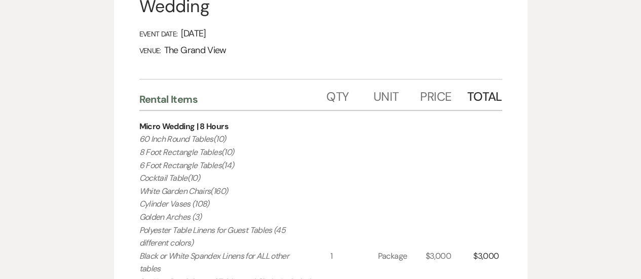
drag, startPoint x: 287, startPoint y: 174, endPoint x: 138, endPoint y: 120, distance: 158.4
copy p "60 Inch Round Tables(10) 8 Foot Rectangle Tables(10) 6 Foot Rectangle Tables(14…"
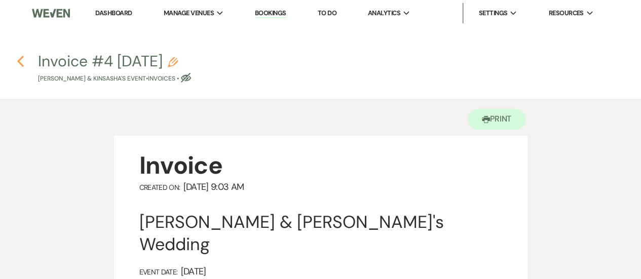
click at [18, 63] on icon "Previous" at bounding box center [21, 61] width 8 height 12
select select "6"
select select "5"
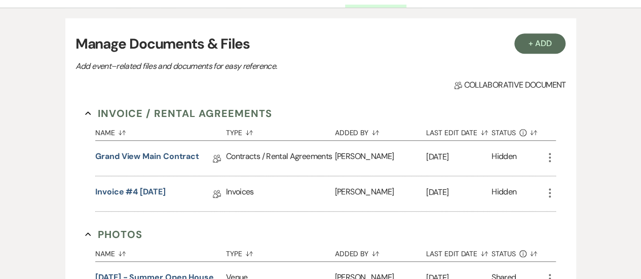
scroll to position [299, 0]
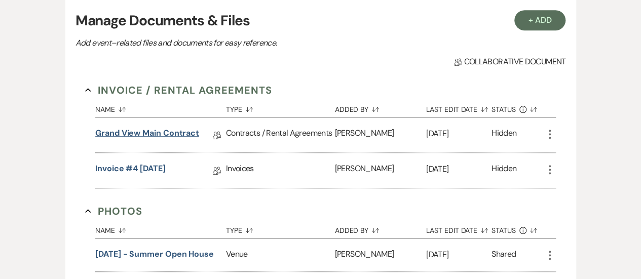
click at [174, 137] on link "Grand View Main Contract" at bounding box center [147, 135] width 104 height 16
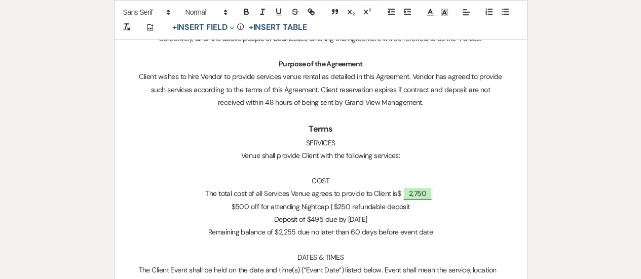
scroll to position [584, 0]
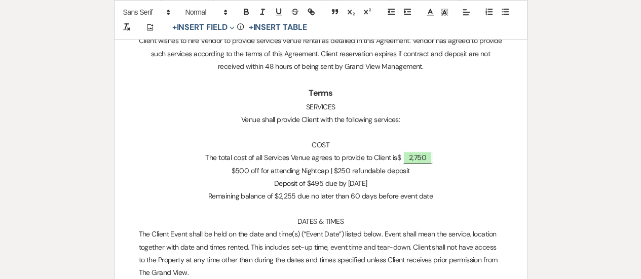
click at [322, 133] on p at bounding box center [321, 132] width 364 height 13
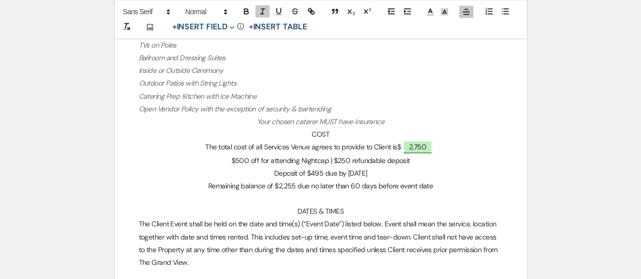
scroll to position [796, 0]
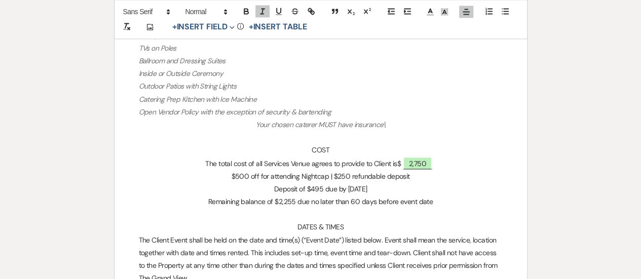
click at [395, 127] on p "Your chosen caterer MUST have insurance\" at bounding box center [321, 125] width 364 height 13
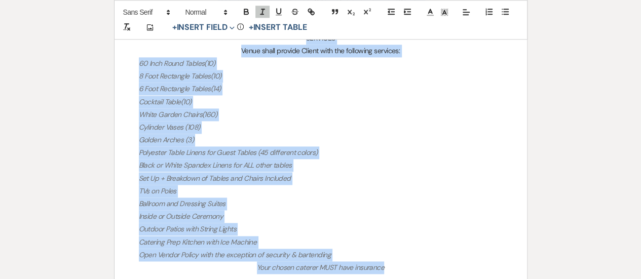
scroll to position [644, 0]
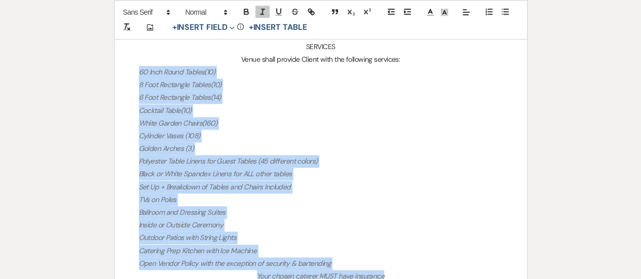
drag, startPoint x: 386, startPoint y: 123, endPoint x: 121, endPoint y: 70, distance: 270.2
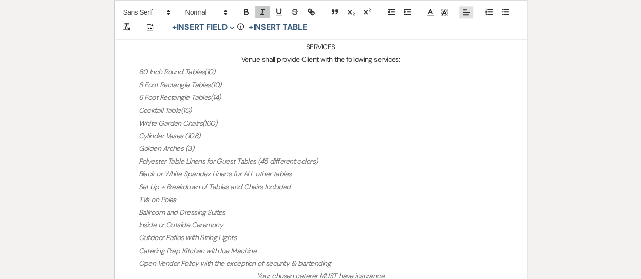
click at [466, 15] on line at bounding box center [465, 15] width 5 height 0
click at [464, 36] on icon at bounding box center [466, 37] width 8 height 8
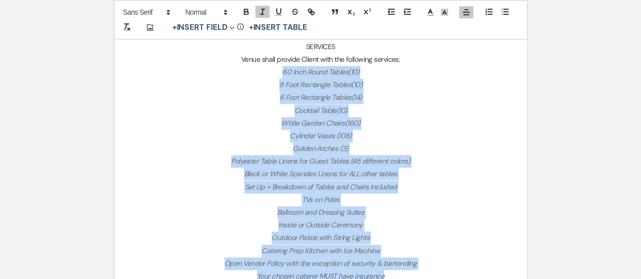
click at [387, 175] on em "Black or White Spandex Linens for ALL other tables" at bounding box center [320, 173] width 153 height 9
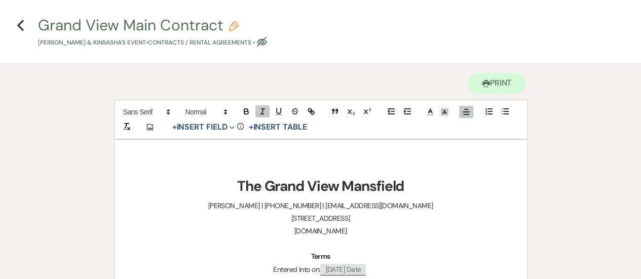
scroll to position [0, 0]
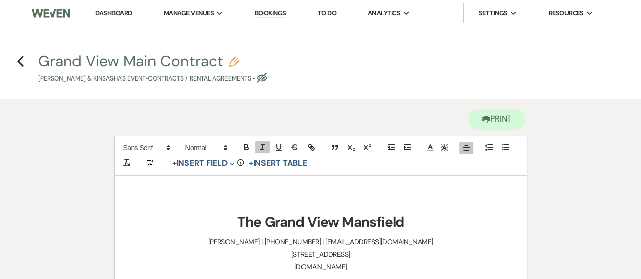
click at [11, 69] on h4 "Previous Grand View Main Contract Pencil [PERSON_NAME] & KinSasha's Event • Con…" at bounding box center [320, 67] width 641 height 33
click at [23, 63] on icon "Previous" at bounding box center [21, 61] width 8 height 12
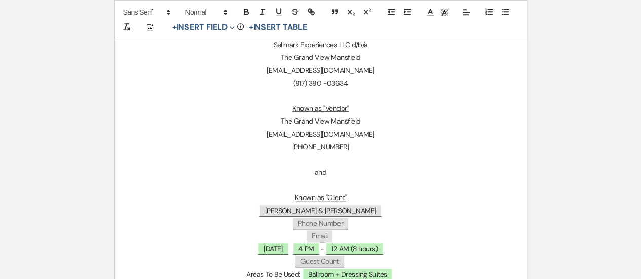
select select "6"
select select "5"
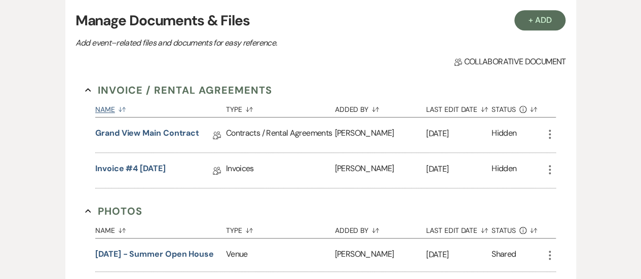
scroll to position [226, 0]
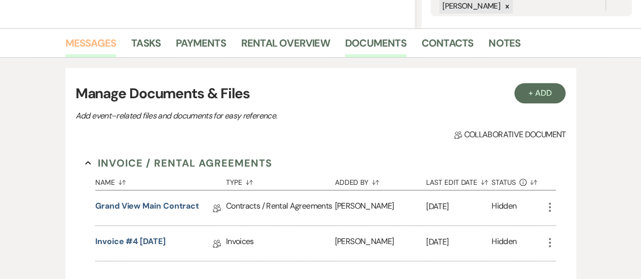
click at [109, 45] on link "Messages" at bounding box center [90, 46] width 51 height 22
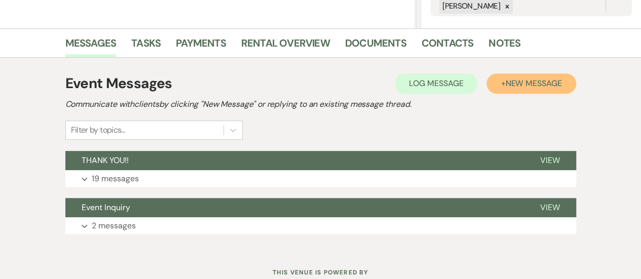
click at [543, 83] on span "New Message" at bounding box center [533, 83] width 56 height 11
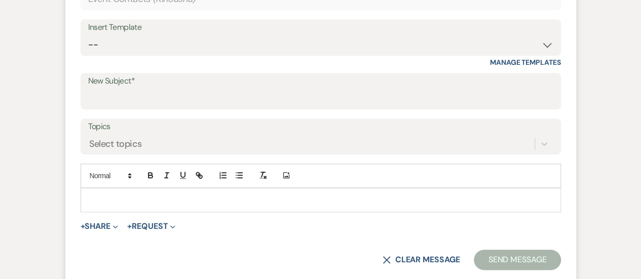
scroll to position [462, 0]
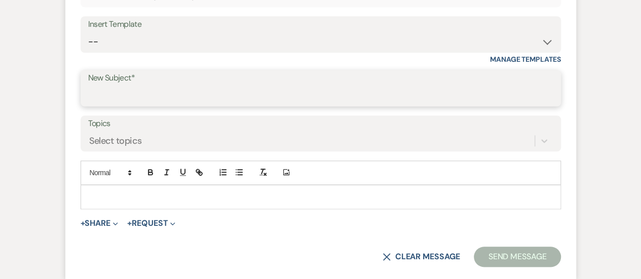
click at [151, 96] on input "New Subject*" at bounding box center [320, 96] width 465 height 20
type input "Contract + Invoice"
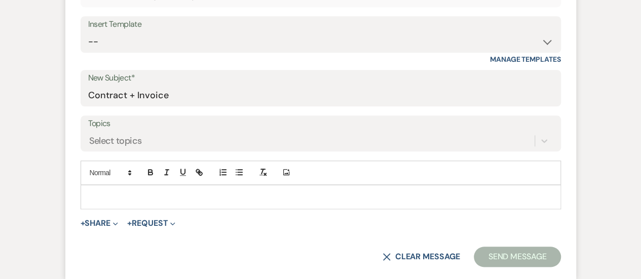
click at [135, 194] on p at bounding box center [321, 197] width 464 height 11
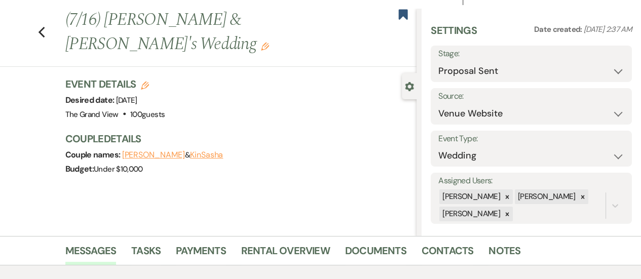
scroll to position [0, 0]
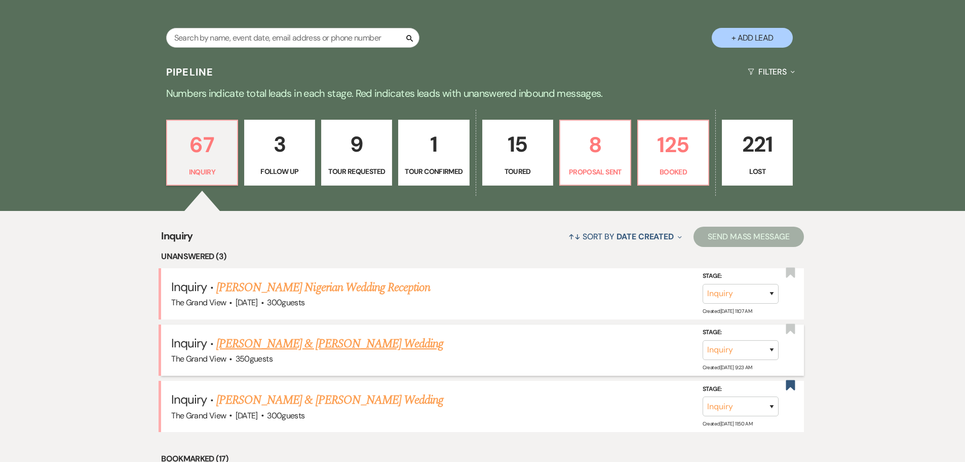
scroll to position [709, 0]
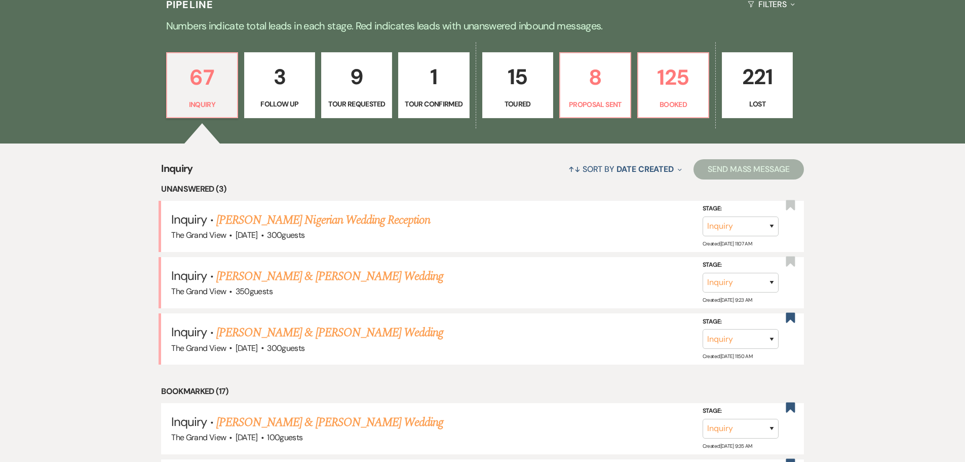
click at [533, 91] on p "15" at bounding box center [518, 77] width 58 height 34
select select "5"
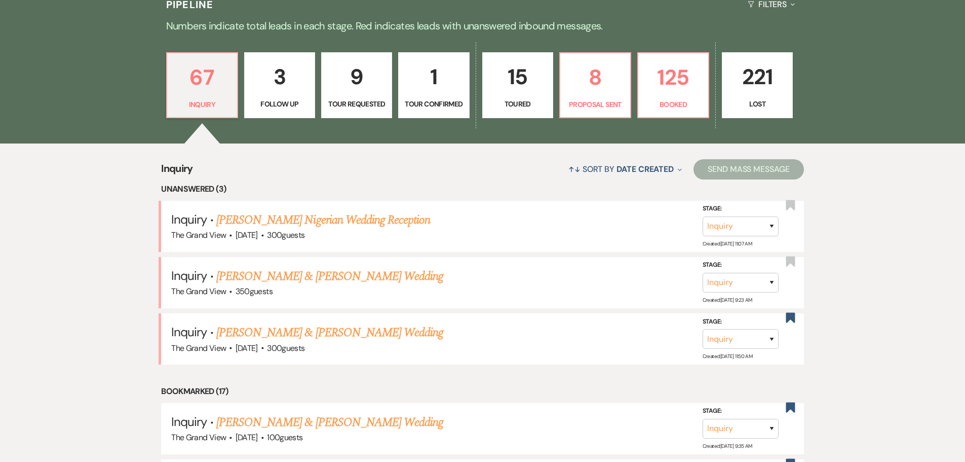
select select "5"
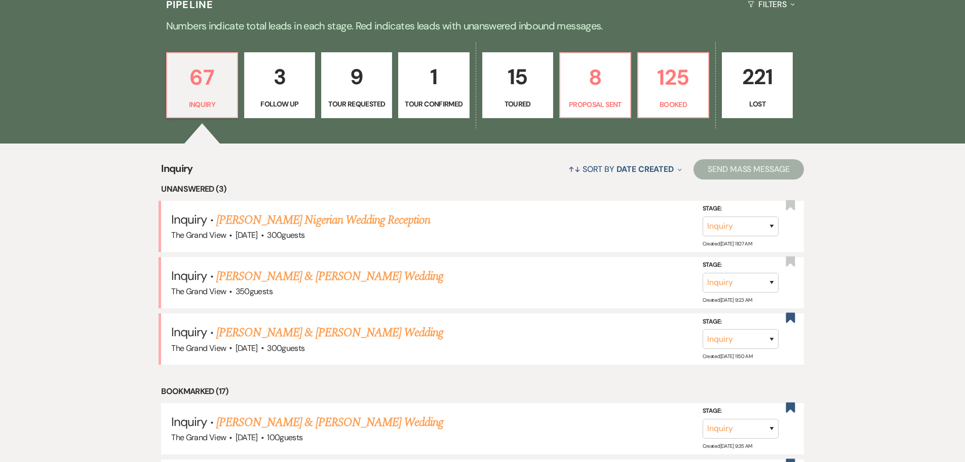
select select "5"
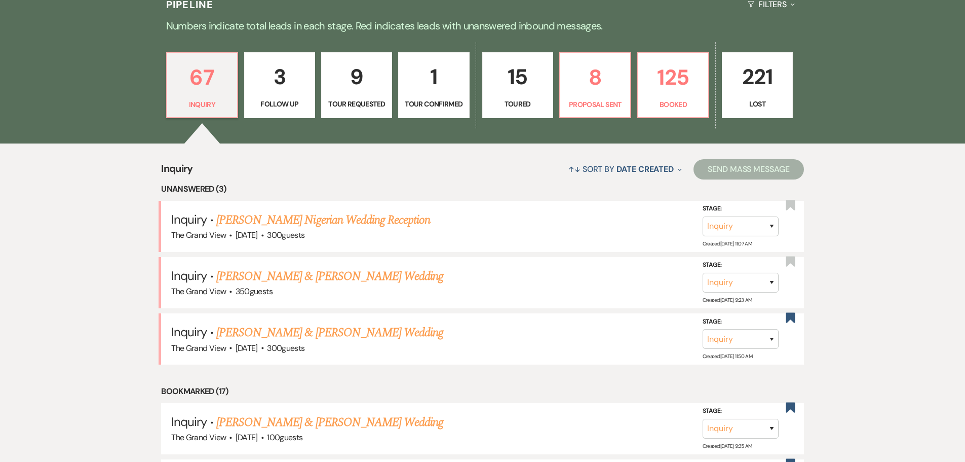
select select "5"
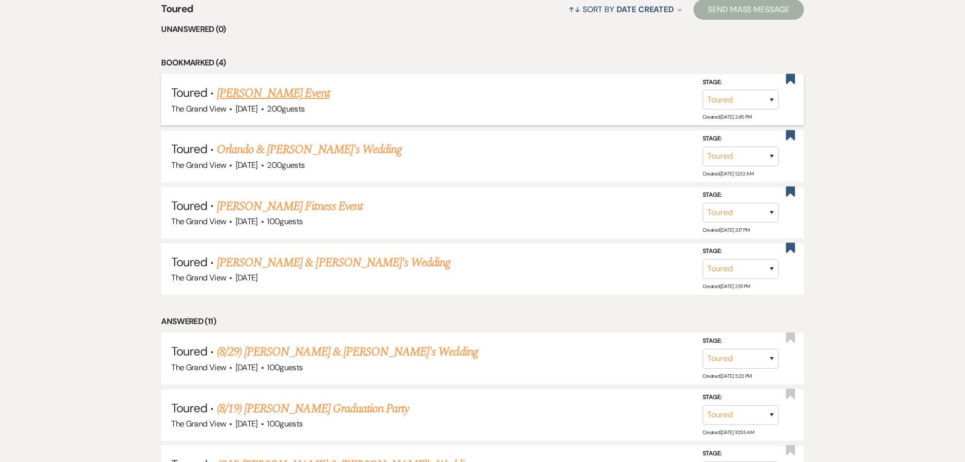
scroll to position [861, 0]
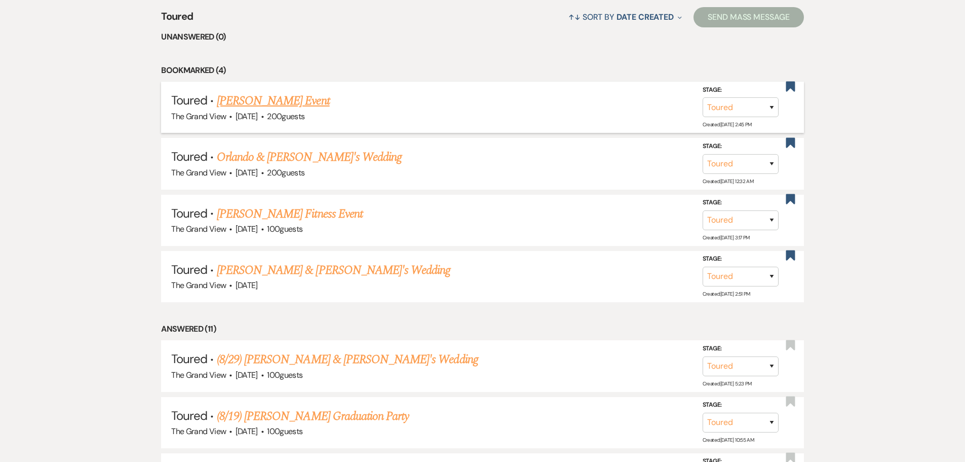
click at [291, 96] on link "Sharon Simpson's Event" at bounding box center [273, 101] width 113 height 18
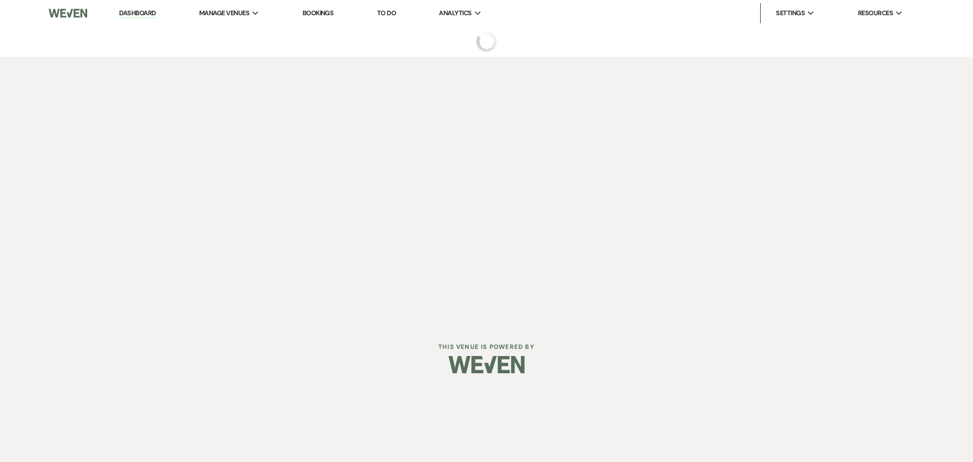
select select "5"
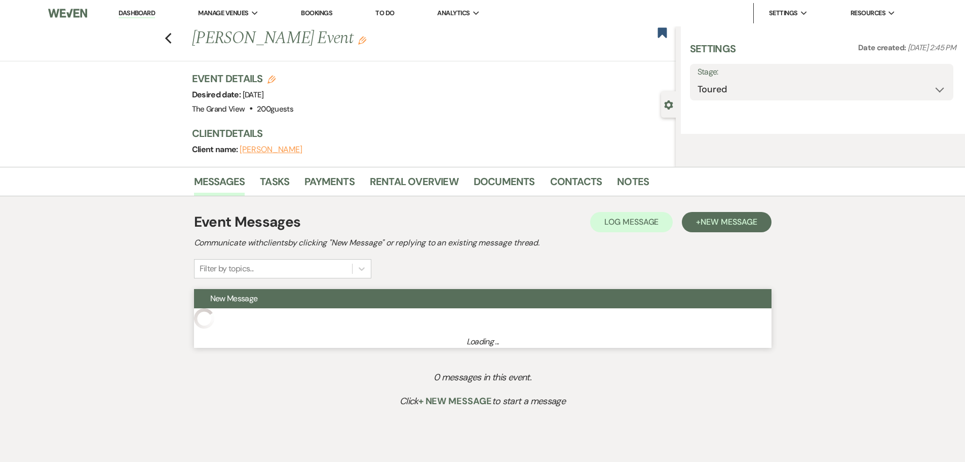
select select "22"
select select "13"
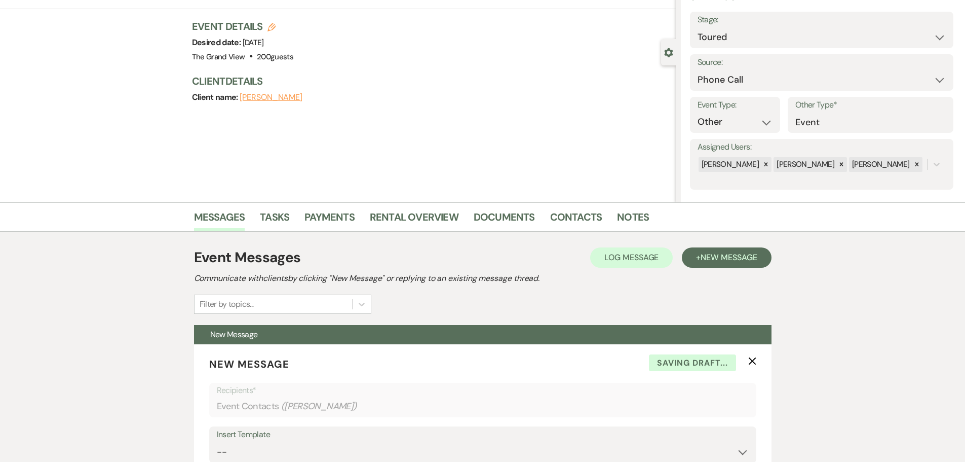
scroll to position [51, 0]
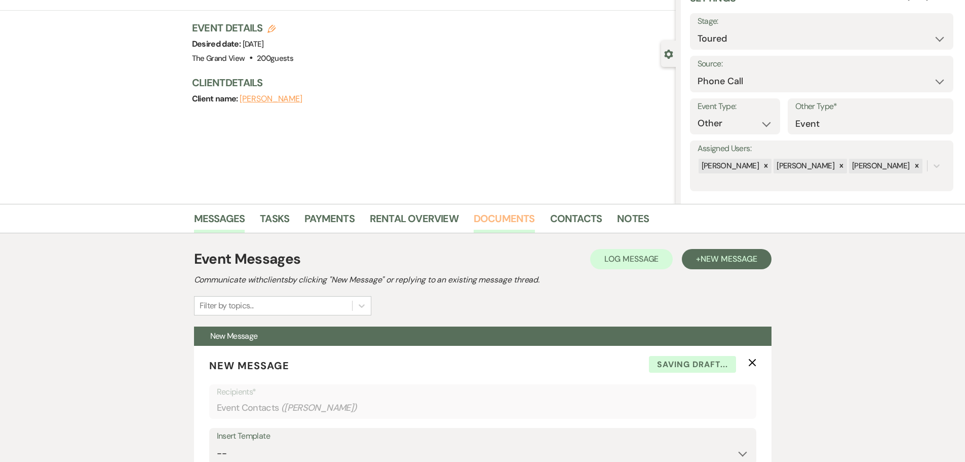
click at [522, 218] on link "Documents" at bounding box center [504, 221] width 61 height 22
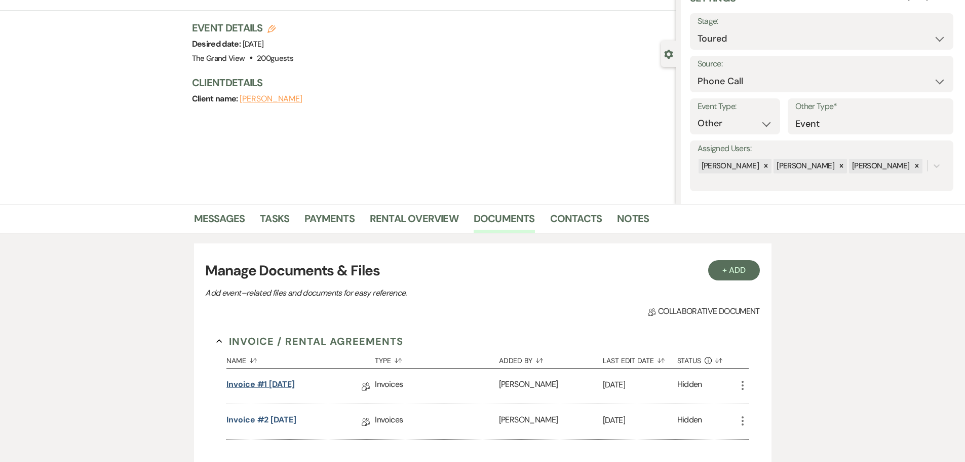
click at [285, 279] on link "Invoice #1 9-9-2025" at bounding box center [261, 386] width 68 height 16
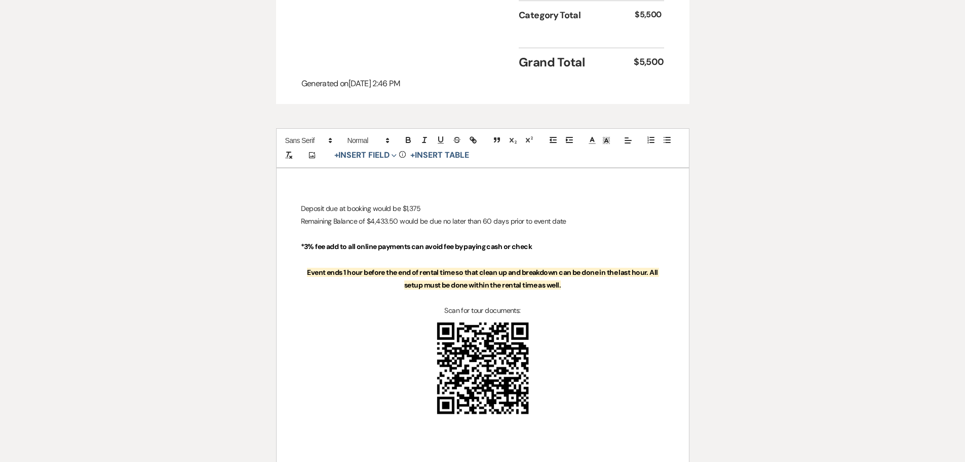
scroll to position [1062, 0]
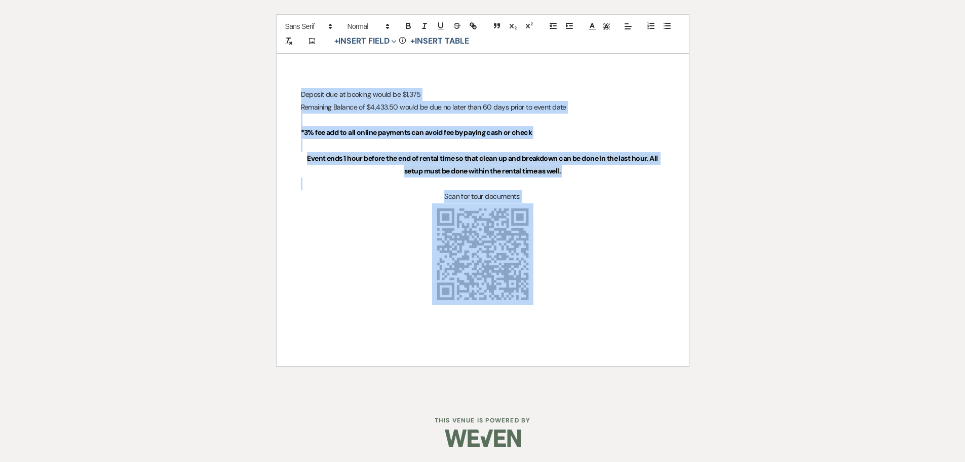
copy div "Deposit due at booking would be $1,375 Remaining Balance of $4,433.50 would be …"
drag, startPoint x: 569, startPoint y: 283, endPoint x: 235, endPoint y: 90, distance: 386.0
